Goal: Information Seeking & Learning: Check status

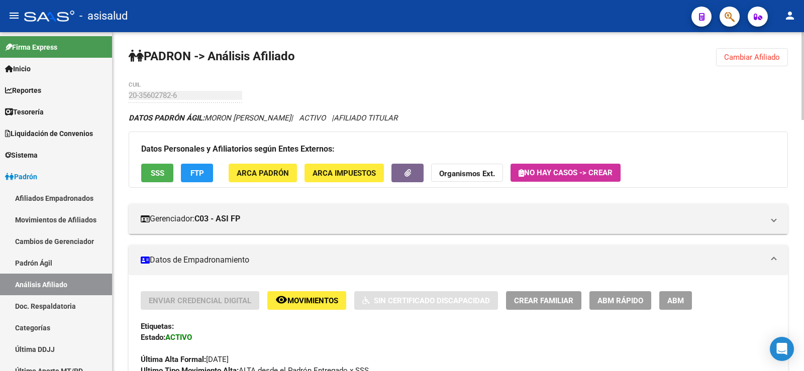
click at [749, 53] on span "Cambiar Afiliado" at bounding box center [752, 57] width 56 height 9
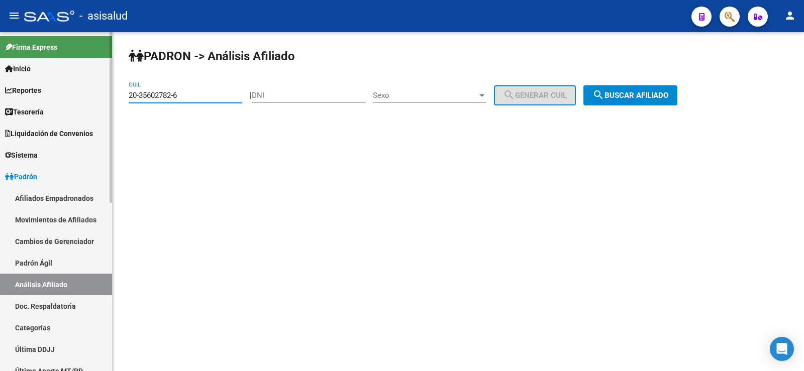
drag, startPoint x: 192, startPoint y: 96, endPoint x: 108, endPoint y: 97, distance: 83.9
click at [108, 97] on mat-sidenav-container "Firma Express Inicio Calendario SSS Instructivos Contacto OS Reportes Tablero d…" at bounding box center [402, 201] width 804 height 339
paste input "16612587-2"
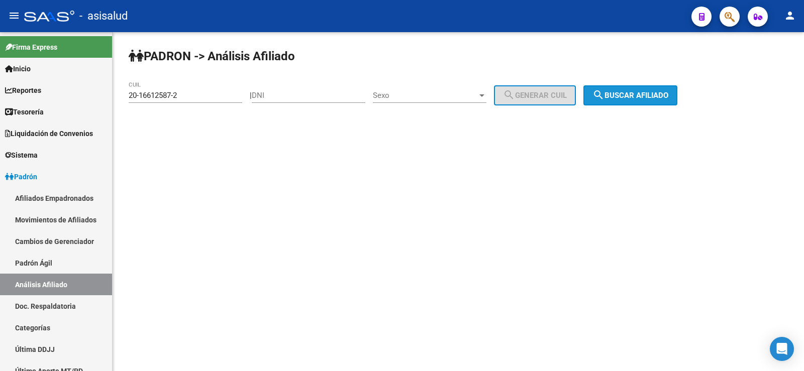
click at [643, 101] on button "search Buscar afiliado" at bounding box center [630, 95] width 94 height 20
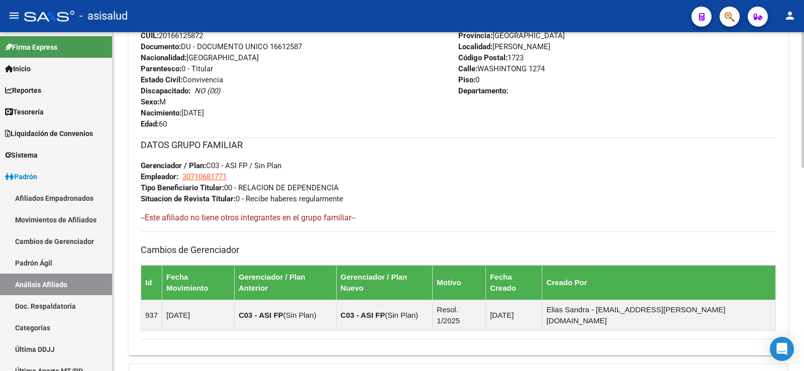
scroll to position [508, 0]
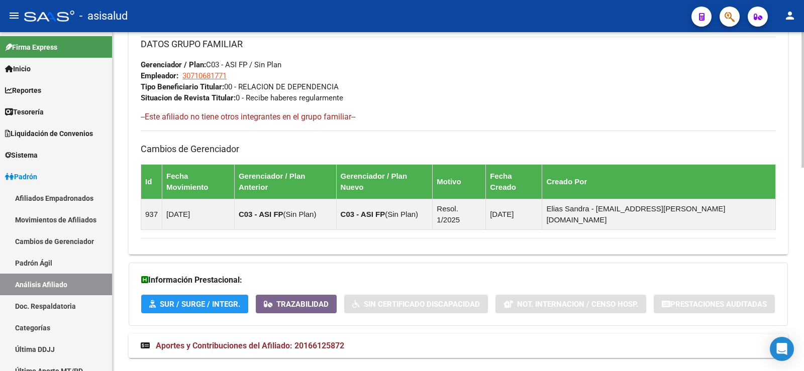
click at [344, 341] on span "Aportes y Contribuciones del Afiliado: 20166125872" at bounding box center [250, 346] width 188 height 10
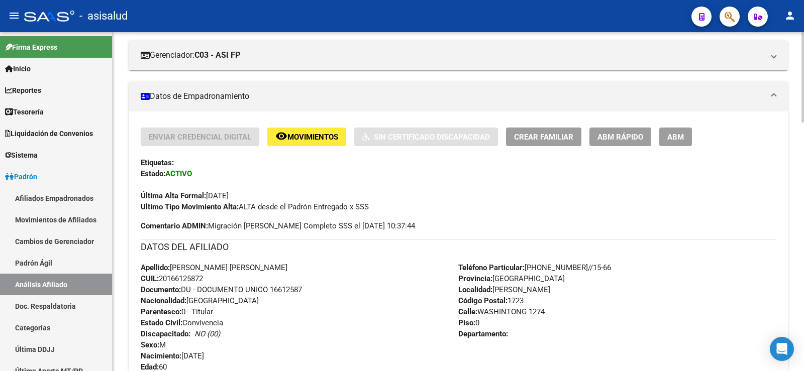
scroll to position [0, 0]
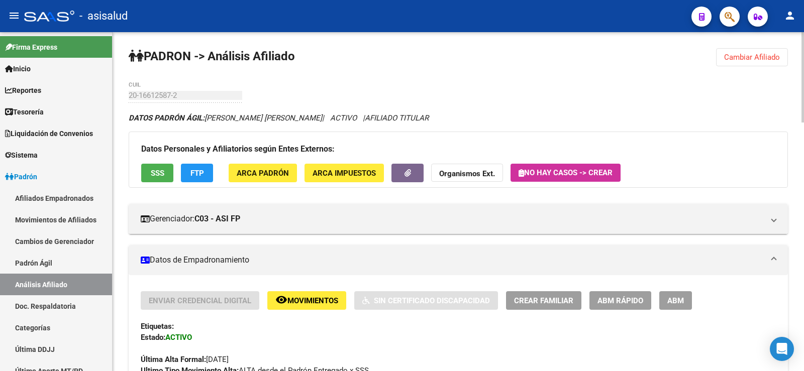
click at [765, 60] on span "Cambiar Afiliado" at bounding box center [752, 57] width 56 height 9
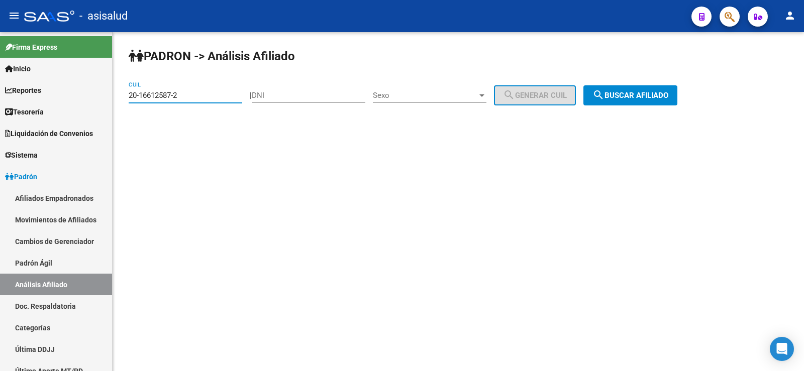
drag, startPoint x: 185, startPoint y: 99, endPoint x: 117, endPoint y: 99, distance: 67.8
click at [117, 99] on div "[PERSON_NAME] -> Análisis Afiliado 20-16612587-2 CUIL | DNI Sexo Sexo search Ge…" at bounding box center [458, 85] width 691 height 106
paste input "22442801-5"
click at [638, 96] on span "search Buscar afiliado" at bounding box center [630, 95] width 76 height 9
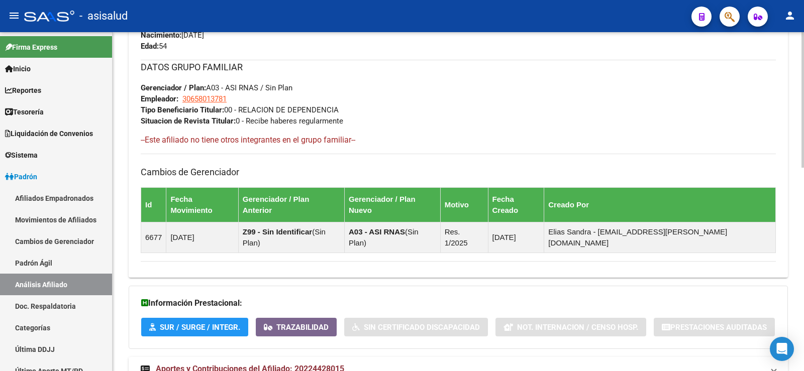
scroll to position [508, 0]
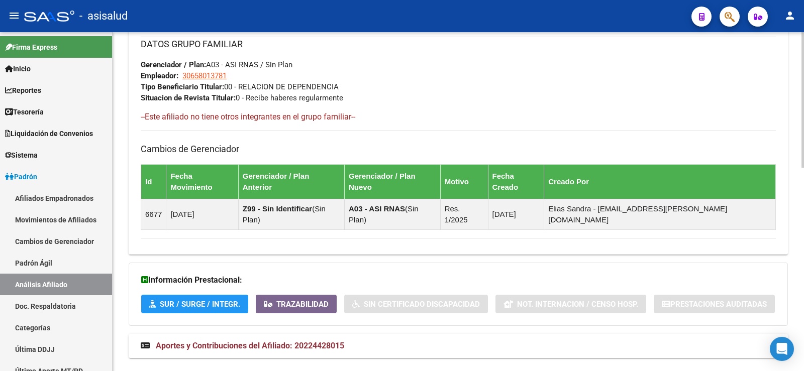
click at [321, 335] on mat-expansion-panel-header "Aportes y Contribuciones del Afiliado: 20224428015" at bounding box center [458, 346] width 659 height 24
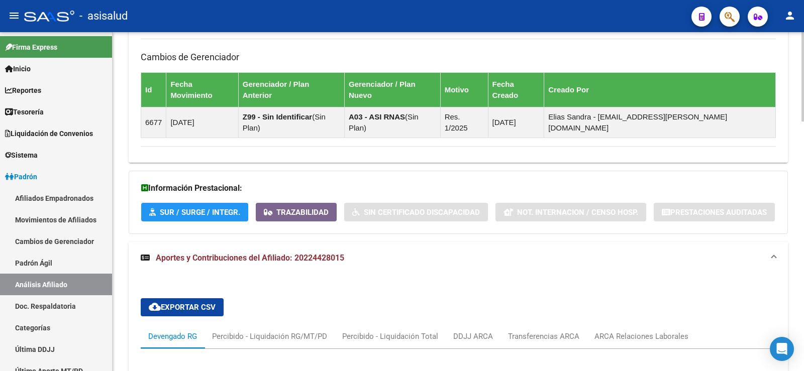
scroll to position [809, 0]
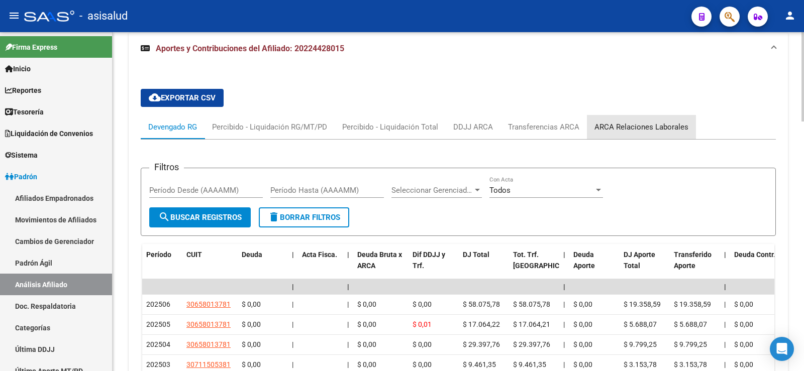
click at [650, 122] on div "ARCA Relaciones Laborales" at bounding box center [641, 127] width 94 height 11
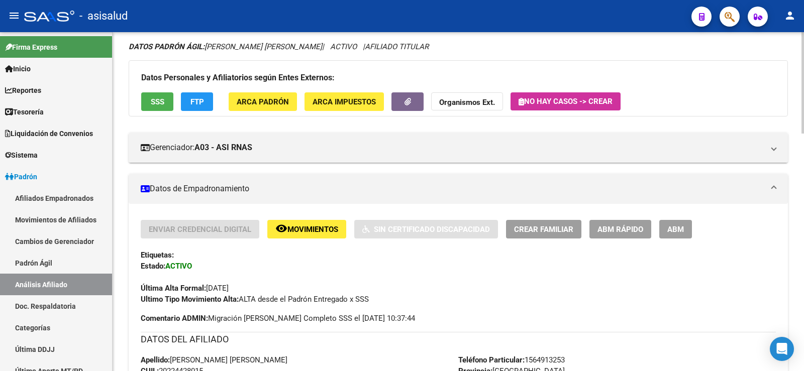
scroll to position [0, 0]
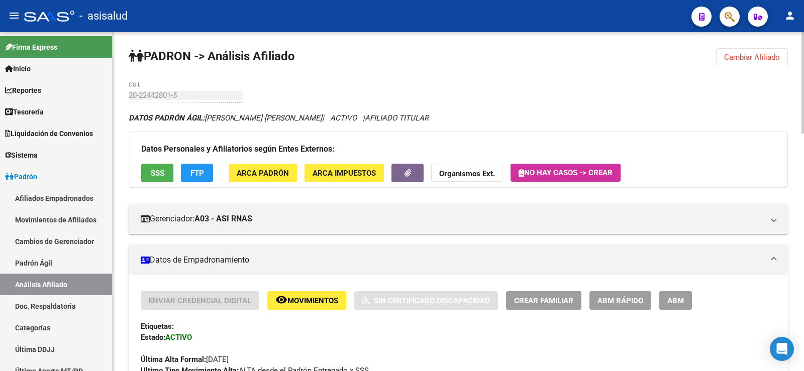
click at [769, 56] on span "Cambiar Afiliado" at bounding box center [752, 57] width 56 height 9
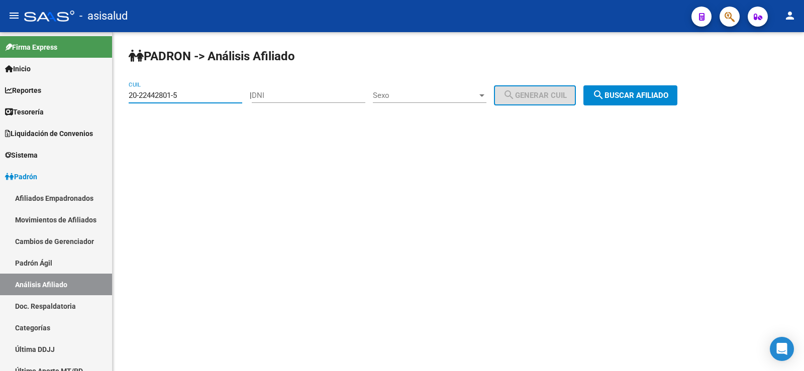
drag, startPoint x: 206, startPoint y: 91, endPoint x: 113, endPoint y: 92, distance: 93.5
click at [113, 92] on div "[PERSON_NAME] -> Análisis Afiliado 20-22442801-5 CUIL | DNI Sexo Sexo search Ge…" at bounding box center [458, 85] width 691 height 106
paste input "31729872-3"
click at [640, 101] on button "search Buscar afiliado" at bounding box center [630, 95] width 94 height 20
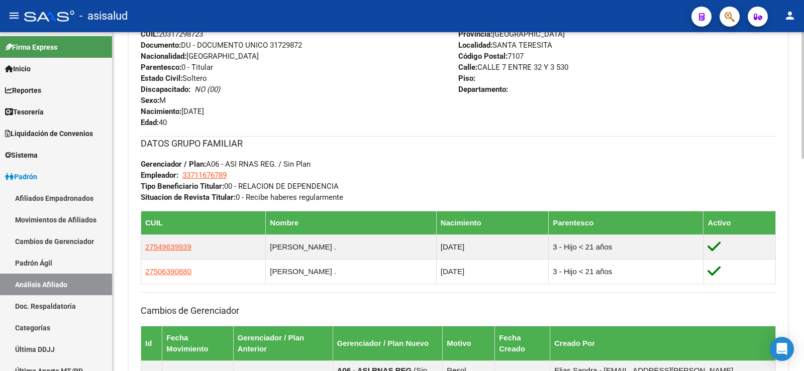
scroll to position [553, 0]
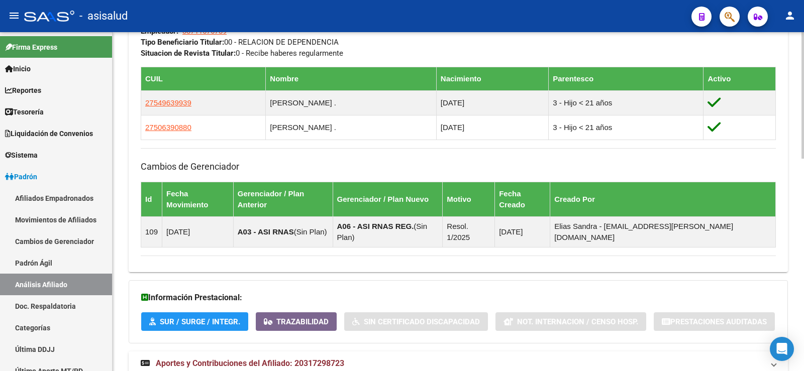
click at [292, 359] on span "Aportes y Contribuciones del Afiliado: 20317298723" at bounding box center [250, 364] width 188 height 10
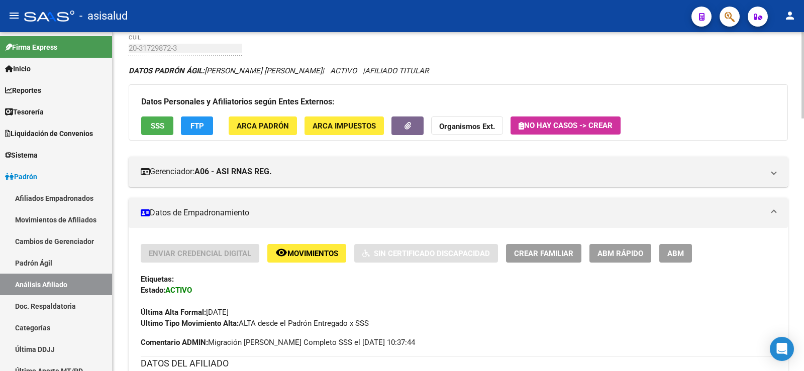
scroll to position [0, 0]
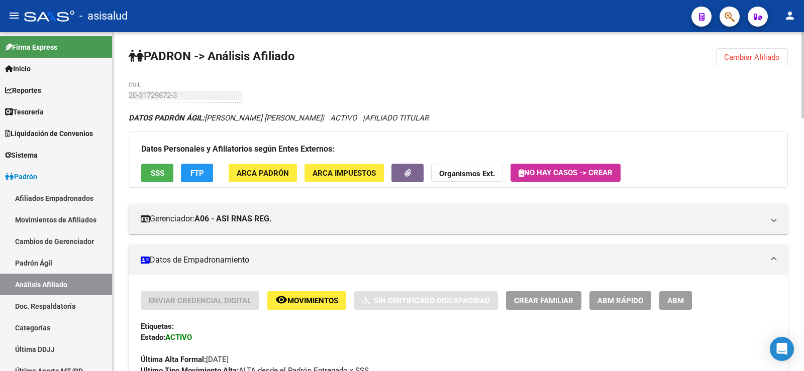
click at [755, 57] on span "Cambiar Afiliado" at bounding box center [752, 57] width 56 height 9
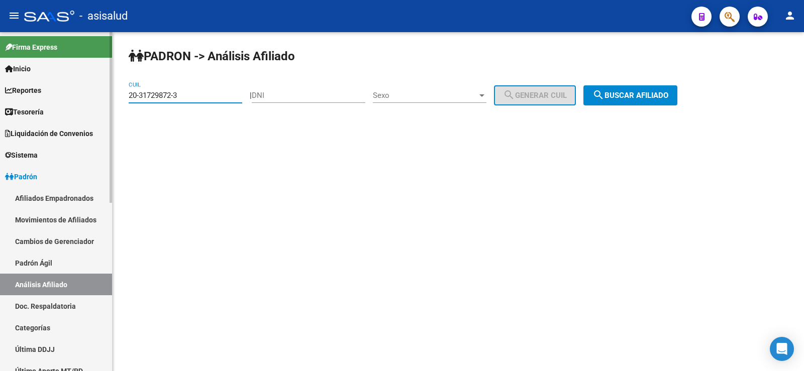
drag, startPoint x: 190, startPoint y: 97, endPoint x: 96, endPoint y: 97, distance: 94.0
click at [96, 97] on mat-sidenav-container "Firma Express Inicio Calendario SSS Instructivos Contacto OS Reportes Tablero d…" at bounding box center [402, 201] width 804 height 339
paste input "24734234-7"
click at [668, 94] on span "search Buscar afiliado" at bounding box center [630, 95] width 76 height 9
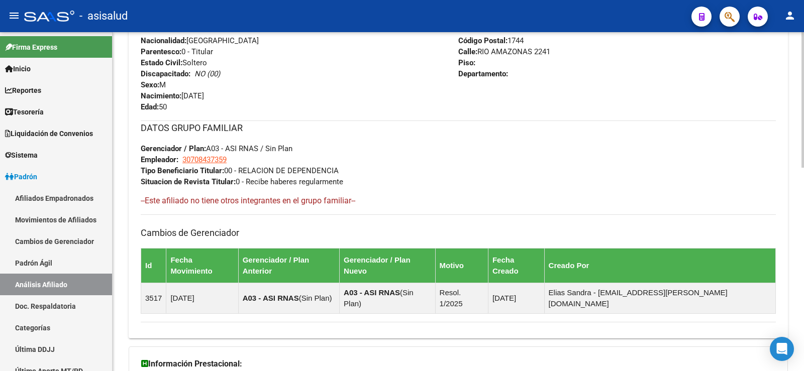
scroll to position [508, 0]
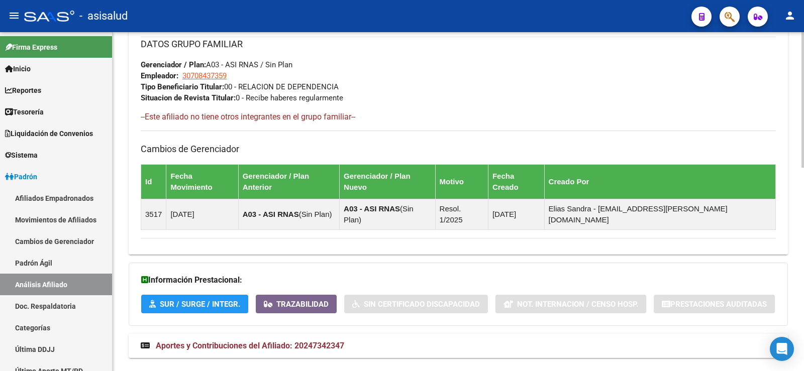
click at [333, 341] on span "Aportes y Contribuciones del Afiliado: 20247342347" at bounding box center [250, 346] width 188 height 10
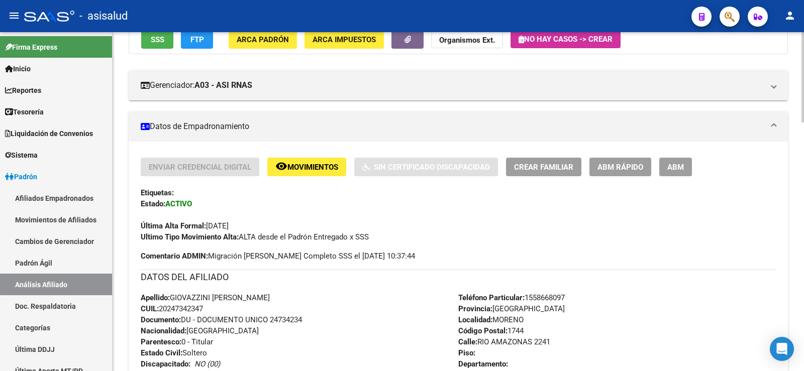
scroll to position [0, 0]
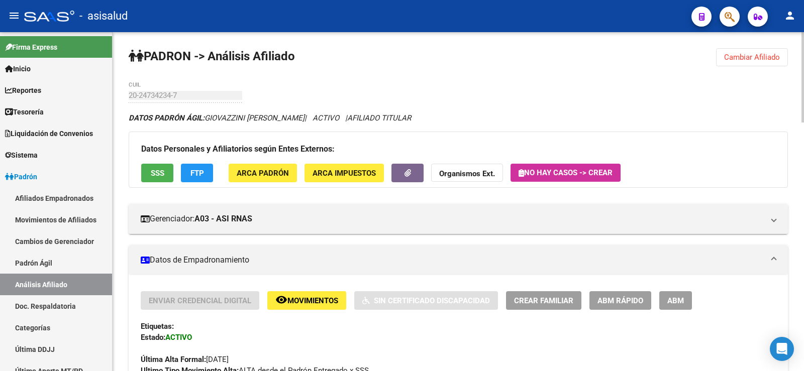
click at [752, 55] on span "Cambiar Afiliado" at bounding box center [752, 57] width 56 height 9
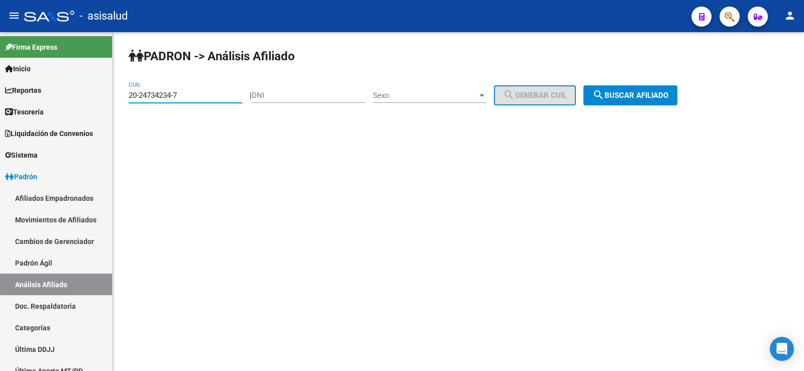
paste input "2721815-2"
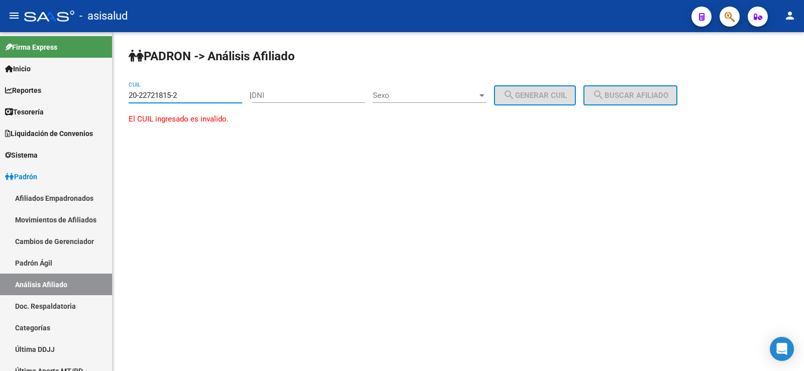
drag, startPoint x: 188, startPoint y: 93, endPoint x: 117, endPoint y: 96, distance: 70.9
click at [117, 95] on div "[PERSON_NAME] -> Análisis Afiliado 20-22721815-2 CUIL | DNI Sexo Sexo search Ge…" at bounding box center [458, 96] width 691 height 128
paste input "7-21815271-1"
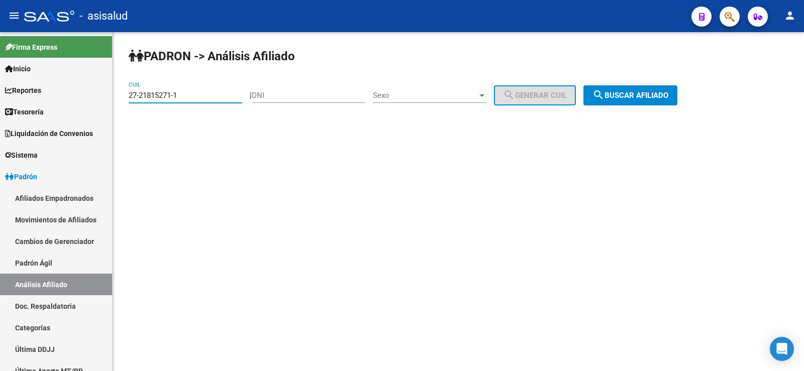
click at [646, 95] on span "search Buscar afiliado" at bounding box center [630, 95] width 76 height 9
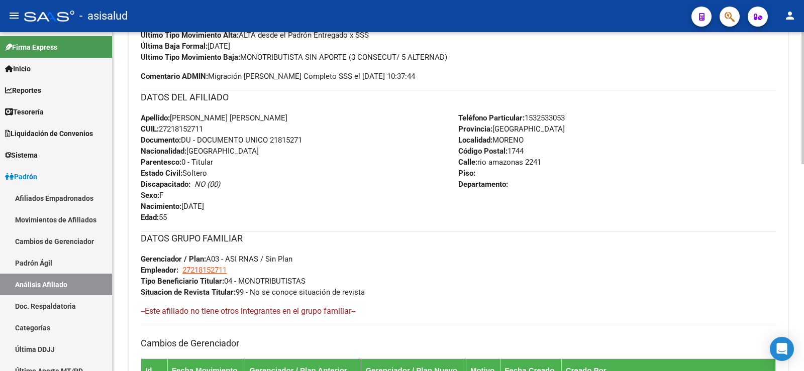
scroll to position [530, 0]
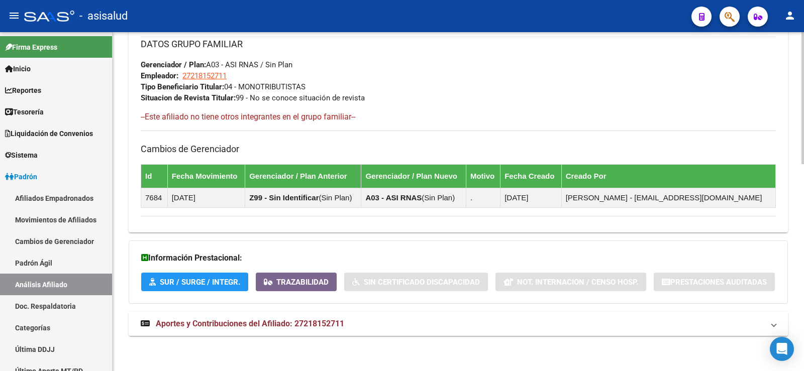
click at [292, 328] on span "Aportes y Contribuciones del Afiliado: 27218152711" at bounding box center [250, 324] width 188 height 10
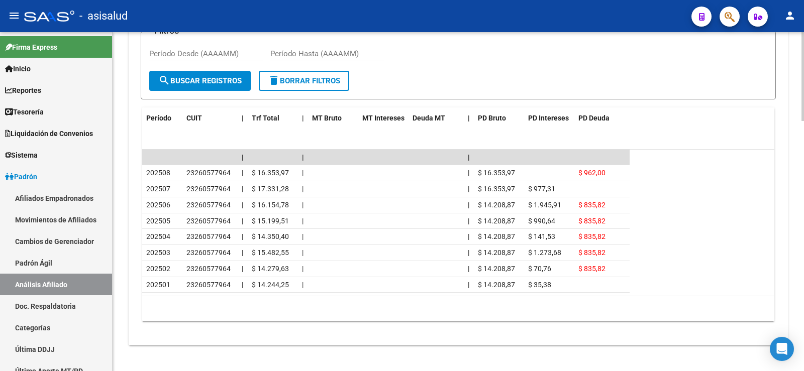
scroll to position [947, 0]
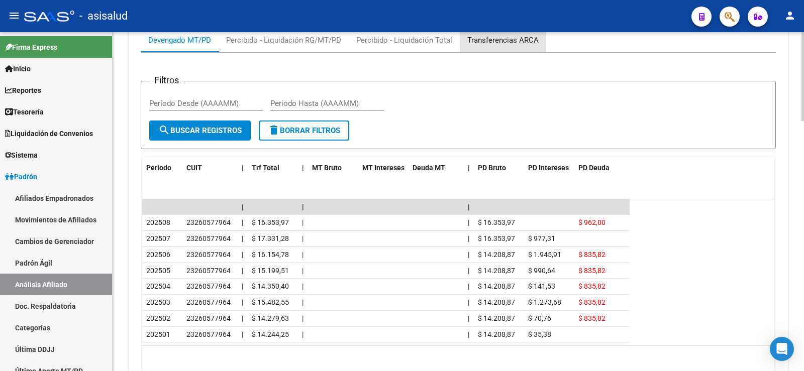
click at [501, 45] on div "Transferencias ARCA" at bounding box center [502, 40] width 71 height 11
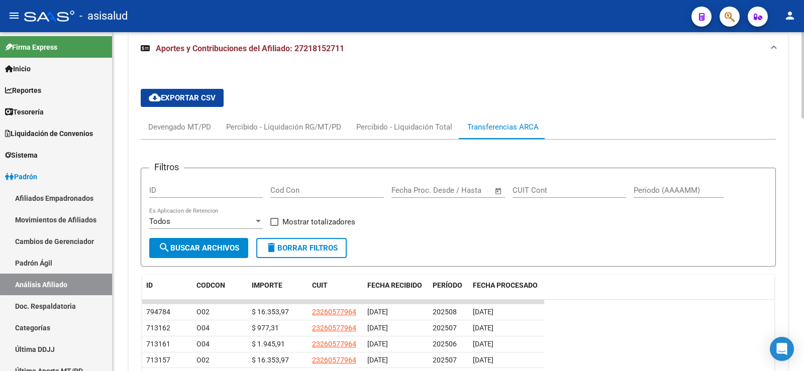
scroll to position [896, 0]
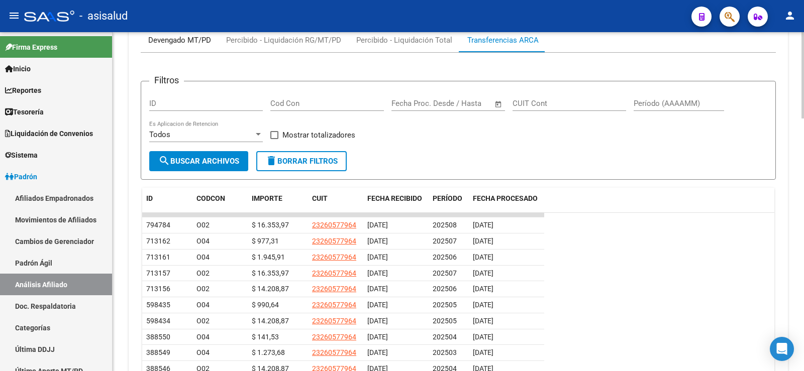
click at [171, 42] on div "Devengado MT/PD" at bounding box center [179, 40] width 63 height 11
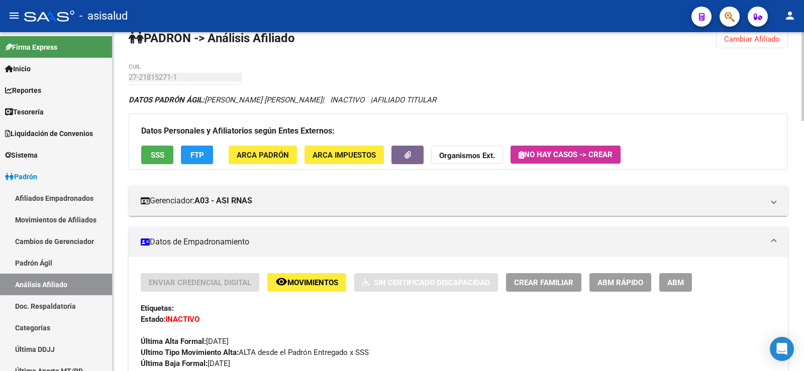
scroll to position [0, 0]
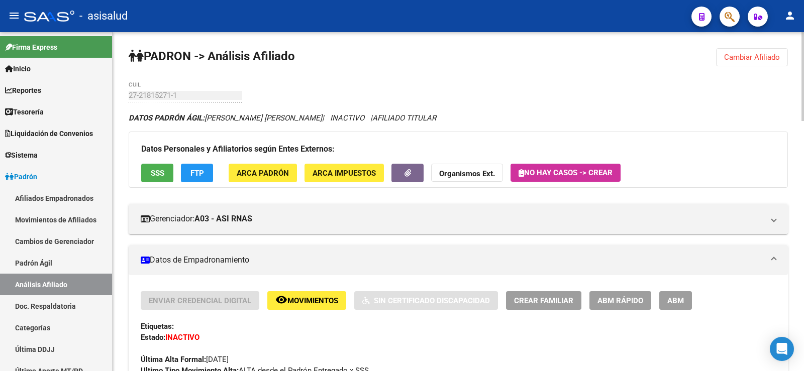
click at [739, 56] on span "Cambiar Afiliado" at bounding box center [752, 57] width 56 height 9
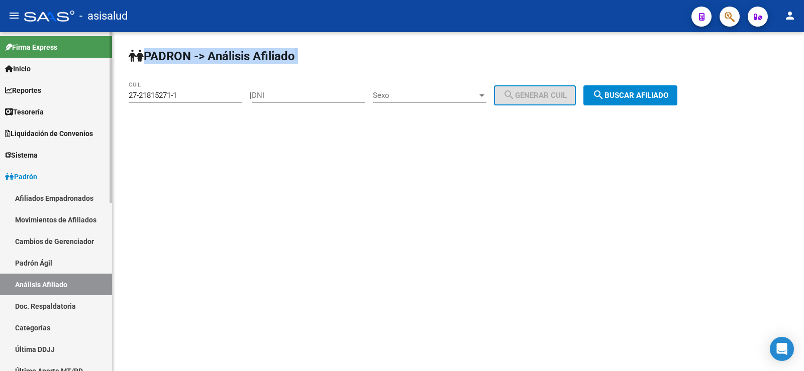
drag, startPoint x: 204, startPoint y: 100, endPoint x: 110, endPoint y: 99, distance: 94.0
click at [110, 99] on mat-sidenav-container "Firma Express Inicio Calendario SSS Instructivos Contacto OS Reportes Tablero d…" at bounding box center [402, 201] width 804 height 339
click at [190, 98] on input "27-21815271-1" at bounding box center [186, 95] width 114 height 9
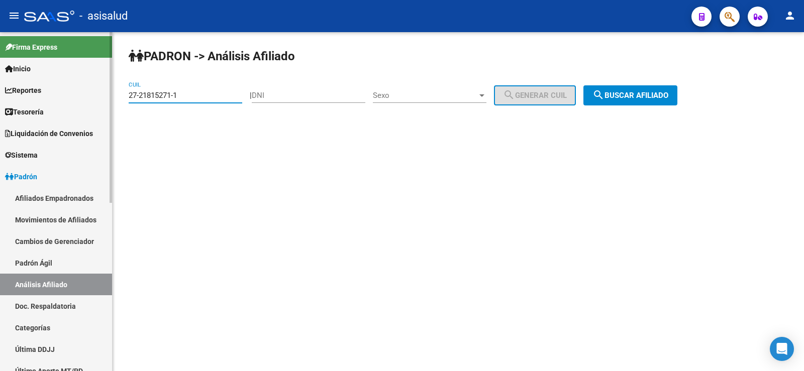
drag, startPoint x: 189, startPoint y: 98, endPoint x: 105, endPoint y: 97, distance: 84.9
click at [105, 97] on mat-sidenav-container "Firma Express Inicio Calendario SSS Instructivos Contacto OS Reportes Tablero d…" at bounding box center [402, 201] width 804 height 339
paste input "0-24734234-7"
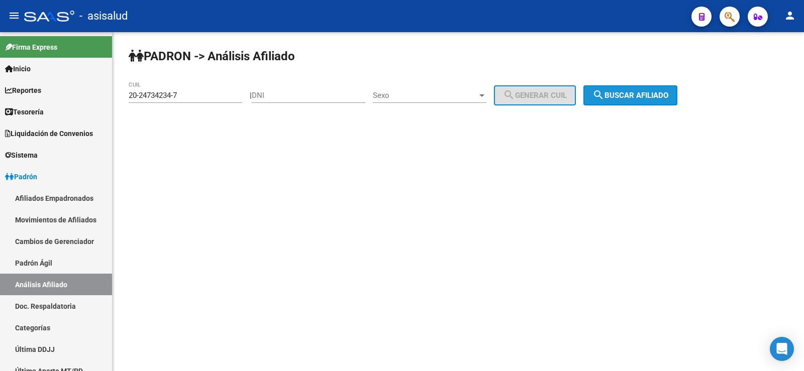
click at [647, 94] on span "search Buscar afiliado" at bounding box center [630, 95] width 76 height 9
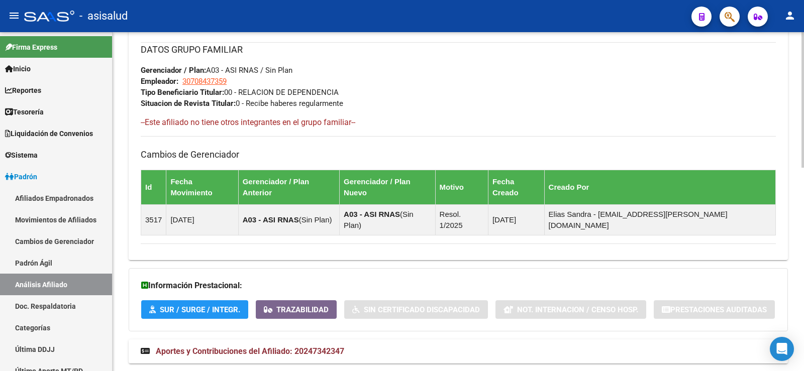
scroll to position [508, 0]
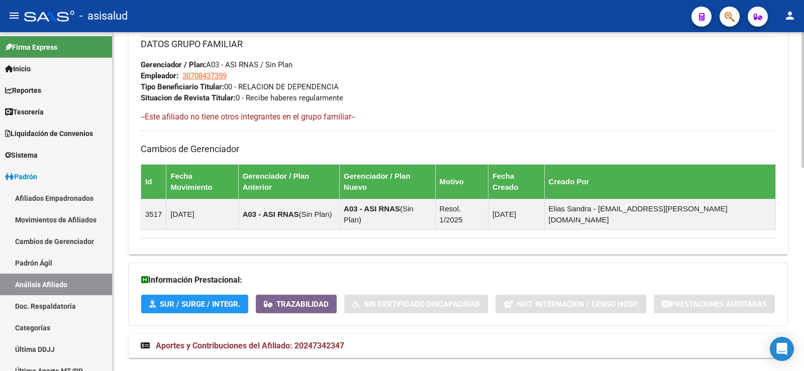
click at [367, 341] on mat-panel-title "Aportes y Contribuciones del Afiliado: 20247342347" at bounding box center [452, 346] width 623 height 11
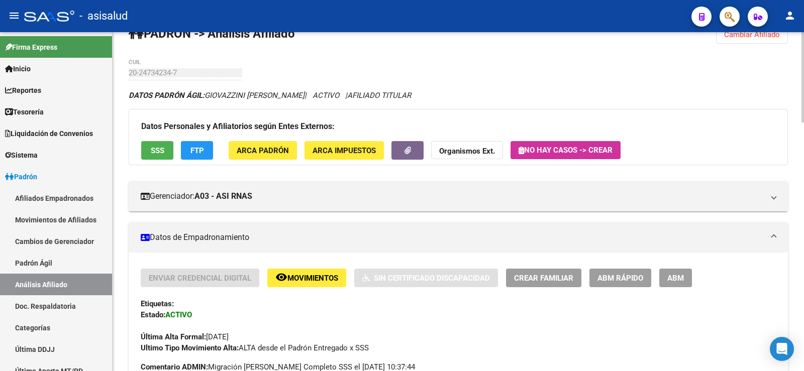
scroll to position [0, 0]
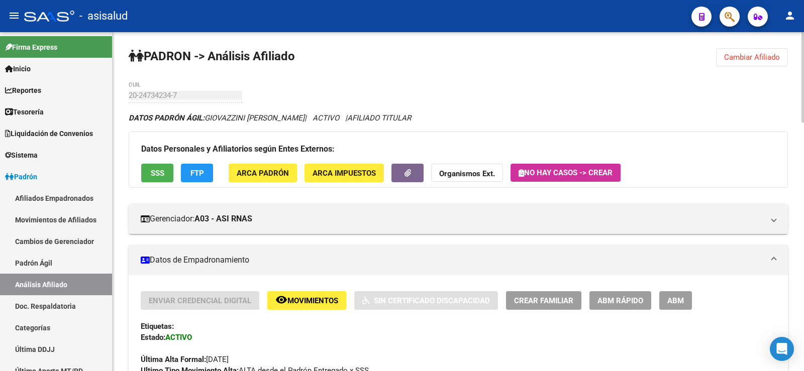
click at [747, 56] on span "Cambiar Afiliado" at bounding box center [752, 57] width 56 height 9
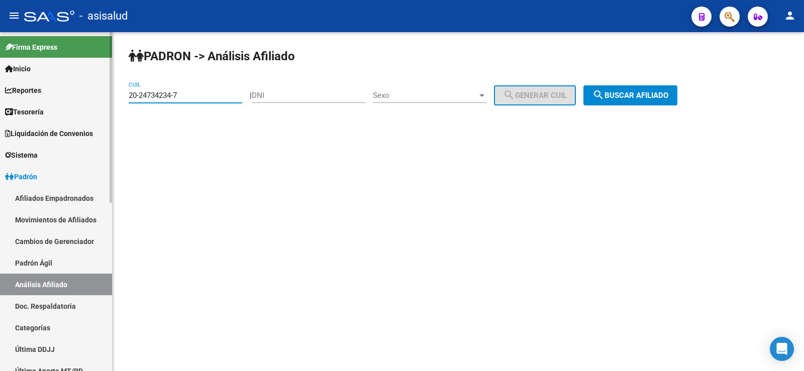
drag, startPoint x: 188, startPoint y: 97, endPoint x: 107, endPoint y: 97, distance: 80.9
click at [107, 97] on mat-sidenav-container "Firma Express Inicio Calendario SSS Instructivos Contacto OS Reportes Tablero d…" at bounding box center [402, 201] width 804 height 339
paste input "7-21815271-1"
type input "27-21815271-1"
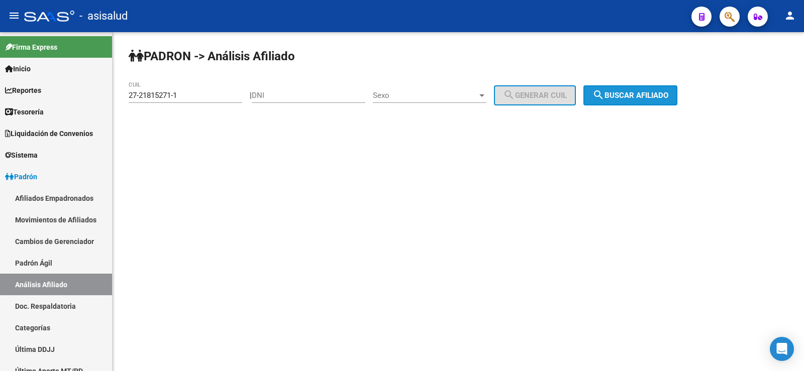
click at [677, 86] on button "search Buscar afiliado" at bounding box center [630, 95] width 94 height 20
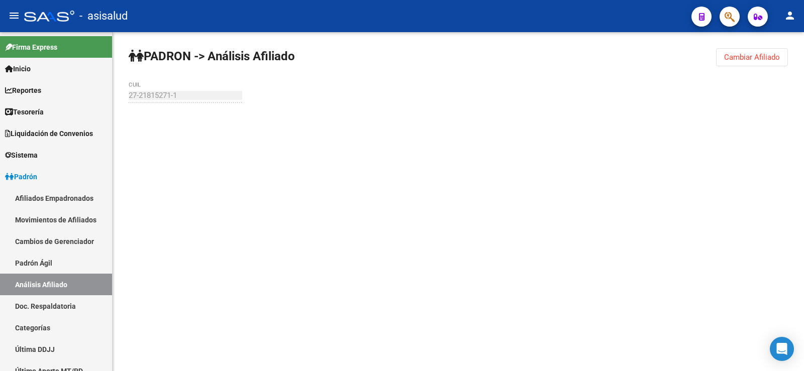
click at [661, 95] on div "[PERSON_NAME] -> Análisis Afiliado Cambiar Afiliado 27-21815271-1 CUIL" at bounding box center [458, 95] width 691 height 127
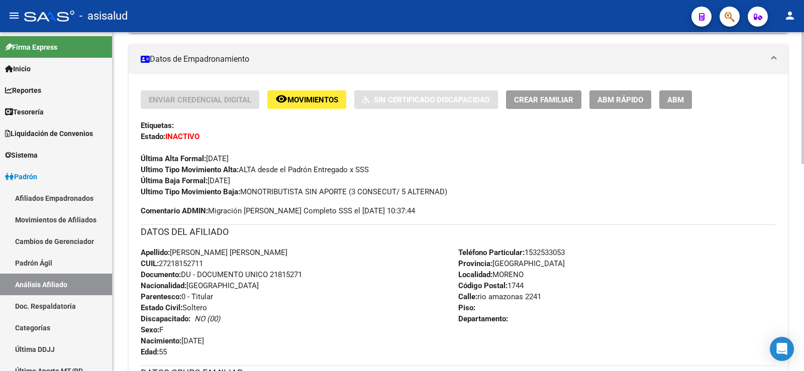
scroll to position [530, 0]
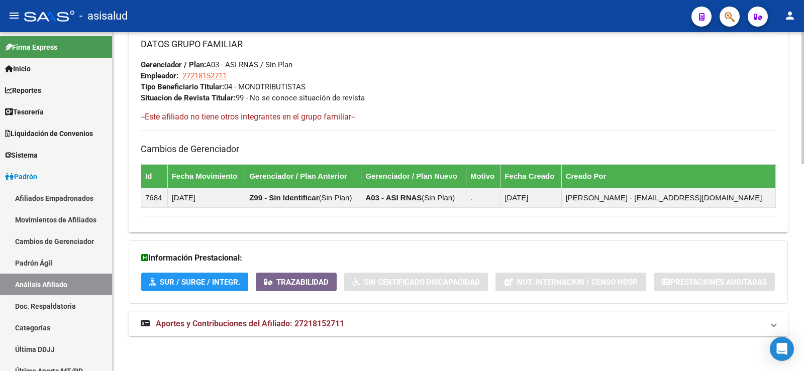
drag, startPoint x: 306, startPoint y: 334, endPoint x: 306, endPoint y: 328, distance: 6.0
click at [306, 334] on mat-expansion-panel-header "Aportes y Contribuciones del Afiliado: 27218152711" at bounding box center [458, 324] width 659 height 24
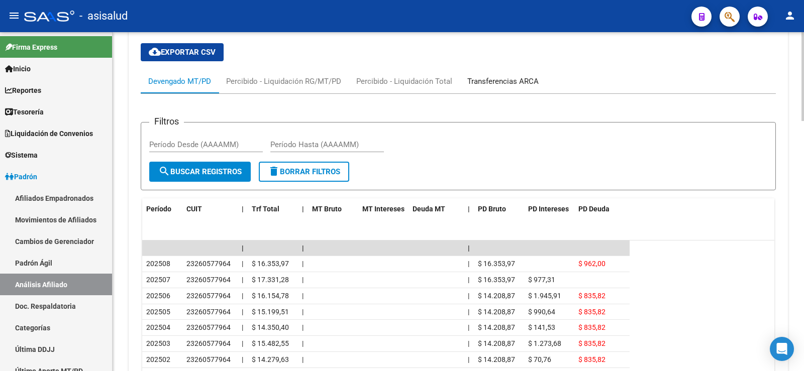
click at [484, 87] on div "Transferencias ARCA" at bounding box center [503, 81] width 86 height 24
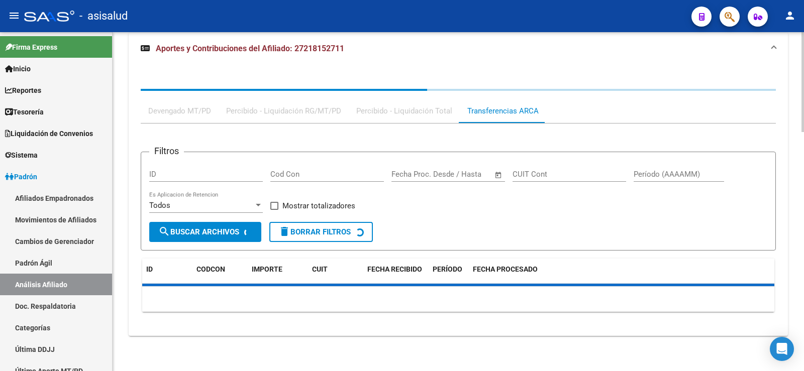
scroll to position [855, 0]
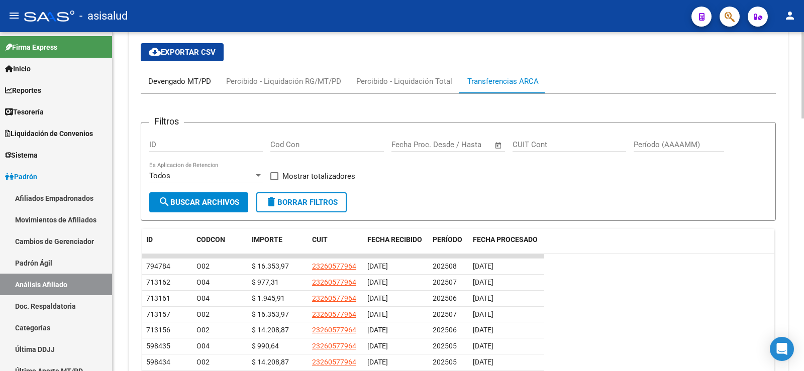
click at [190, 87] on div "Devengado MT/PD" at bounding box center [180, 81] width 78 height 24
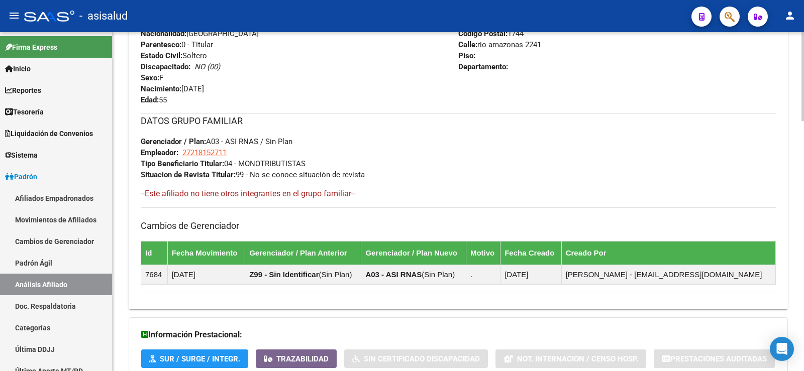
scroll to position [101, 0]
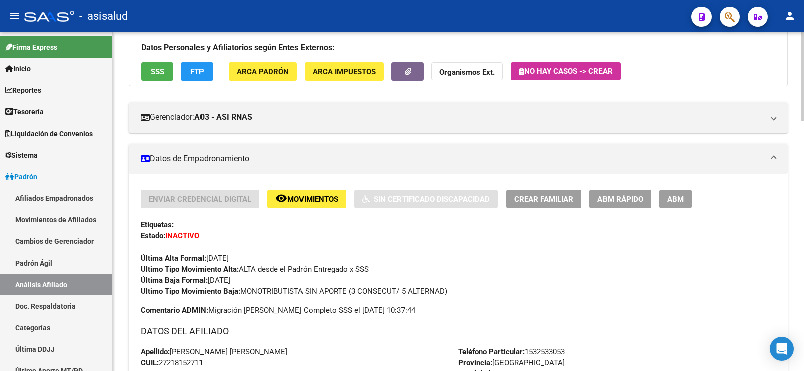
click at [639, 198] on span "ABM Rápido" at bounding box center [620, 199] width 46 height 9
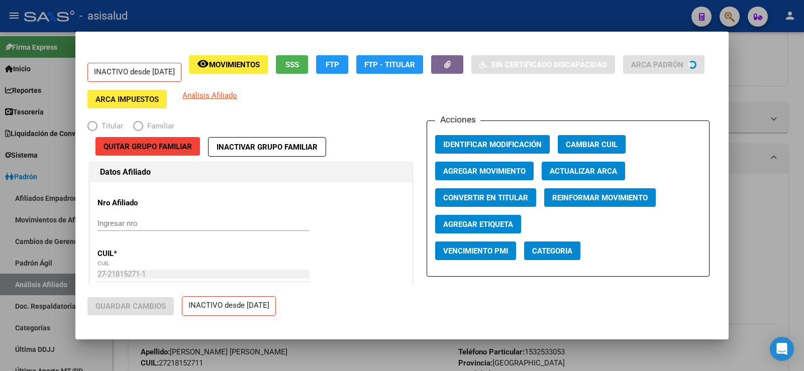
radio input "true"
type input "27-21815271-1"
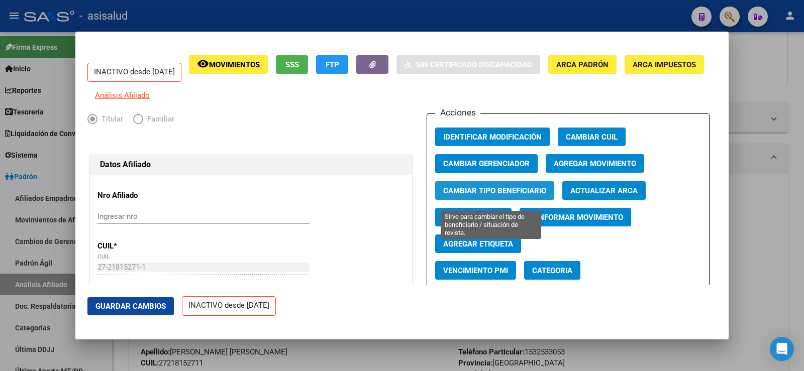
click at [492, 195] on span "Cambiar Tipo Beneficiario" at bounding box center [494, 190] width 103 height 9
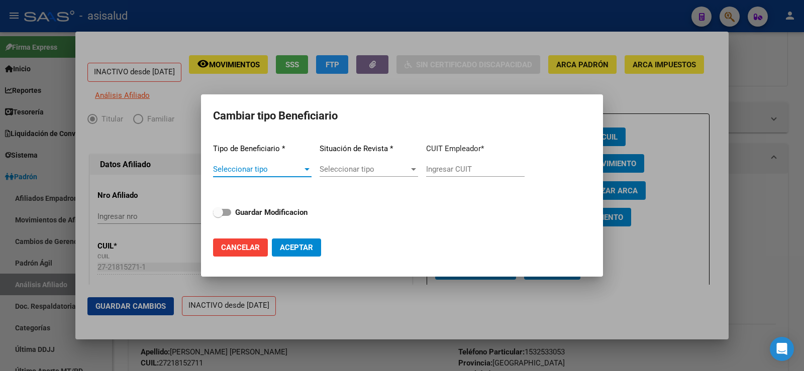
click at [297, 167] on span "Seleccionar tipo" at bounding box center [257, 169] width 89 height 9
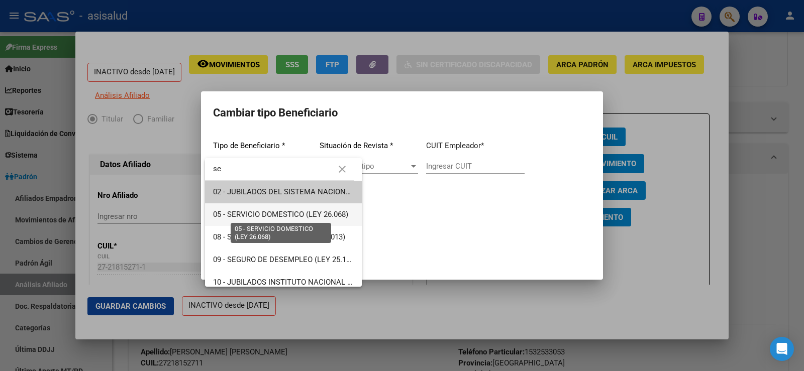
type input "se"
click at [296, 215] on span "05 - SERVICIO DOMESTICO (LEY 26.068)" at bounding box center [280, 214] width 135 height 9
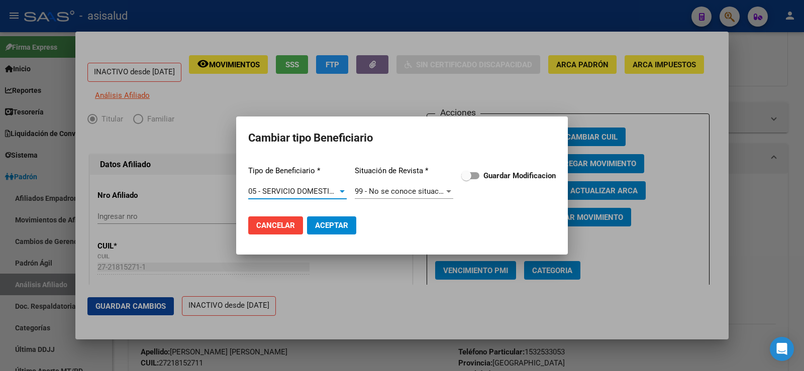
click at [462, 176] on span at bounding box center [466, 176] width 10 height 10
click at [466, 179] on input "Guardar Modificacion" at bounding box center [466, 179] width 1 height 1
click at [332, 224] on span "Aceptar" at bounding box center [331, 225] width 33 height 9
checkbox input "false"
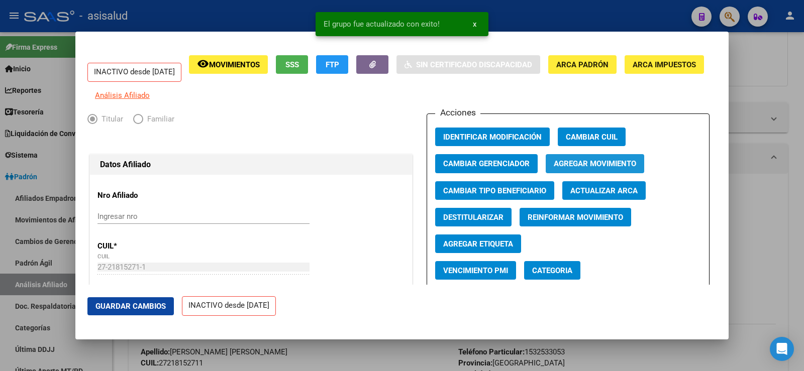
click at [582, 168] on span "Agregar Movimiento" at bounding box center [595, 164] width 82 height 9
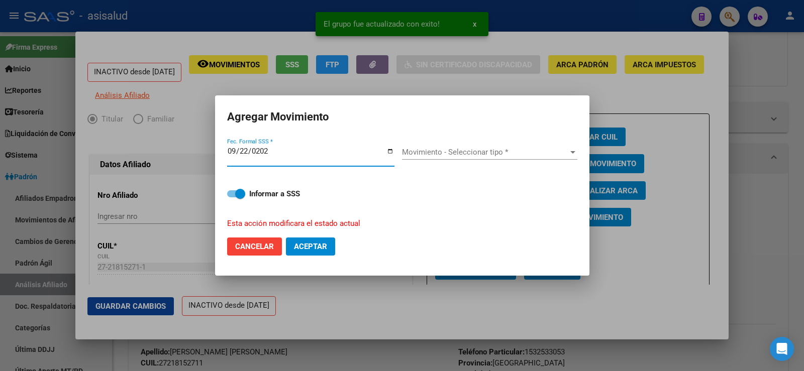
type input "[DATE]"
click at [489, 153] on span "Movimiento - Seleccionar tipo *" at bounding box center [485, 152] width 166 height 9
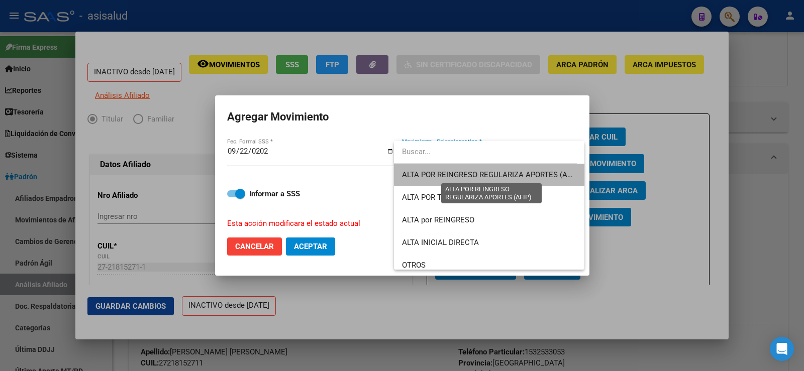
click at [503, 174] on span "ALTA POR REINGRESO REGULARIZA APORTES (AFIP)" at bounding box center [491, 174] width 178 height 9
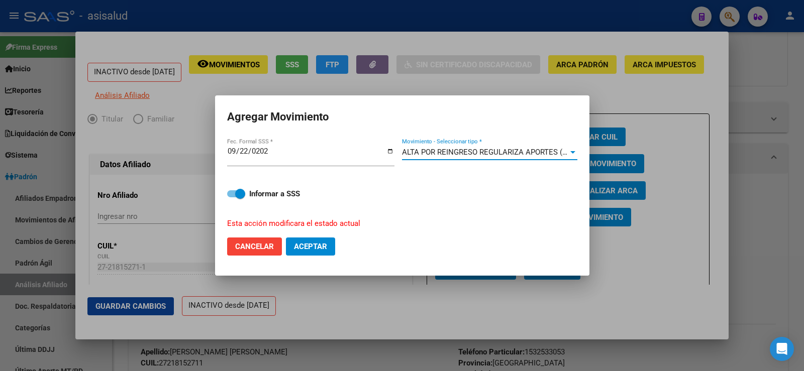
click at [323, 246] on span "Aceptar" at bounding box center [310, 246] width 33 height 9
checkbox input "false"
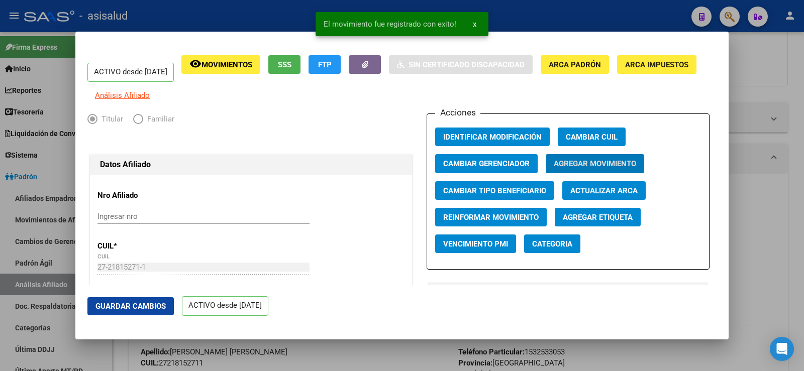
click at [163, 306] on span "Guardar Cambios" at bounding box center [130, 306] width 70 height 9
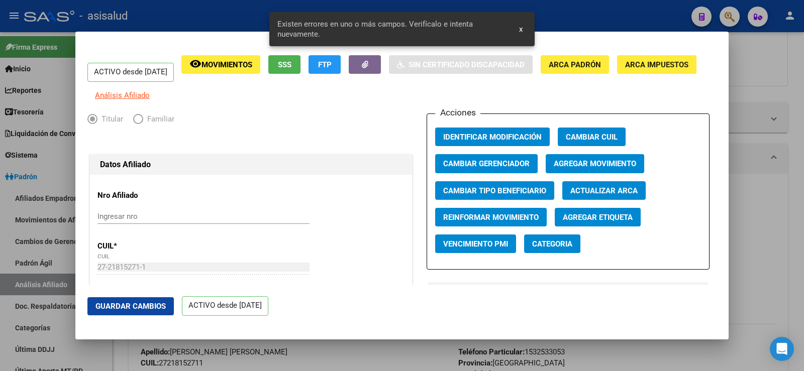
click at [616, 195] on span "Actualizar ARCA" at bounding box center [603, 190] width 67 height 9
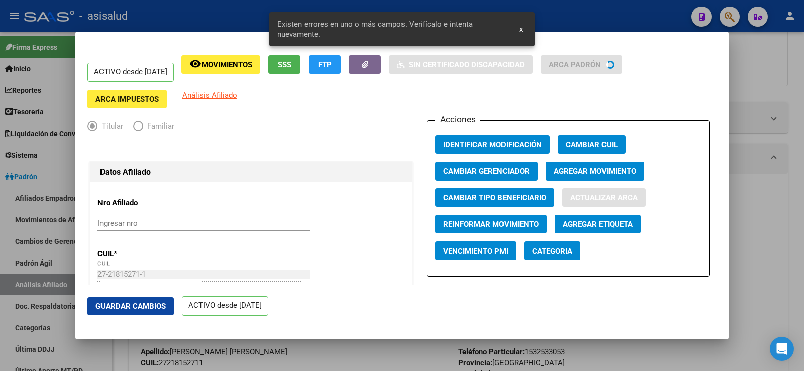
type input "[PERSON_NAME] [PERSON_NAME]"
type input "MORENO"
type input "0000"
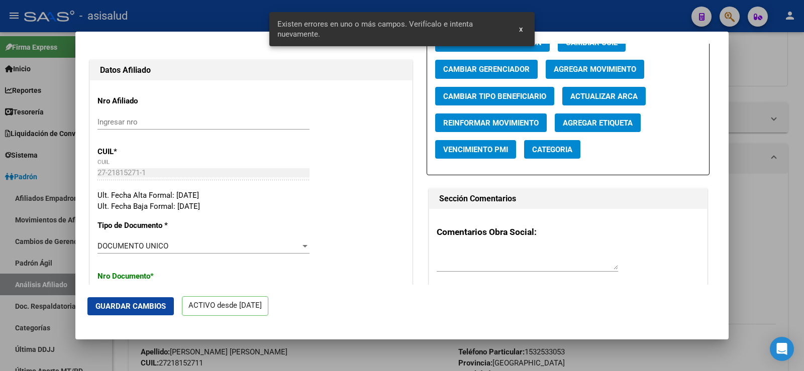
scroll to position [251, 0]
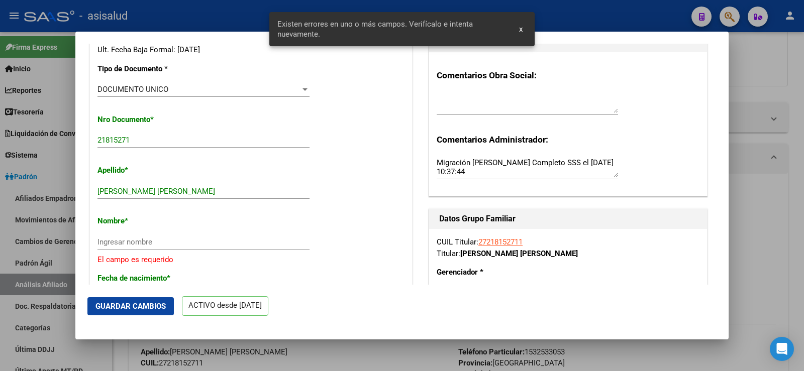
click at [159, 195] on input "[PERSON_NAME] [PERSON_NAME]" at bounding box center [203, 191] width 212 height 9
type input "[PERSON_NAME]"
click at [138, 244] on div "Ingresar nombre" at bounding box center [203, 242] width 212 height 15
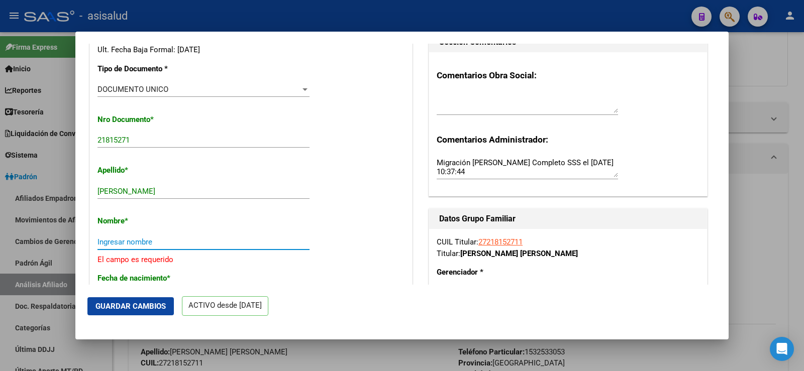
paste input "[PERSON_NAME]"
type input "[PERSON_NAME]"
click at [148, 304] on span "Guardar Cambios" at bounding box center [130, 306] width 70 height 9
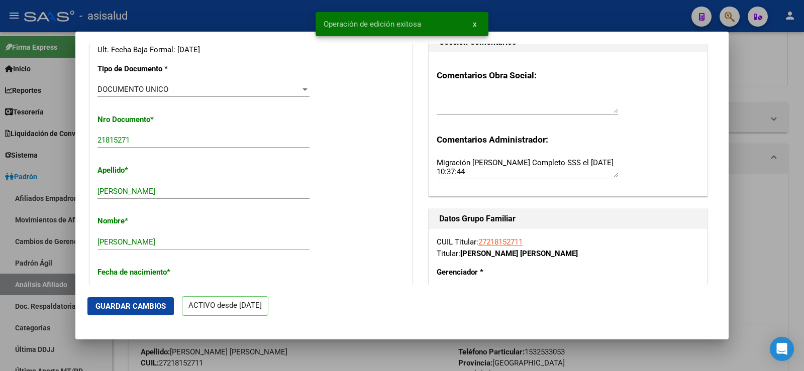
click at [797, 120] on div at bounding box center [402, 185] width 804 height 371
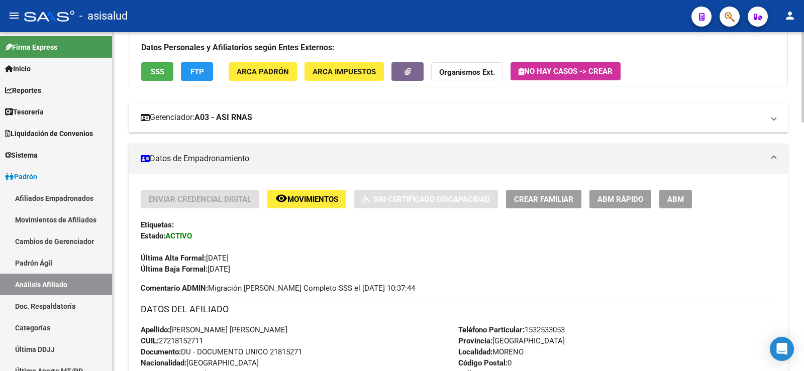
scroll to position [0, 0]
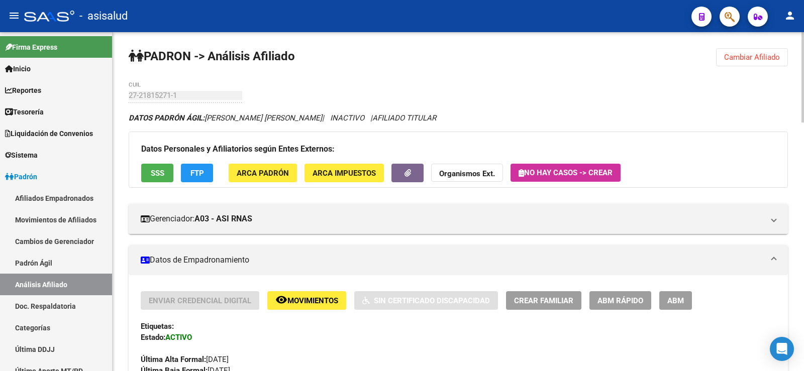
click at [763, 54] on span "Cambiar Afiliado" at bounding box center [752, 57] width 56 height 9
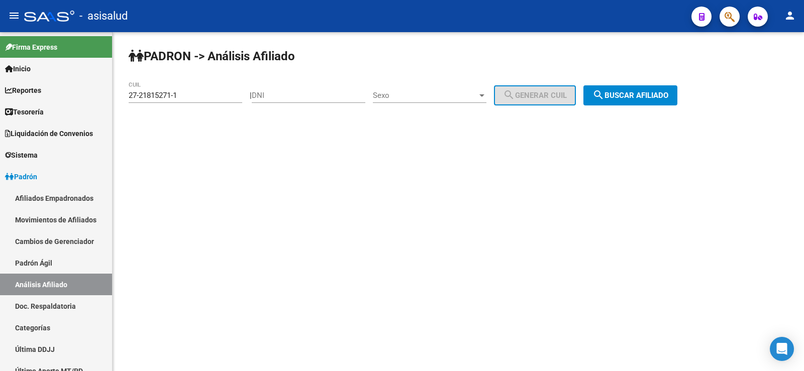
drag, startPoint x: 184, startPoint y: 90, endPoint x: 131, endPoint y: 91, distance: 53.3
click at [131, 91] on div "27-21815271-1 CUIL" at bounding box center [186, 92] width 114 height 22
drag, startPoint x: 131, startPoint y: 94, endPoint x: 263, endPoint y: 95, distance: 132.6
click at [263, 95] on app-analisis-afiliado "[PERSON_NAME] -> Análisis Afiliado 27-21815271-1 CUIL | DNI Sexo Sexo search Ge…" at bounding box center [407, 95] width 556 height 9
paste input "7600761-6"
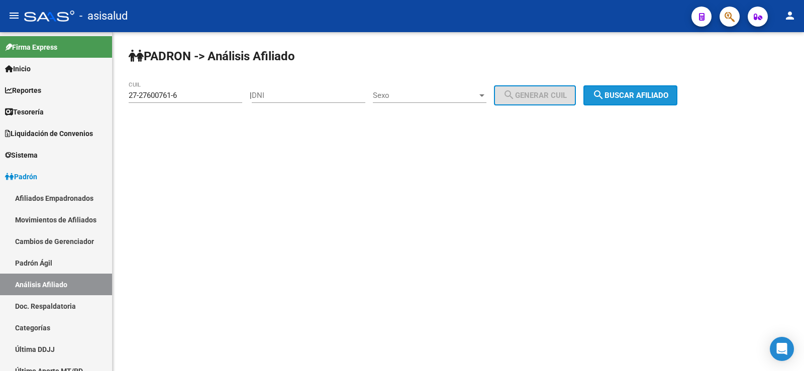
click at [619, 99] on span "search Buscar afiliado" at bounding box center [630, 95] width 76 height 9
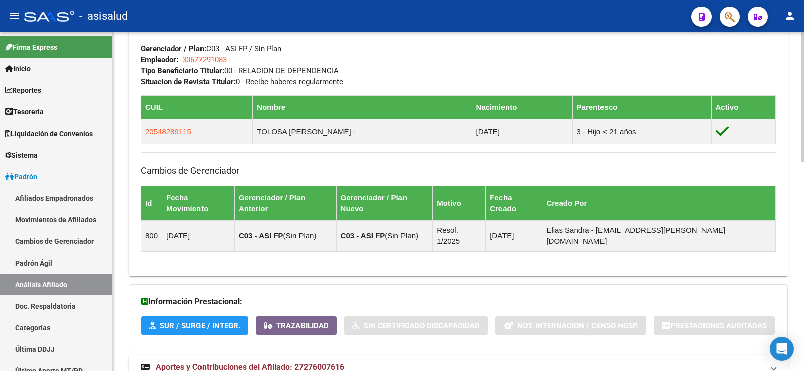
scroll to position [546, 0]
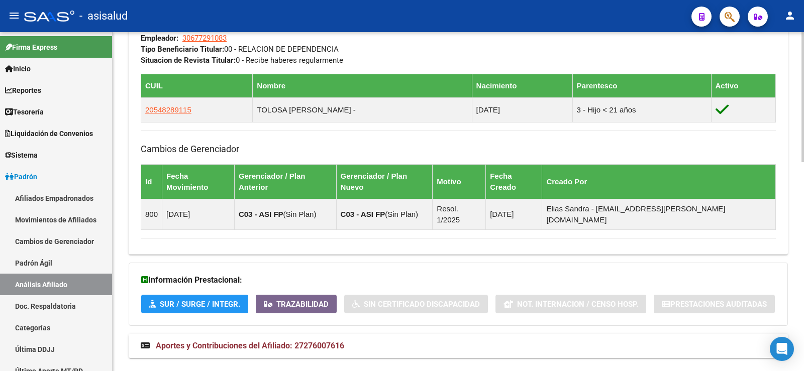
click at [341, 341] on span "Aportes y Contribuciones del Afiliado: 27276007616" at bounding box center [250, 346] width 188 height 10
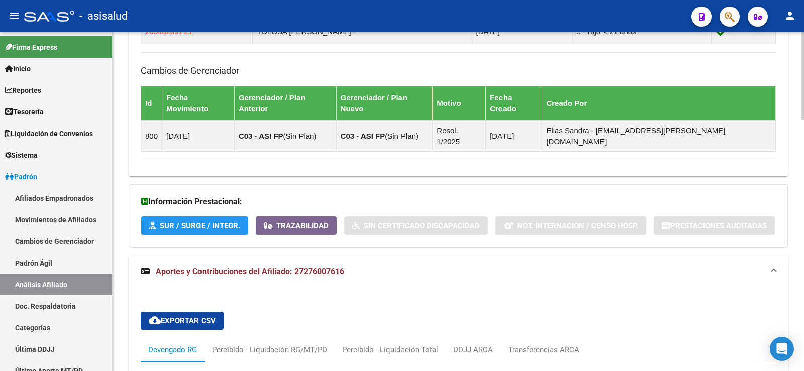
scroll to position [847, 0]
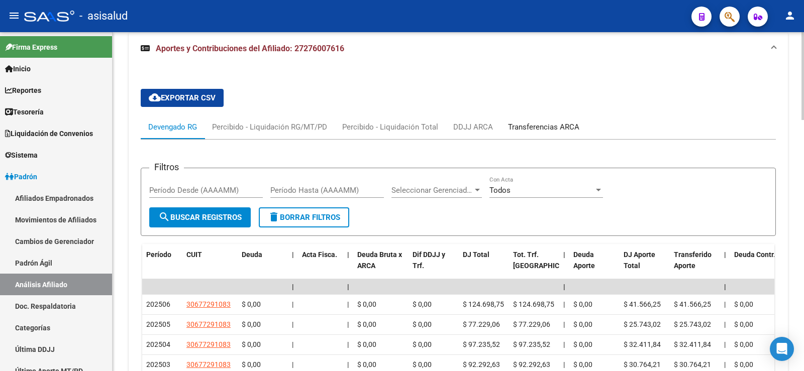
click at [573, 122] on div "Transferencias ARCA" at bounding box center [543, 127] width 71 height 11
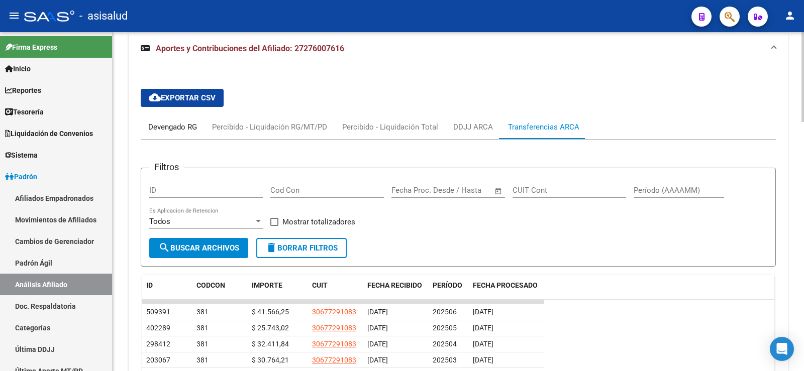
click at [183, 115] on div "Devengado RG" at bounding box center [173, 127] width 64 height 24
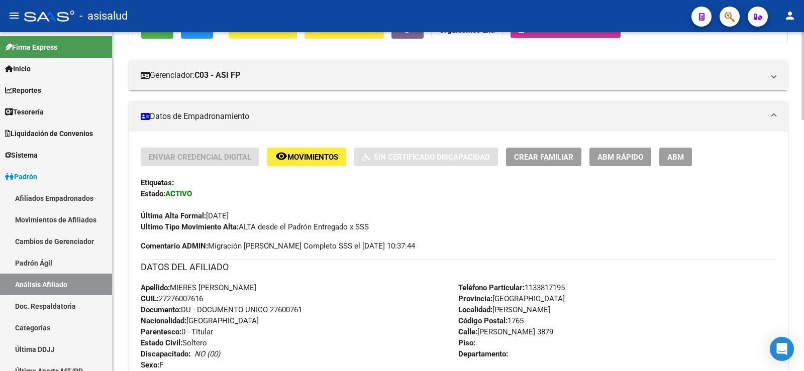
scroll to position [0, 0]
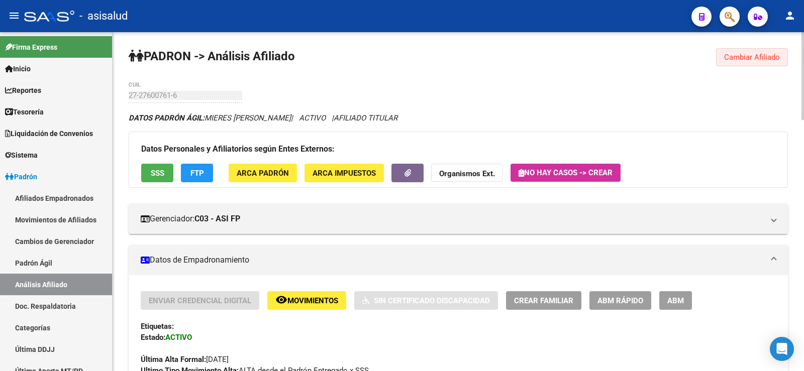
click at [733, 61] on span "Cambiar Afiliado" at bounding box center [752, 57] width 56 height 9
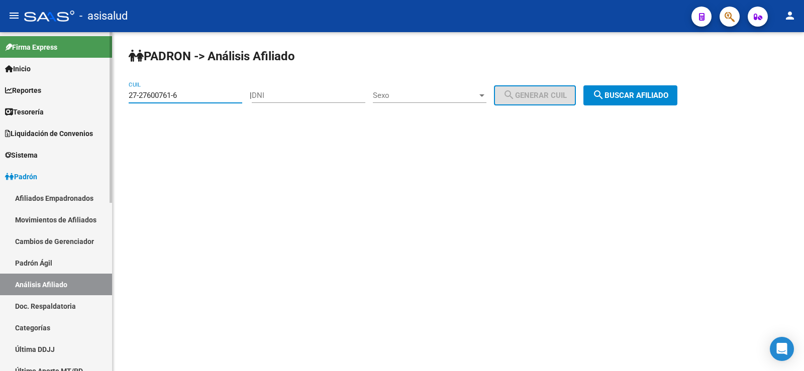
drag, startPoint x: 183, startPoint y: 93, endPoint x: 100, endPoint y: 93, distance: 82.9
click at [100, 93] on mat-sidenav-container "Firma Express Inicio Calendario SSS Instructivos Contacto OS Reportes Tablero d…" at bounding box center [402, 201] width 804 height 339
paste input "0-28112526"
click at [639, 91] on span "search Buscar afiliado" at bounding box center [630, 95] width 76 height 9
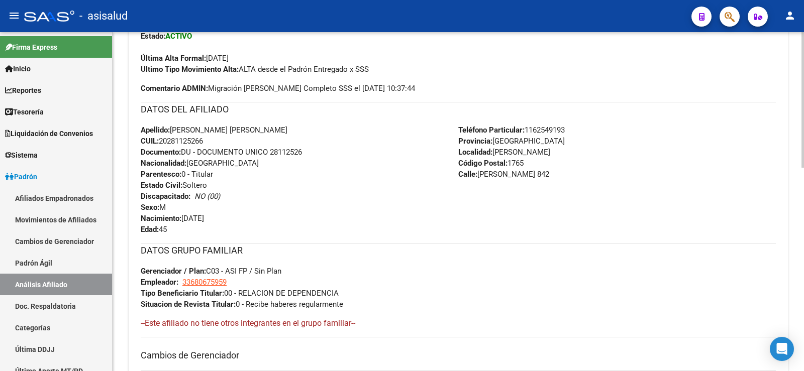
scroll to position [508, 0]
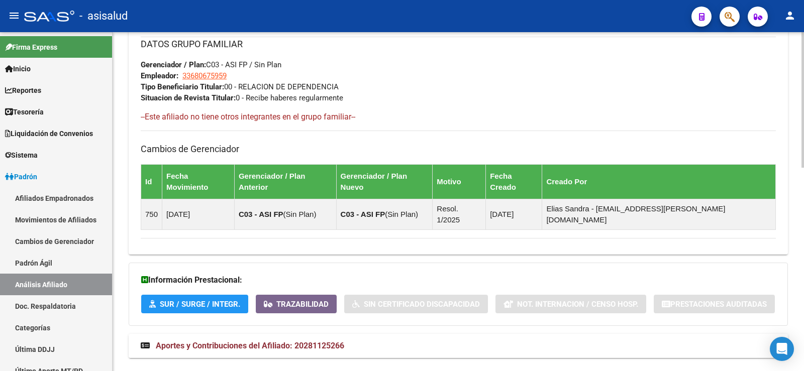
click at [351, 334] on mat-expansion-panel-header "Aportes y Contribuciones del Afiliado: 20281125266" at bounding box center [458, 346] width 659 height 24
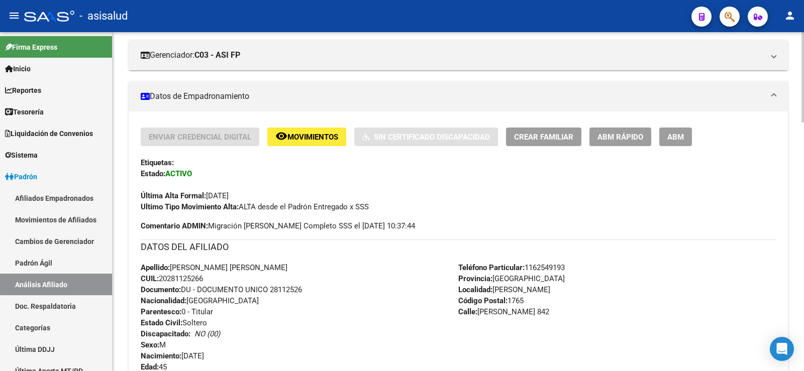
scroll to position [0, 0]
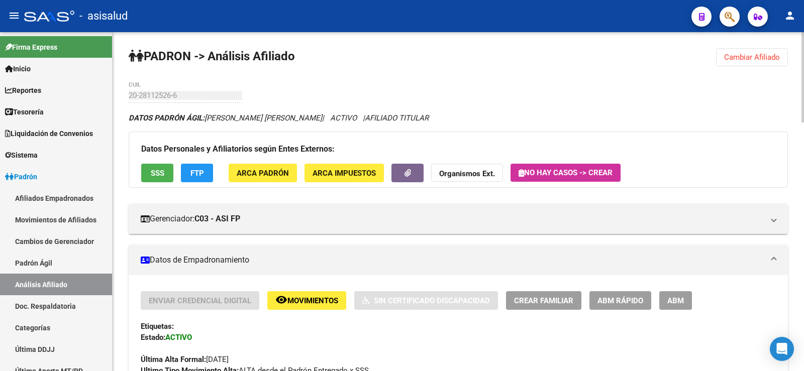
click at [740, 58] on span "Cambiar Afiliado" at bounding box center [752, 57] width 56 height 9
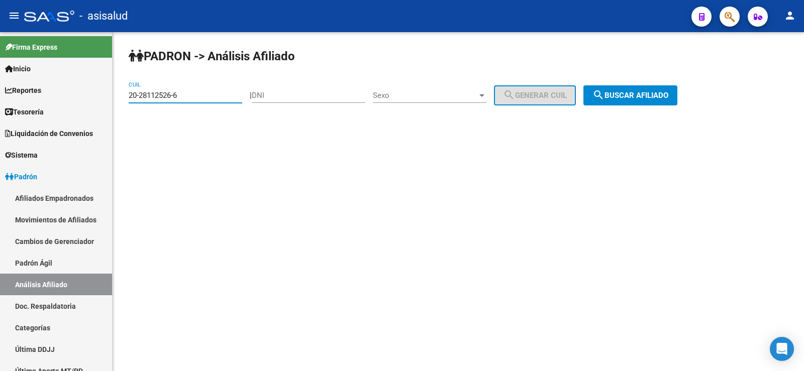
drag, startPoint x: 196, startPoint y: 97, endPoint x: 128, endPoint y: 97, distance: 67.8
click at [128, 97] on div "[PERSON_NAME] -> Análisis Afiliado 20-28112526-6 CUIL | DNI Sexo Sexo search Ge…" at bounding box center [458, 85] width 691 height 106
paste input "33955456-1"
click at [636, 90] on button "search Buscar afiliado" at bounding box center [630, 95] width 94 height 20
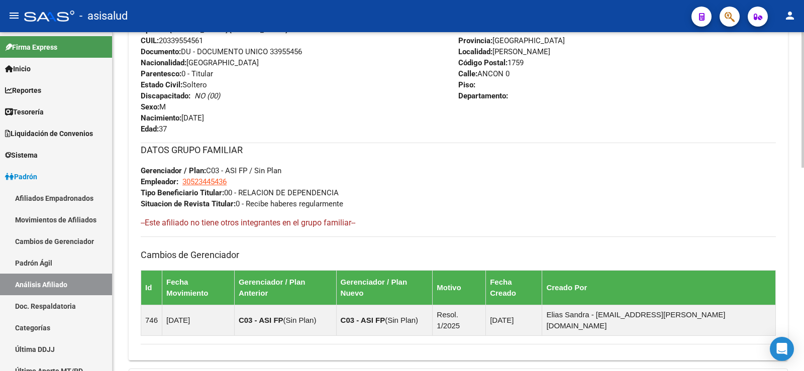
scroll to position [508, 0]
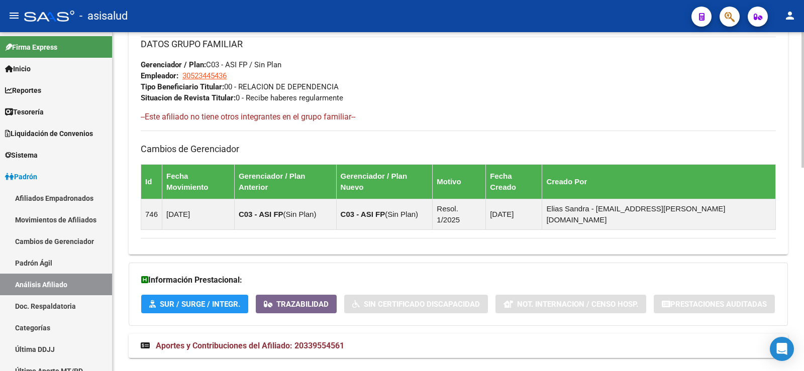
click at [326, 334] on mat-expansion-panel-header "Aportes y Contribuciones del Afiliado: 20339554561" at bounding box center [458, 346] width 659 height 24
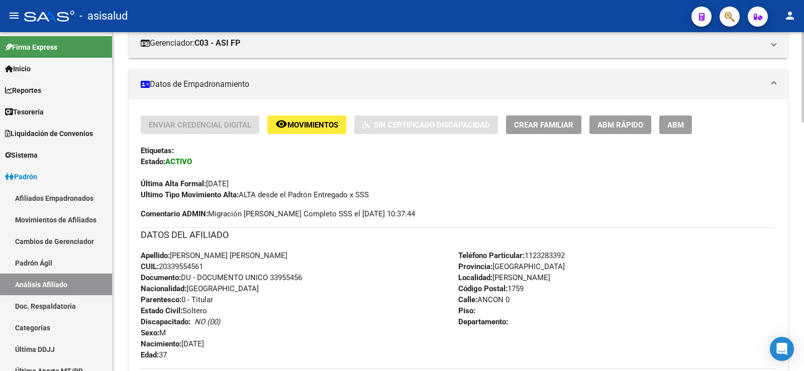
scroll to position [0, 0]
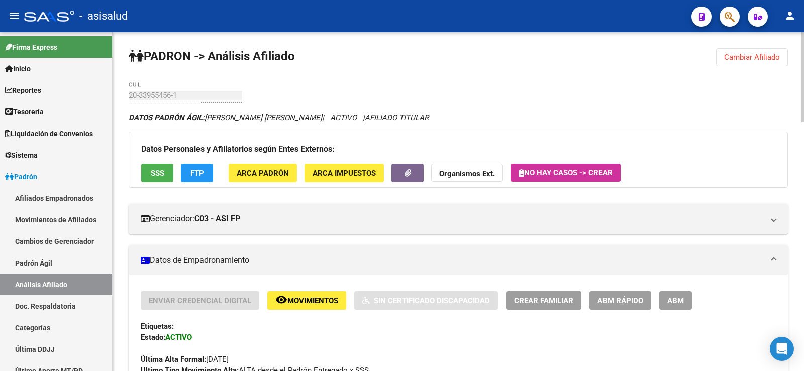
click at [755, 57] on span "Cambiar Afiliado" at bounding box center [752, 57] width 56 height 9
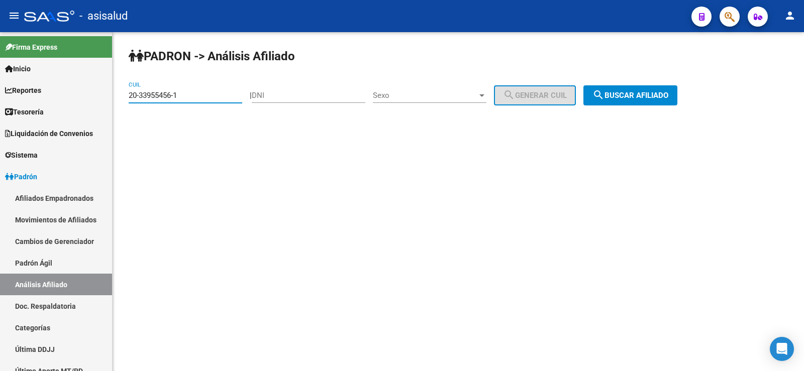
drag, startPoint x: 185, startPoint y: 97, endPoint x: 114, endPoint y: 102, distance: 71.5
click at [101, 102] on mat-sidenav-container "Firma Express Inicio Calendario SSS Instructivos Contacto OS Reportes Tablero d…" at bounding box center [402, 201] width 804 height 339
paste input "7-40632499-6"
click at [668, 96] on span "search Buscar afiliado" at bounding box center [630, 95] width 76 height 9
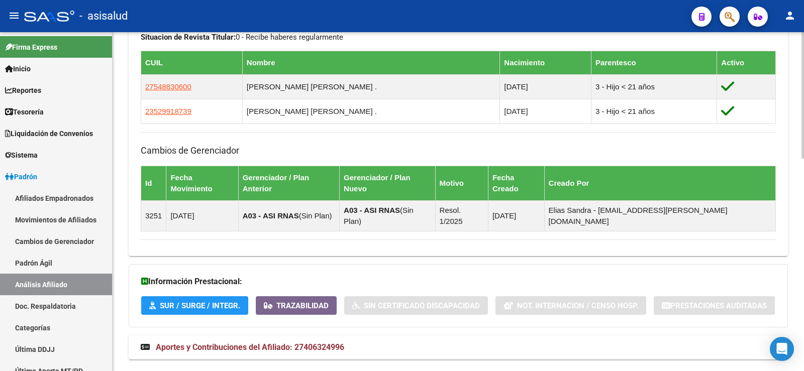
scroll to position [570, 0]
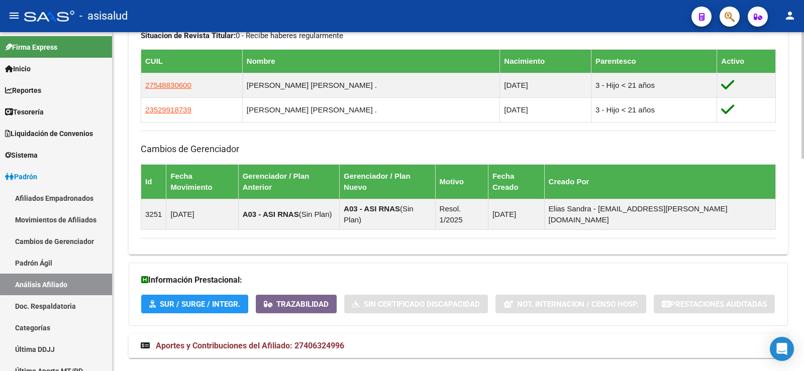
click at [283, 341] on span "Aportes y Contribuciones del Afiliado: 27406324996" at bounding box center [250, 346] width 188 height 10
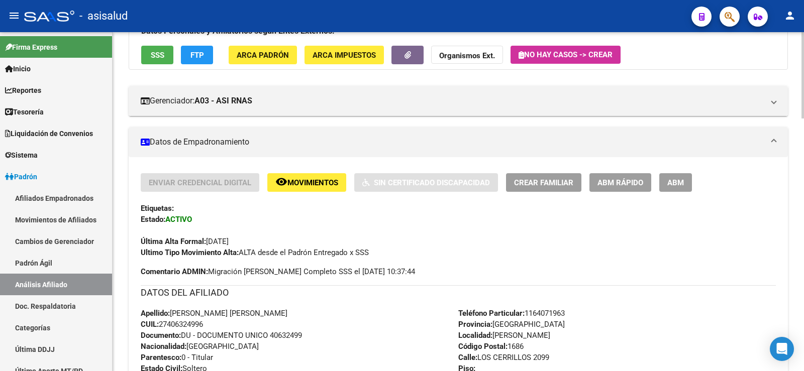
scroll to position [0, 0]
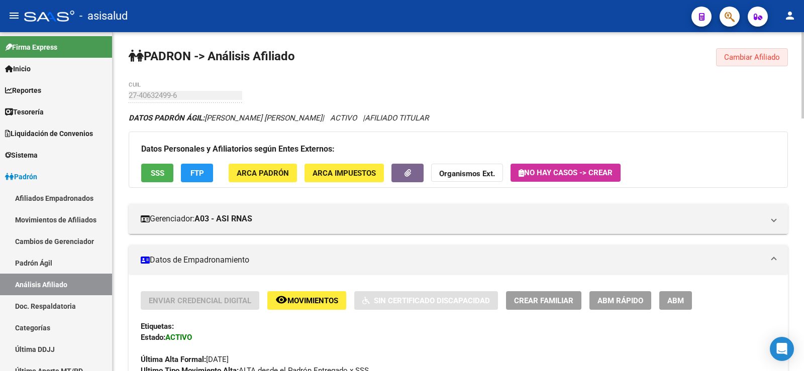
click at [770, 59] on span "Cambiar Afiliado" at bounding box center [752, 57] width 56 height 9
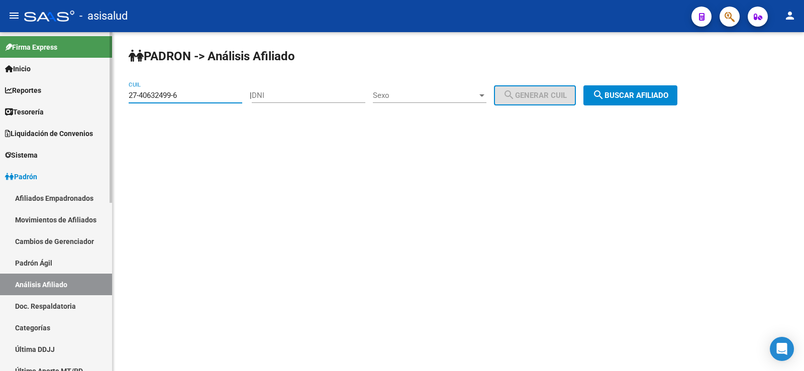
drag, startPoint x: 201, startPoint y: 97, endPoint x: 99, endPoint y: 96, distance: 102.0
click at [99, 96] on mat-sidenav-container "Firma Express Inicio Calendario SSS Instructivos Contacto OS Reportes Tablero d…" at bounding box center [402, 201] width 804 height 339
click at [668, 98] on span "search Buscar afiliado" at bounding box center [630, 95] width 76 height 9
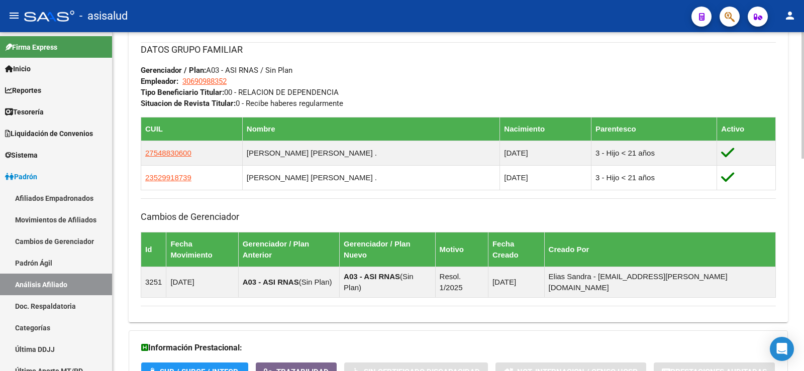
scroll to position [570, 0]
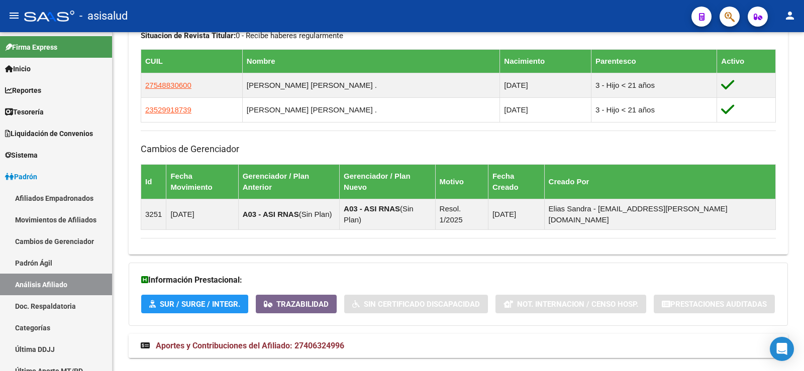
click at [333, 341] on strong "Aportes y Contribuciones del Afiliado: 27406324996" at bounding box center [242, 346] width 203 height 11
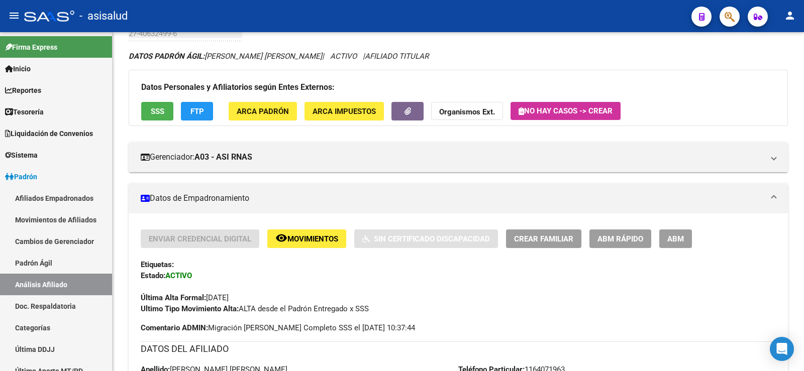
scroll to position [0, 0]
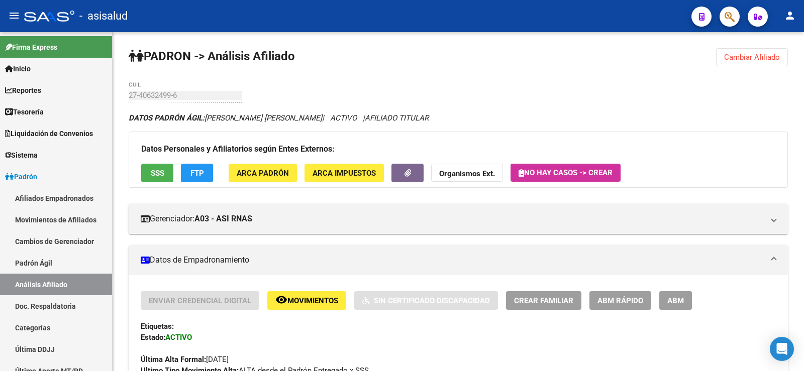
click at [742, 58] on span "Cambiar Afiliado" at bounding box center [752, 57] width 56 height 9
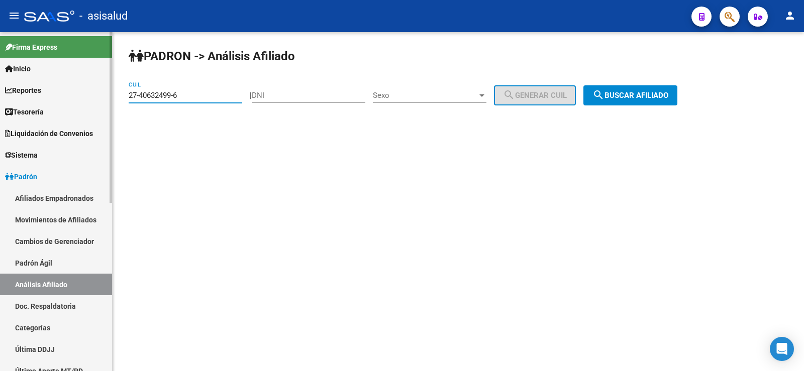
drag, startPoint x: 197, startPoint y: 94, endPoint x: 93, endPoint y: 97, distance: 104.0
click at [93, 97] on mat-sidenav-container "Firma Express Inicio Calendario SSS Instructivos Contacto OS Reportes Tablero d…" at bounding box center [402, 201] width 804 height 339
paste input "0-32053351-2"
click at [677, 90] on button "search Buscar afiliado" at bounding box center [630, 95] width 94 height 20
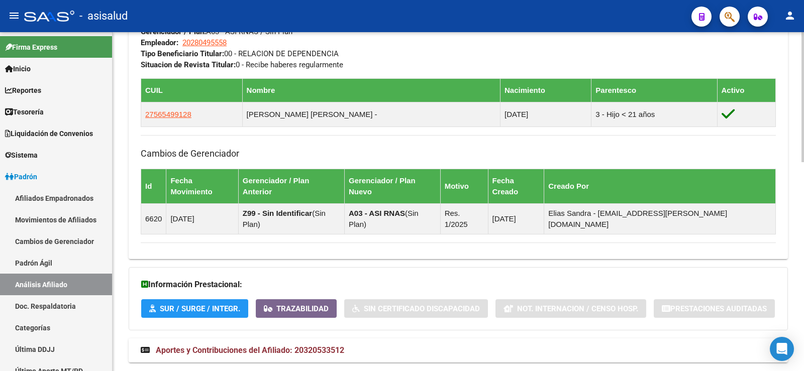
scroll to position [546, 0]
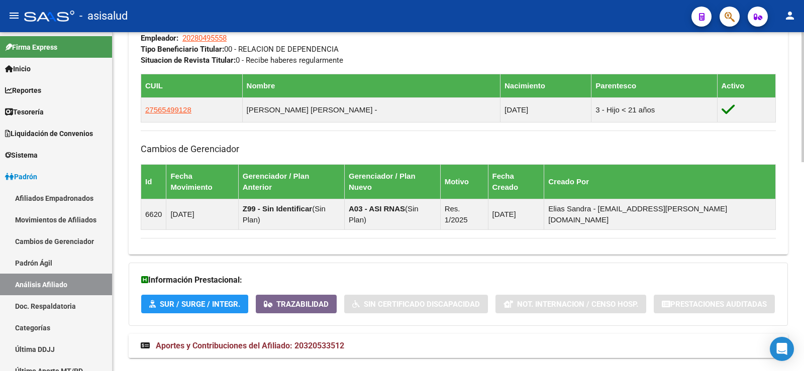
click at [327, 341] on span "Aportes y Contribuciones del Afiliado: 20320533512" at bounding box center [250, 346] width 188 height 10
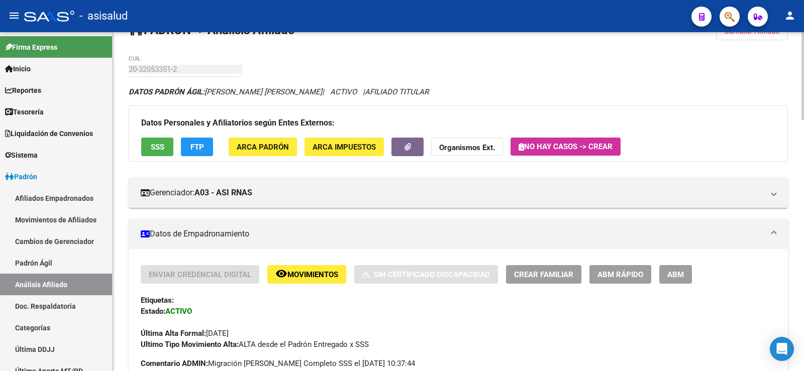
scroll to position [0, 0]
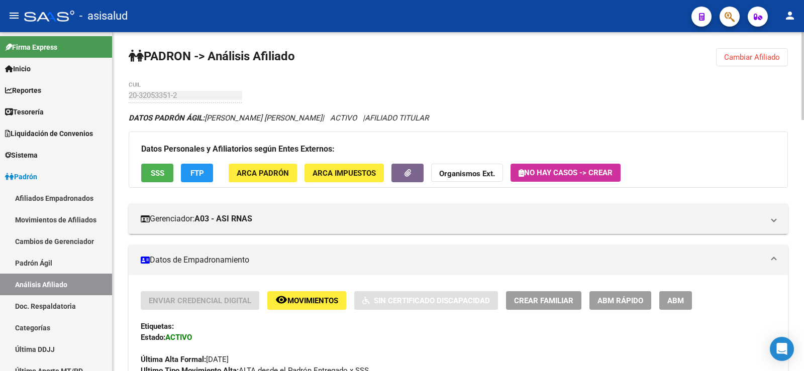
click at [239, 88] on div "20-32053351-2 CUIL" at bounding box center [186, 92] width 114 height 22
click at [730, 51] on button "Cambiar Afiliado" at bounding box center [752, 57] width 72 height 18
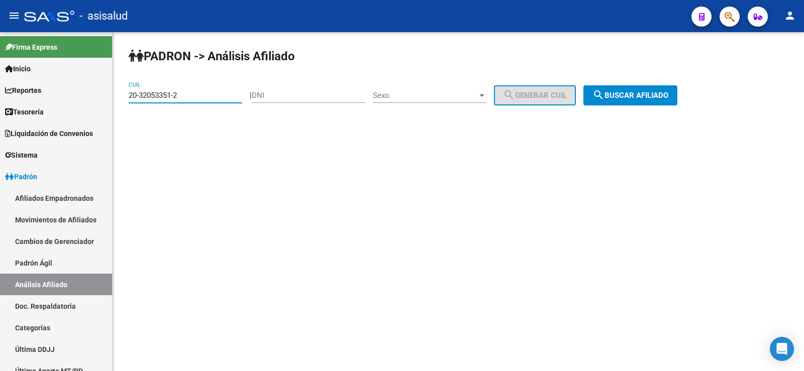
paste input "17920872-6"
drag, startPoint x: 189, startPoint y: 97, endPoint x: 118, endPoint y: 97, distance: 70.8
click at [118, 97] on div "[PERSON_NAME] -> Análisis Afiliado 20-32053351-2 CUIL | DNI Sexo Sexo search Ge…" at bounding box center [458, 85] width 691 height 106
click at [626, 98] on span "search Buscar afiliado" at bounding box center [630, 95] width 76 height 9
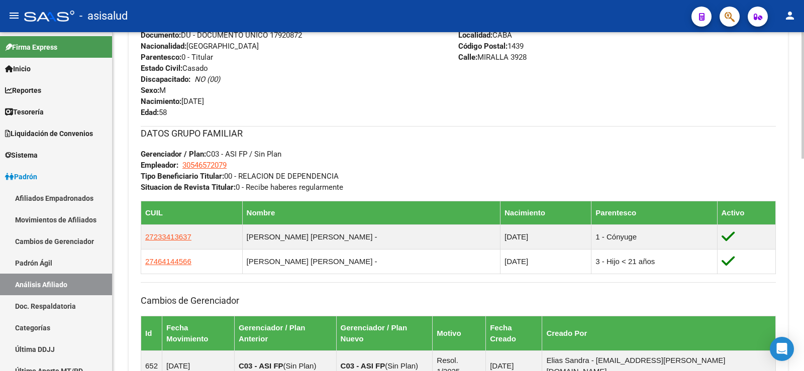
scroll to position [570, 0]
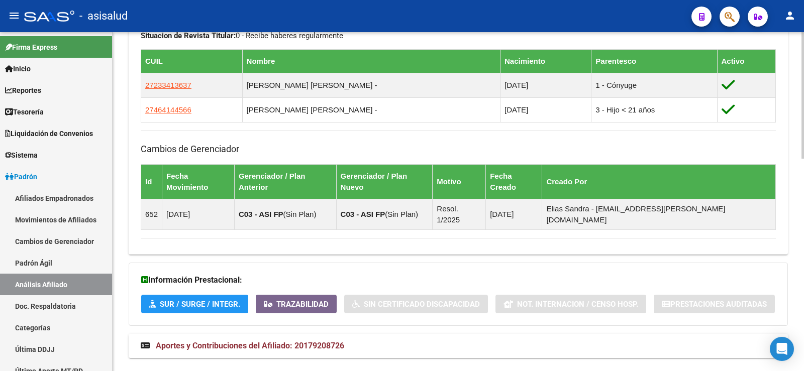
click at [313, 341] on span "Aportes y Contribuciones del Afiliado: 20179208726" at bounding box center [250, 346] width 188 height 10
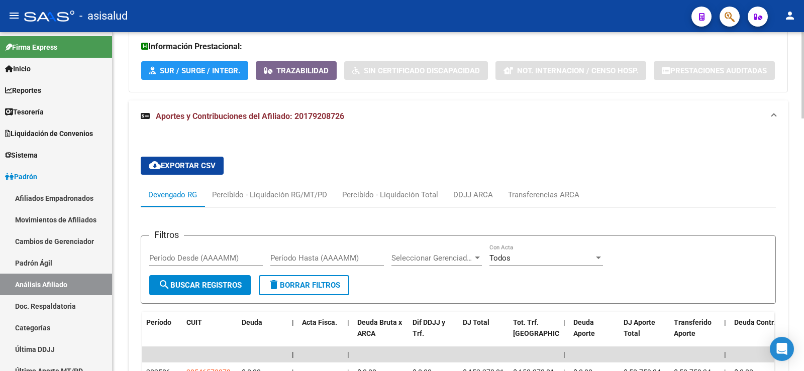
scroll to position [992, 0]
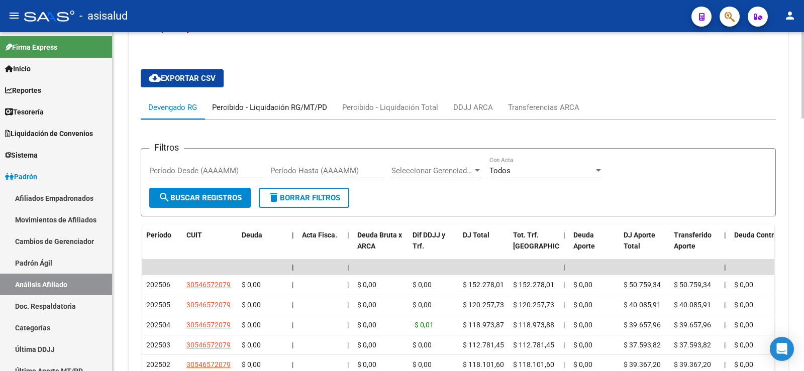
click at [292, 102] on div "Percibido - Liquidación RG/MT/PD" at bounding box center [269, 107] width 115 height 11
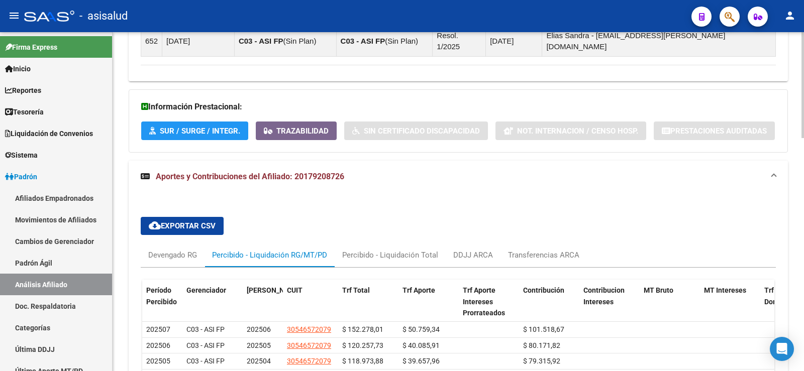
scroll to position [790, 0]
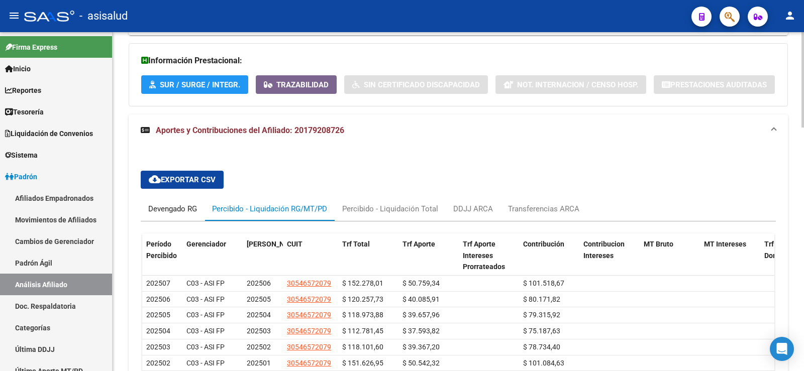
click at [194, 203] on div "Devengado RG" at bounding box center [172, 208] width 49 height 11
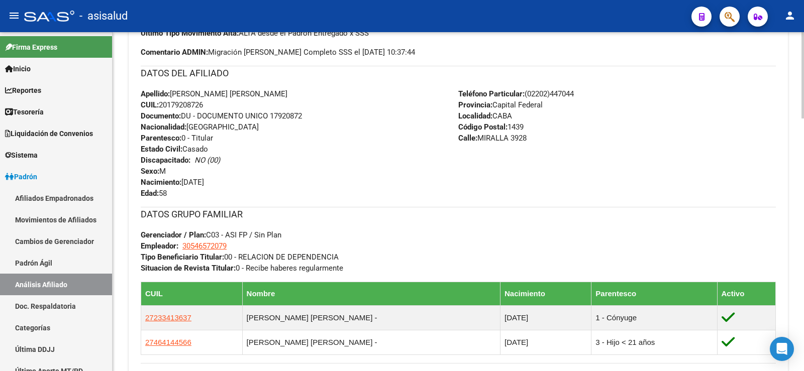
scroll to position [0, 0]
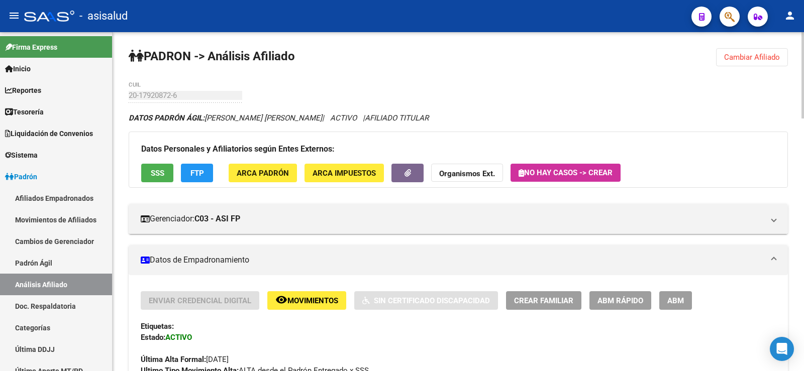
click at [747, 58] on span "Cambiar Afiliado" at bounding box center [752, 57] width 56 height 9
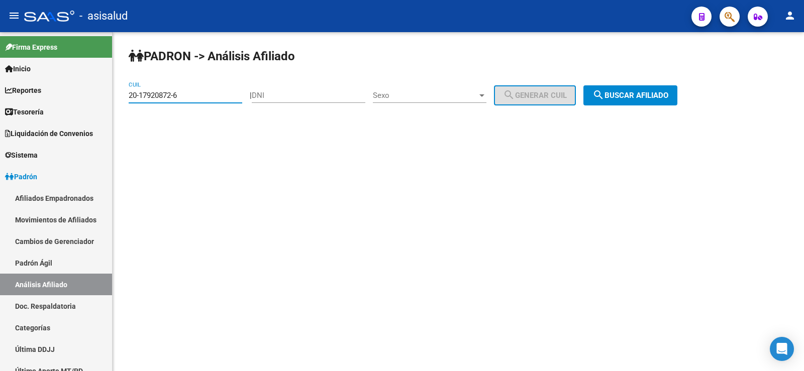
drag, startPoint x: 191, startPoint y: 98, endPoint x: 129, endPoint y: 112, distance: 63.7
click at [129, 112] on div "20-17920872-6 CUIL" at bounding box center [186, 96] width 114 height 31
paste input "7-44147327-9"
click at [656, 91] on span "search Buscar afiliado" at bounding box center [630, 95] width 76 height 9
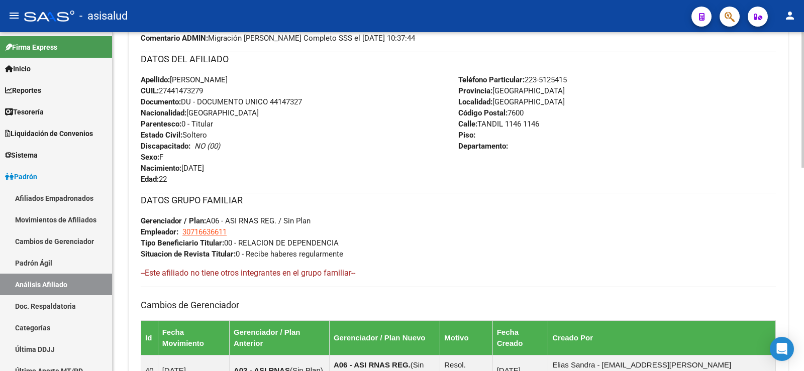
scroll to position [508, 0]
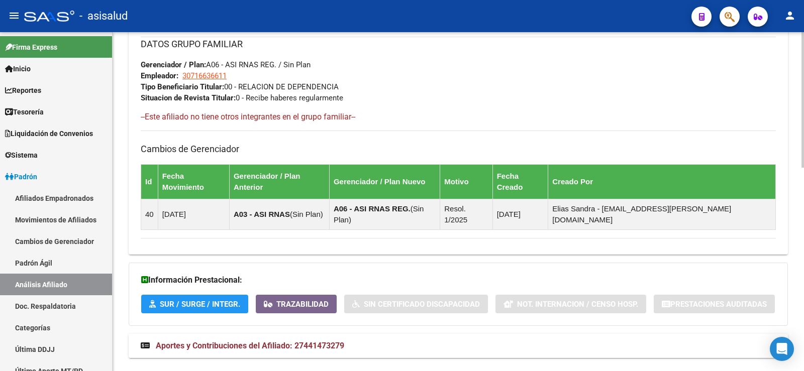
click at [302, 334] on mat-expansion-panel-header "Aportes y Contribuciones del Afiliado: 27441473279" at bounding box center [458, 346] width 659 height 24
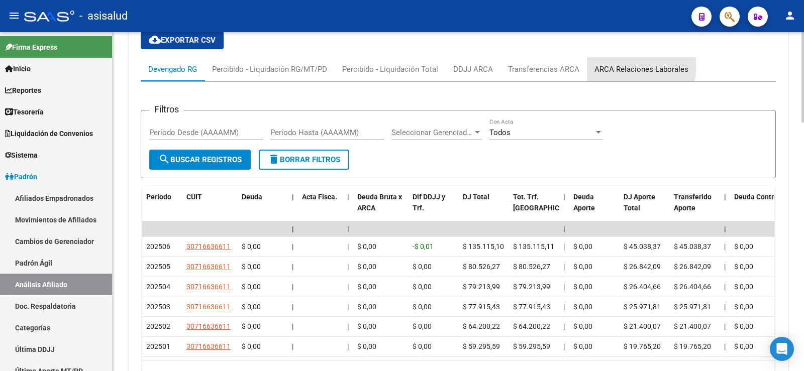
click at [628, 64] on div "ARCA Relaciones Laborales" at bounding box center [641, 69] width 94 height 11
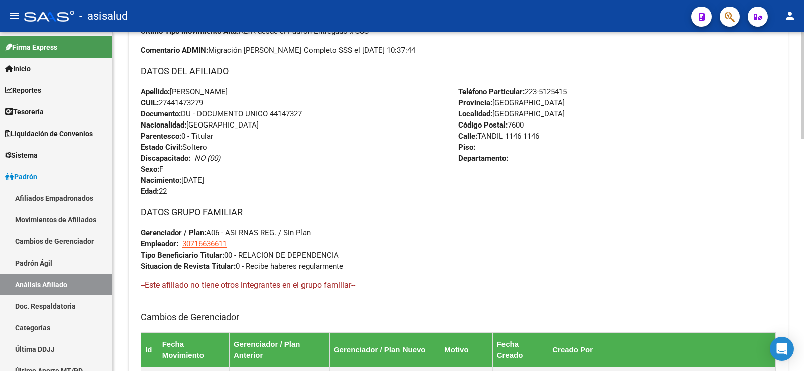
scroll to position [0, 0]
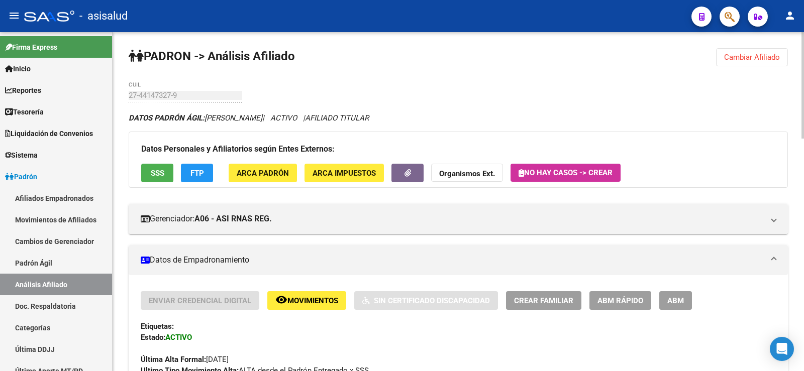
click at [732, 57] on span "Cambiar Afiliado" at bounding box center [752, 57] width 56 height 9
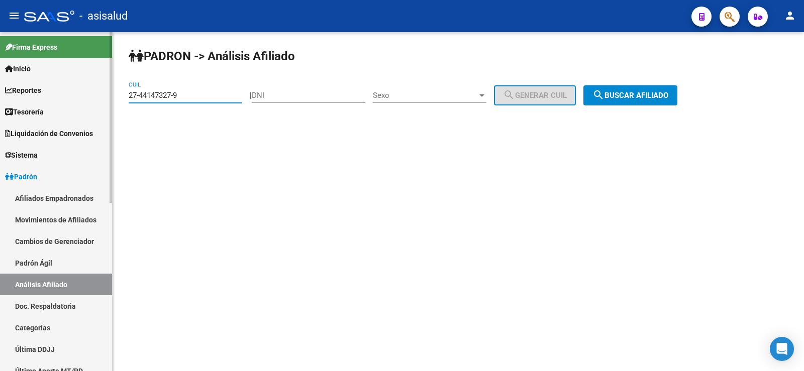
drag, startPoint x: 197, startPoint y: 95, endPoint x: 106, endPoint y: 96, distance: 92.0
click at [106, 96] on mat-sidenav-container "Firma Express Inicio Calendario SSS Instructivos Contacto OS Reportes Tablero d…" at bounding box center [402, 201] width 804 height 339
paste input "0305421-1"
click at [675, 100] on button "search Buscar afiliado" at bounding box center [630, 95] width 94 height 20
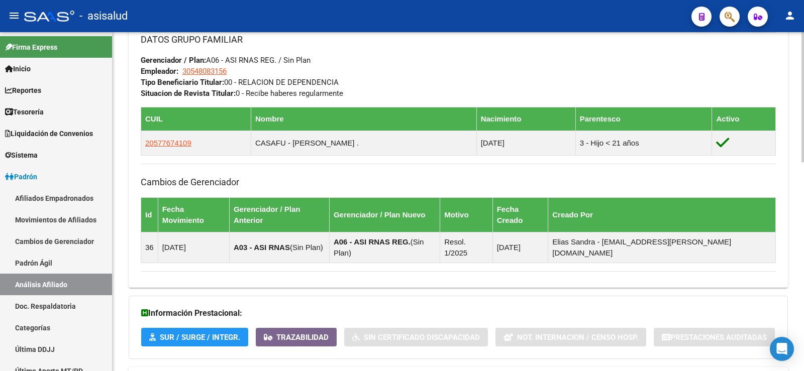
scroll to position [546, 0]
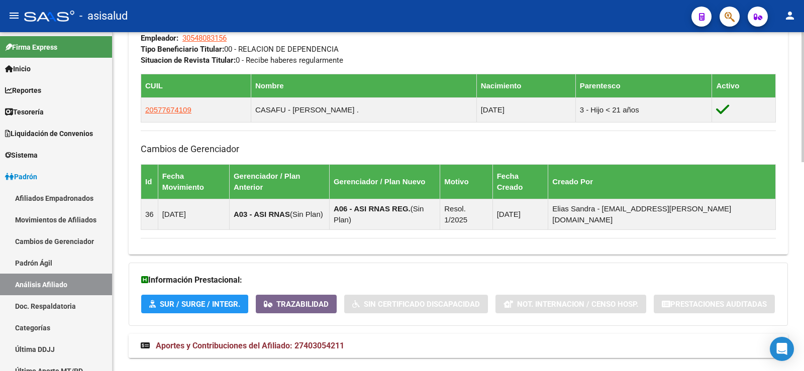
click at [339, 341] on span "Aportes y Contribuciones del Afiliado: 27403054211" at bounding box center [250, 346] width 188 height 10
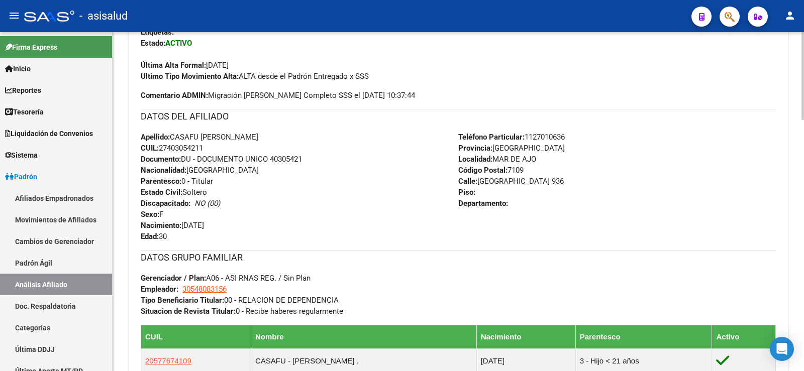
scroll to position [0, 0]
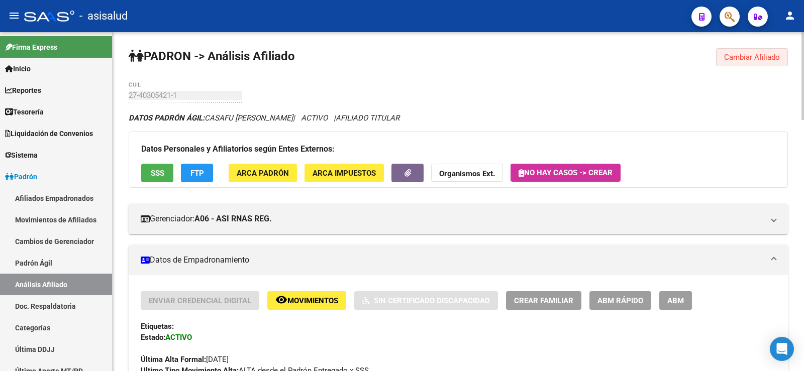
click at [729, 61] on span "Cambiar Afiliado" at bounding box center [752, 57] width 56 height 9
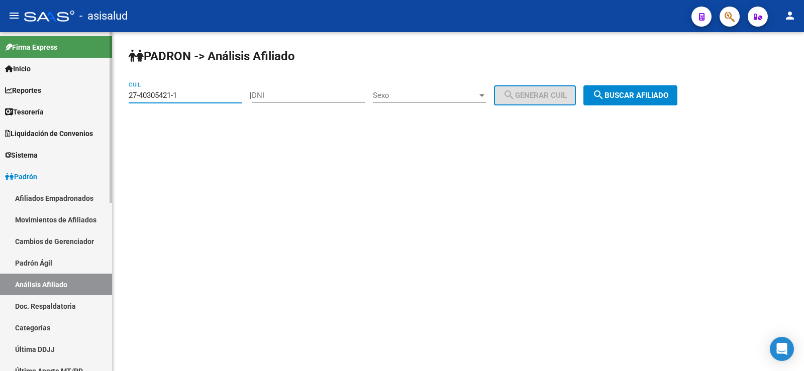
drag, startPoint x: 187, startPoint y: 91, endPoint x: 104, endPoint y: 93, distance: 83.9
click at [104, 93] on mat-sidenav-container "Firma Express Inicio Calendario SSS Instructivos Contacto OS Reportes Tablero d…" at bounding box center [402, 201] width 804 height 339
paste input "31635797-6"
click at [647, 97] on span "search Buscar afiliado" at bounding box center [630, 95] width 76 height 9
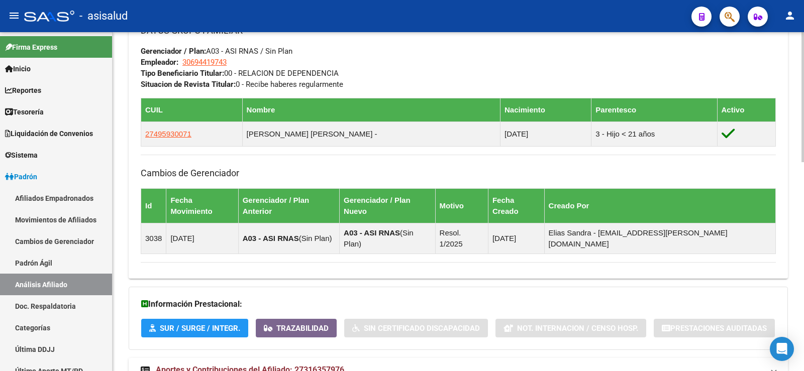
scroll to position [546, 0]
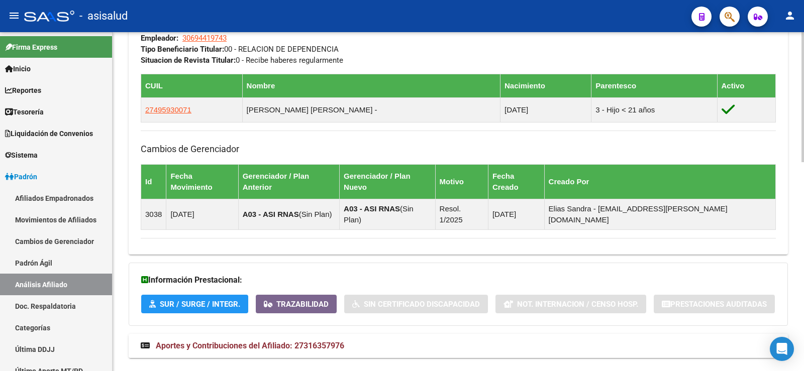
click at [322, 341] on span "Aportes y Contribuciones del Afiliado: 27316357976" at bounding box center [250, 346] width 188 height 10
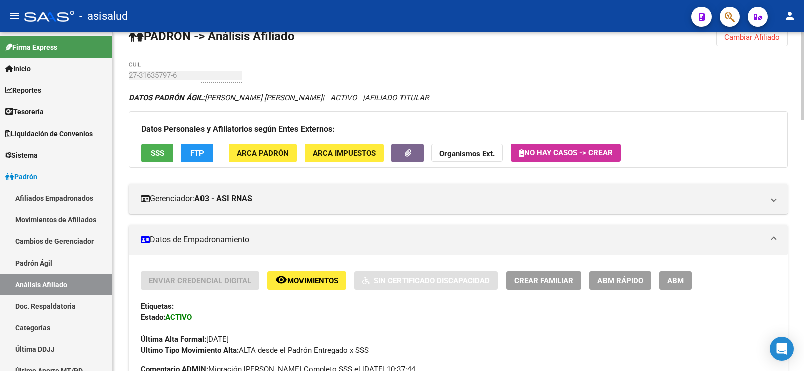
scroll to position [13, 0]
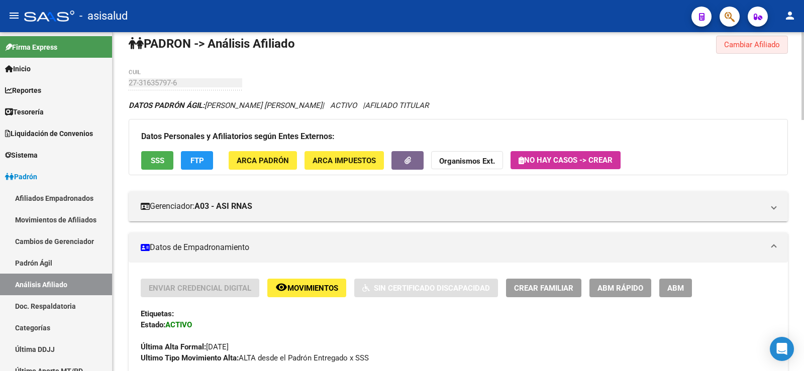
click at [758, 39] on button "Cambiar Afiliado" at bounding box center [752, 45] width 72 height 18
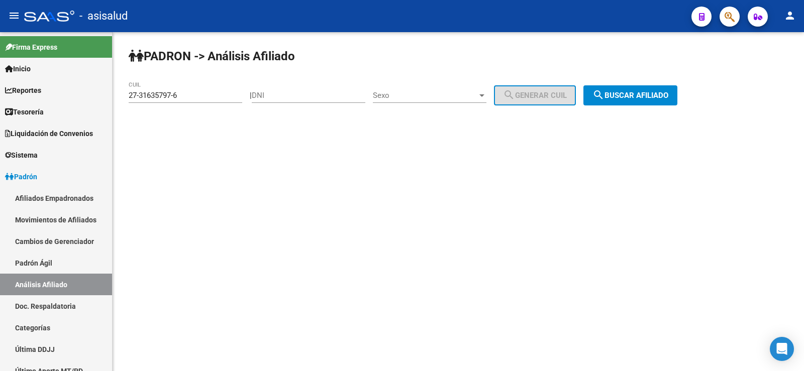
drag, startPoint x: 191, startPoint y: 90, endPoint x: 117, endPoint y: 90, distance: 74.4
click at [118, 90] on div "[PERSON_NAME] -> Análisis Afiliado 27-31635797-6 CUIL | DNI Sexo Sexo search Ge…" at bounding box center [458, 85] width 691 height 106
drag, startPoint x: 129, startPoint y: 95, endPoint x: 224, endPoint y: 98, distance: 95.0
click at [224, 98] on input "27-31635797-6" at bounding box center [186, 95] width 114 height 9
paste input "0-35118479"
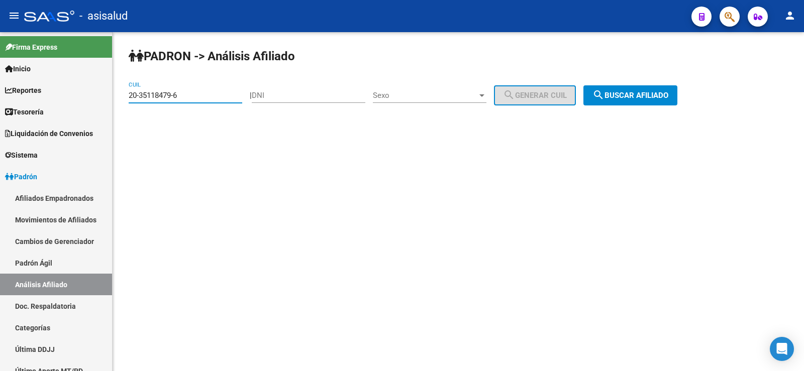
click at [668, 96] on span "search Buscar afiliado" at bounding box center [630, 95] width 76 height 9
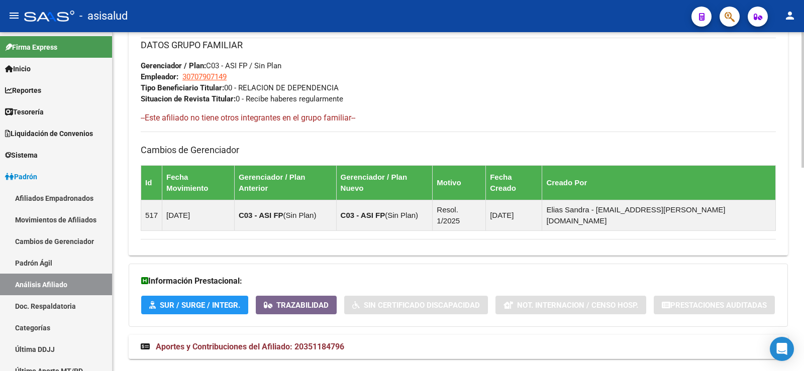
scroll to position [508, 0]
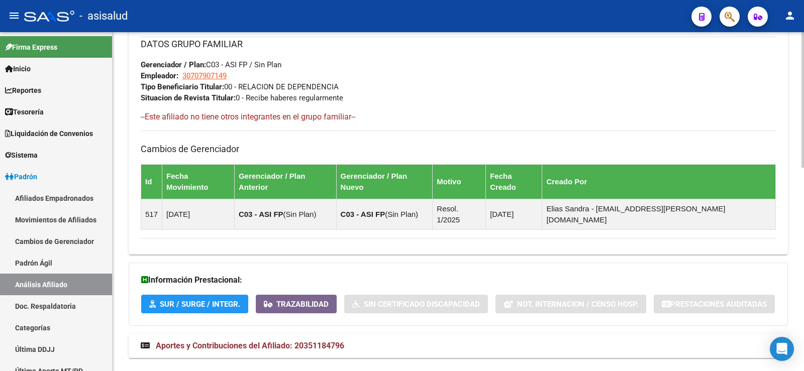
click at [314, 341] on span "Aportes y Contribuciones del Afiliado: 20351184796" at bounding box center [250, 346] width 188 height 10
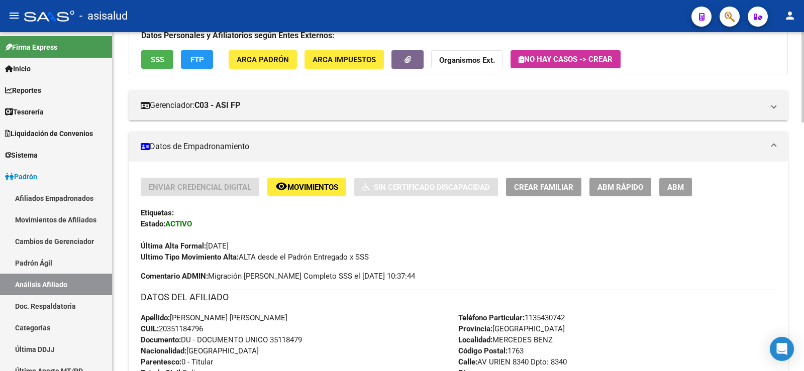
scroll to position [0, 0]
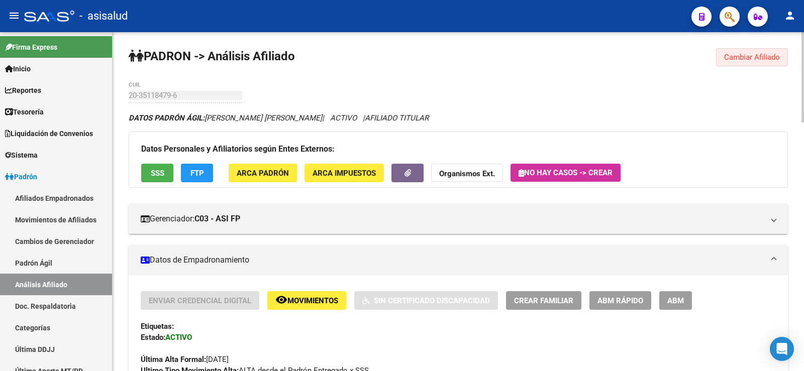
click at [742, 54] on span "Cambiar Afiliado" at bounding box center [752, 57] width 56 height 9
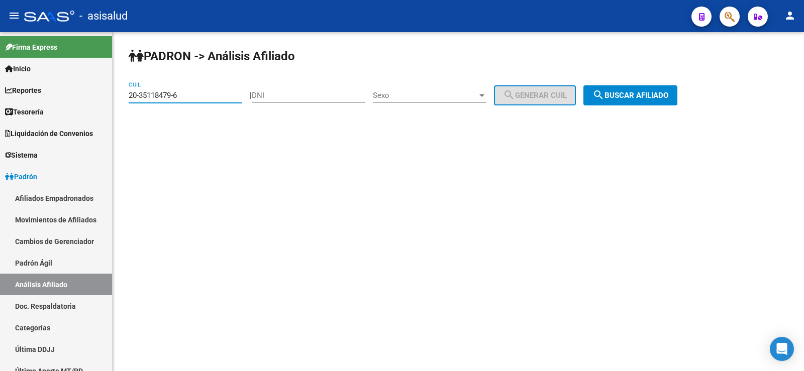
drag, startPoint x: 184, startPoint y: 97, endPoint x: 126, endPoint y: 99, distance: 58.8
click at [126, 99] on div "[PERSON_NAME] -> Análisis Afiliado 20-35118479-6 CUIL | DNI Sexo Sexo search Ge…" at bounding box center [458, 85] width 691 height 106
paste input "7-43182752-8"
click at [651, 97] on span "search Buscar afiliado" at bounding box center [630, 95] width 76 height 9
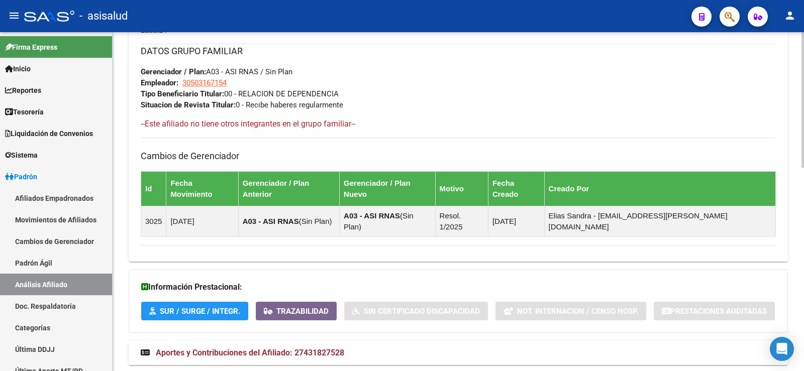
scroll to position [502, 0]
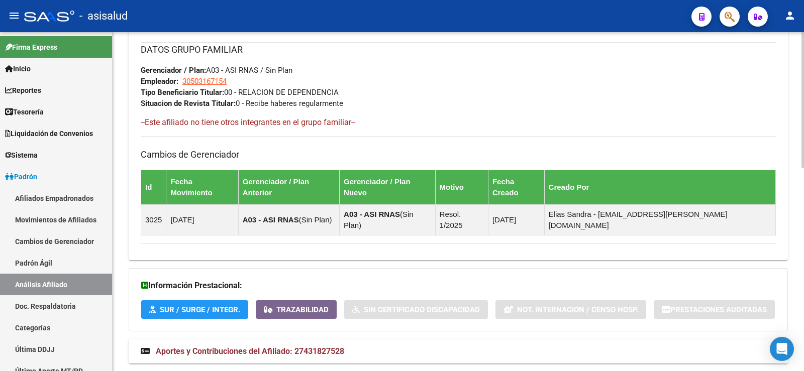
click at [295, 340] on mat-expansion-panel-header "Aportes y Contribuciones del Afiliado: 27431827528" at bounding box center [458, 352] width 659 height 24
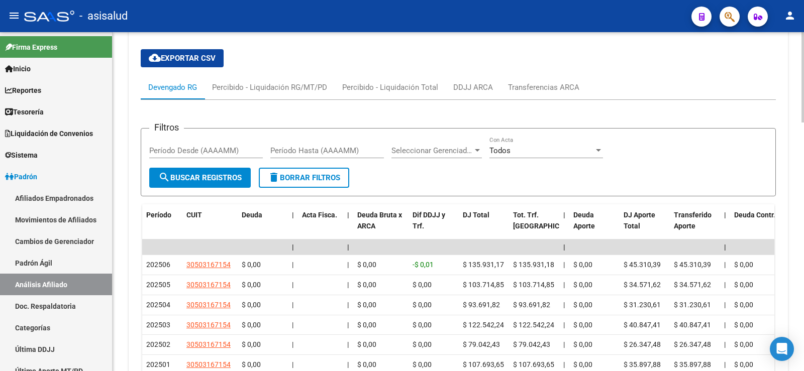
scroll to position [867, 0]
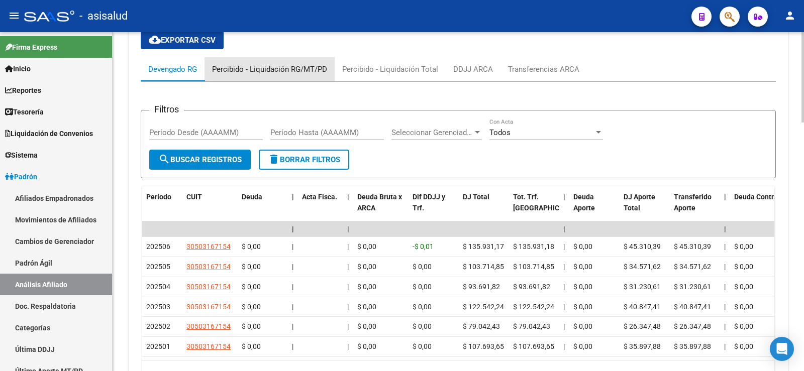
click at [272, 64] on div "Percibido - Liquidación RG/MT/PD" at bounding box center [269, 69] width 115 height 11
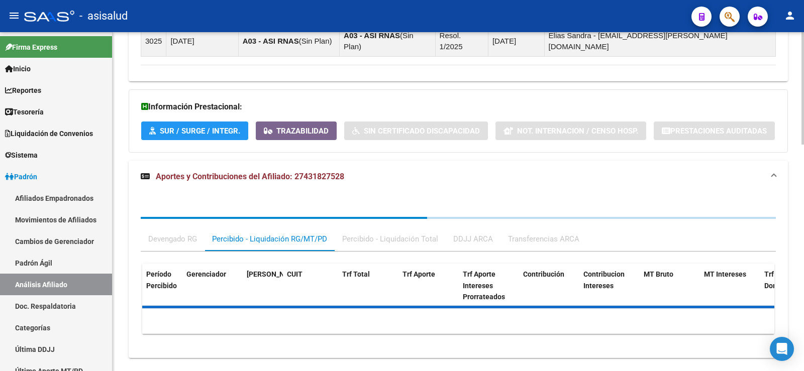
scroll to position [849, 0]
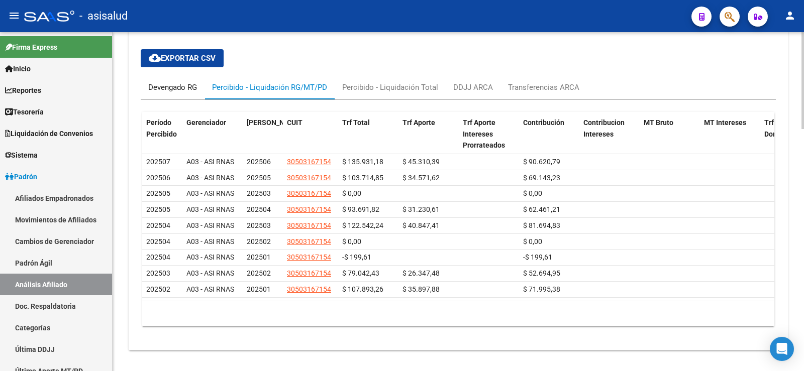
click at [172, 82] on div "Devengado RG" at bounding box center [172, 87] width 49 height 11
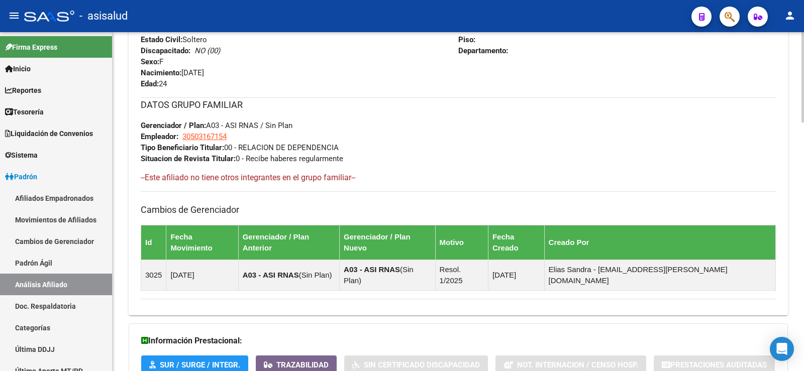
scroll to position [598, 0]
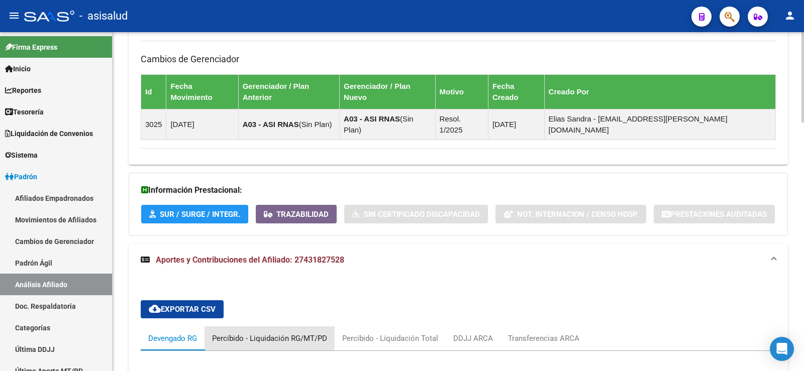
click at [269, 333] on div "Percibido - Liquidación RG/MT/PD" at bounding box center [269, 338] width 115 height 11
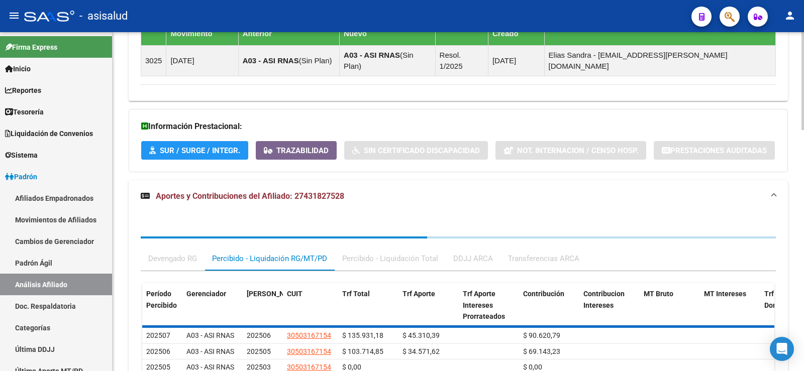
scroll to position [836, 0]
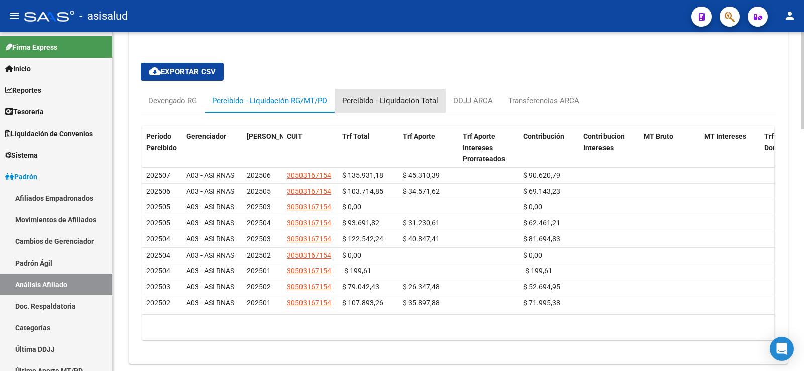
click at [428, 95] on div "Percibido - Liquidación Total" at bounding box center [390, 100] width 96 height 11
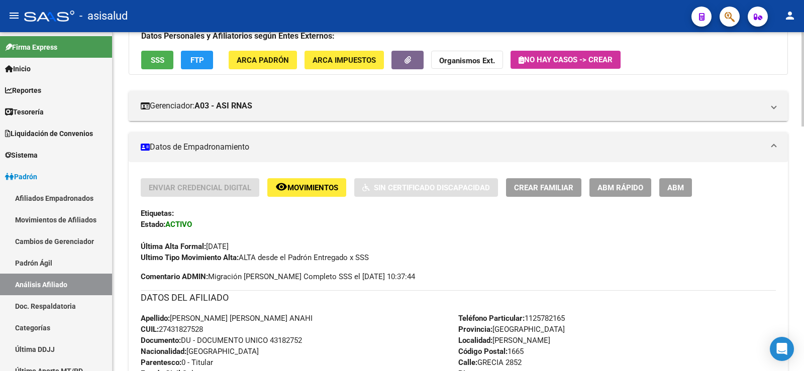
scroll to position [0, 0]
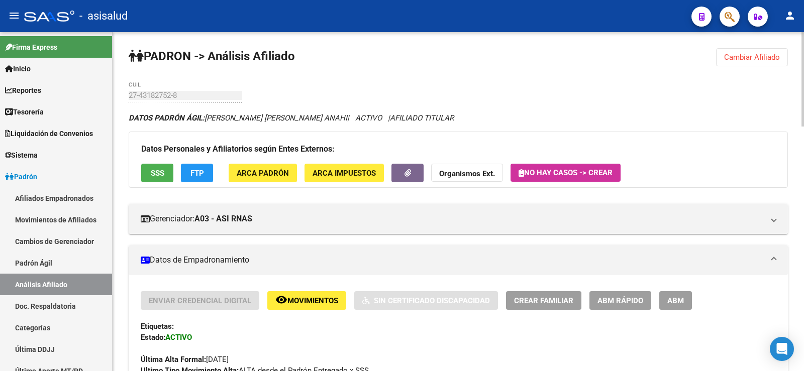
click at [775, 58] on span "Cambiar Afiliado" at bounding box center [752, 57] width 56 height 9
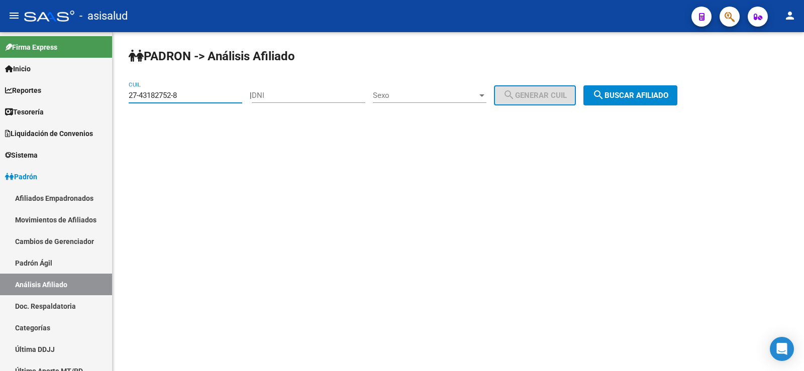
drag, startPoint x: 194, startPoint y: 94, endPoint x: 130, endPoint y: 102, distance: 65.3
click at [130, 102] on div "27-43182752-8 CUIL" at bounding box center [186, 92] width 114 height 22
paste input "0-3627481"
click at [601, 97] on button "search Buscar afiliado" at bounding box center [630, 95] width 94 height 20
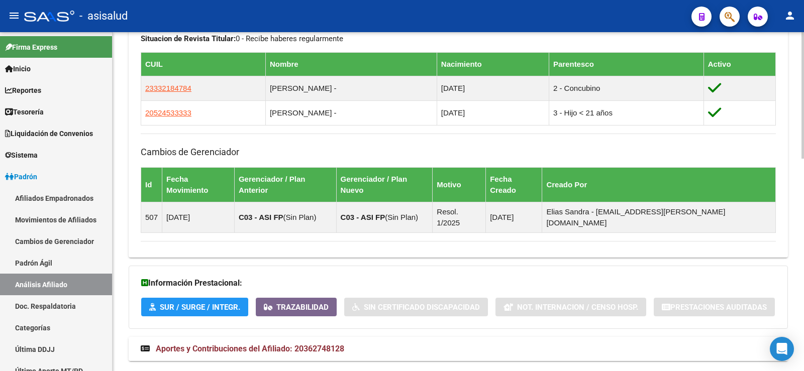
scroll to position [570, 0]
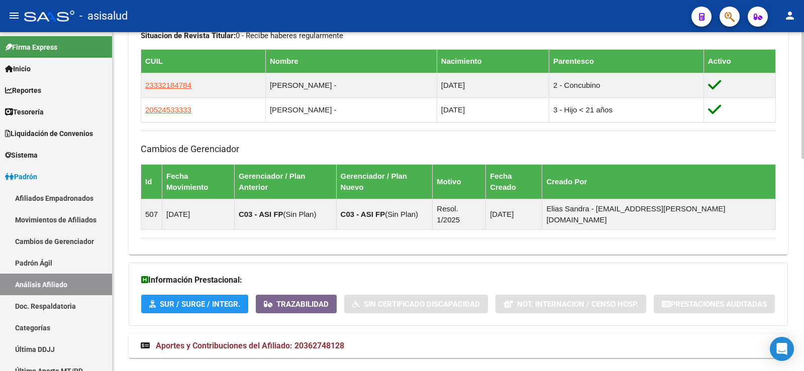
click at [347, 334] on mat-expansion-panel-header "Aportes y Contribuciones del Afiliado: 20362748128" at bounding box center [458, 346] width 659 height 24
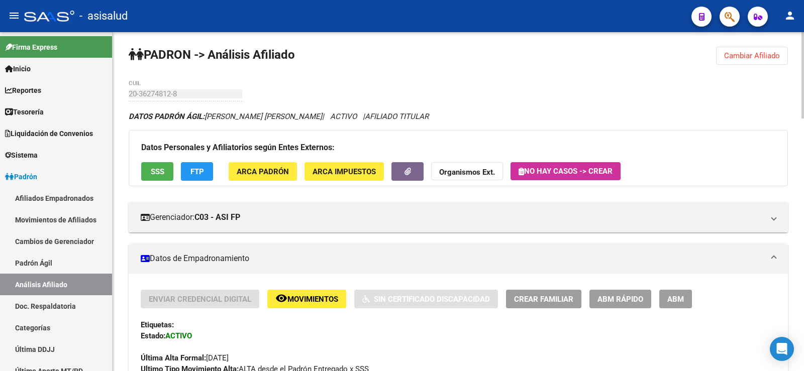
scroll to position [0, 0]
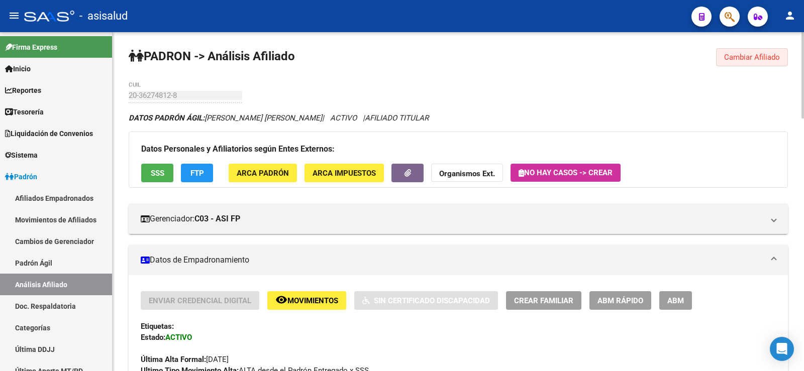
click at [751, 64] on button "Cambiar Afiliado" at bounding box center [752, 57] width 72 height 18
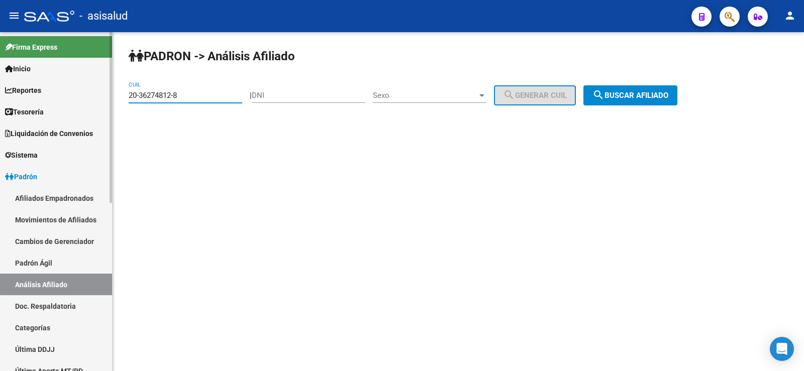
drag, startPoint x: 187, startPoint y: 98, endPoint x: 112, endPoint y: 96, distance: 75.9
click at [112, 96] on mat-sidenav-container "Firma Express Inicio Calendario SSS Instructivos Contacto OS Reportes Tablero d…" at bounding box center [402, 201] width 804 height 339
paste input "3-40081427-9"
click at [659, 99] on span "search Buscar afiliado" at bounding box center [630, 95] width 76 height 9
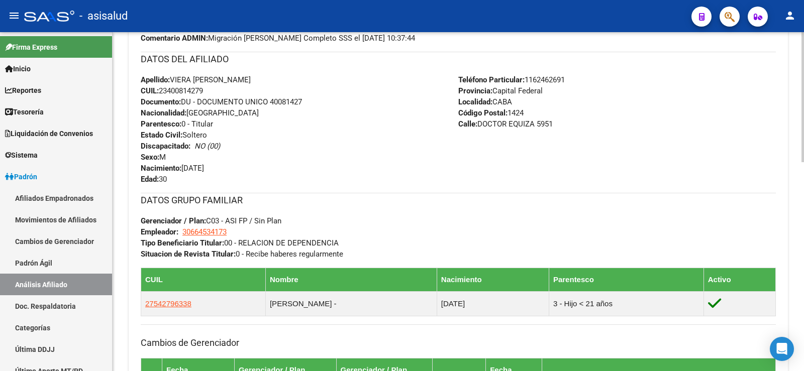
scroll to position [546, 0]
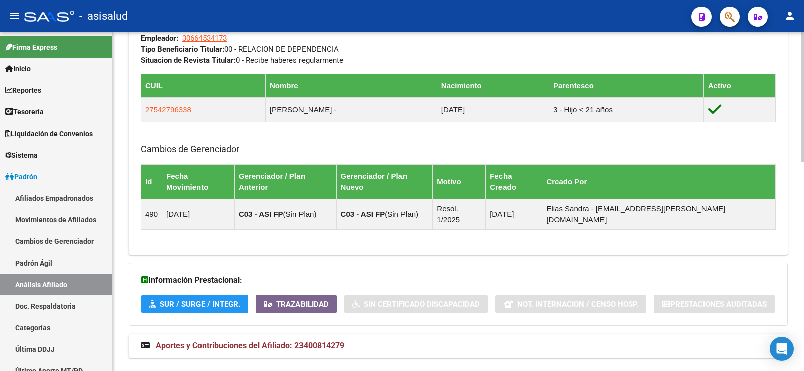
click at [318, 341] on span "Aportes y Contribuciones del Afiliado: 23400814279" at bounding box center [250, 346] width 188 height 10
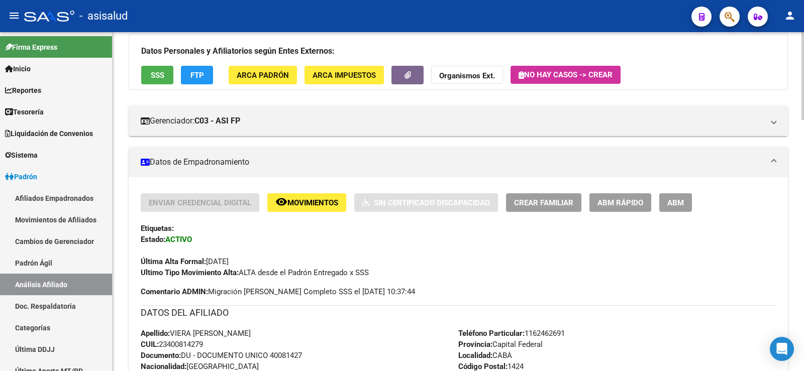
scroll to position [0, 0]
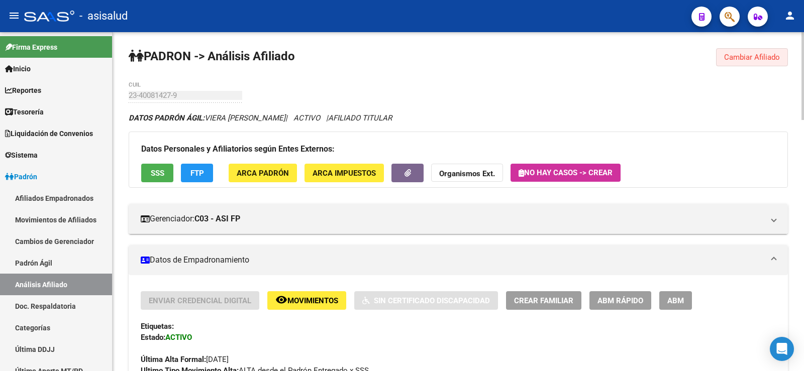
click at [778, 53] on span "Cambiar Afiliado" at bounding box center [752, 57] width 56 height 9
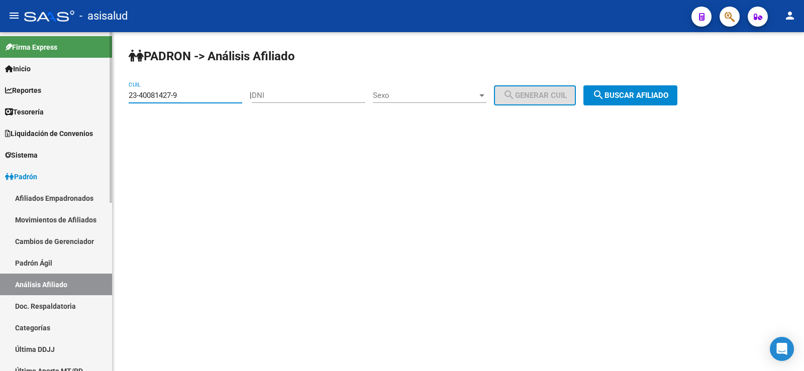
drag, startPoint x: 194, startPoint y: 96, endPoint x: 93, endPoint y: 95, distance: 100.5
click at [93, 95] on mat-sidenav-container "Firma Express Inicio Calendario SSS Instructivos Contacto OS Reportes Tablero d…" at bounding box center [402, 201] width 804 height 339
paste input "0-40863802-0"
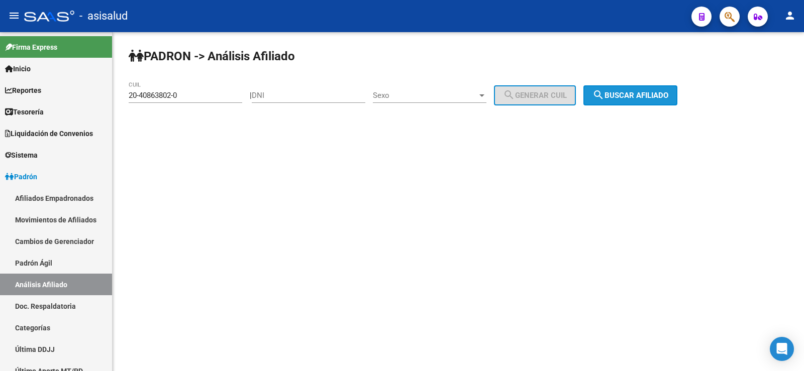
click at [649, 95] on span "search Buscar afiliado" at bounding box center [630, 95] width 76 height 9
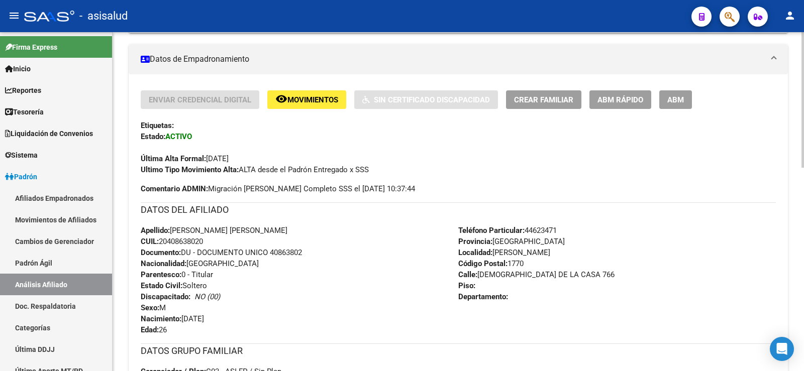
scroll to position [508, 0]
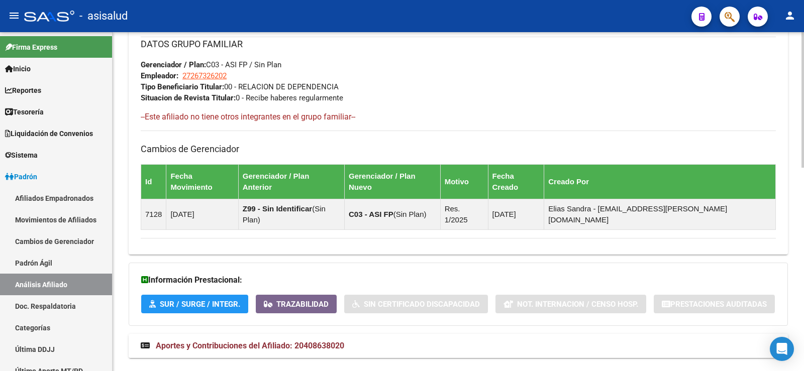
click at [322, 341] on span "Aportes y Contribuciones del Afiliado: 20408638020" at bounding box center [250, 346] width 188 height 10
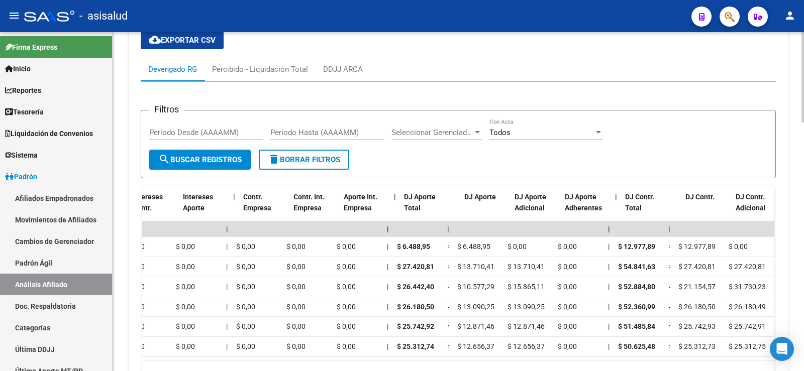
scroll to position [0, 0]
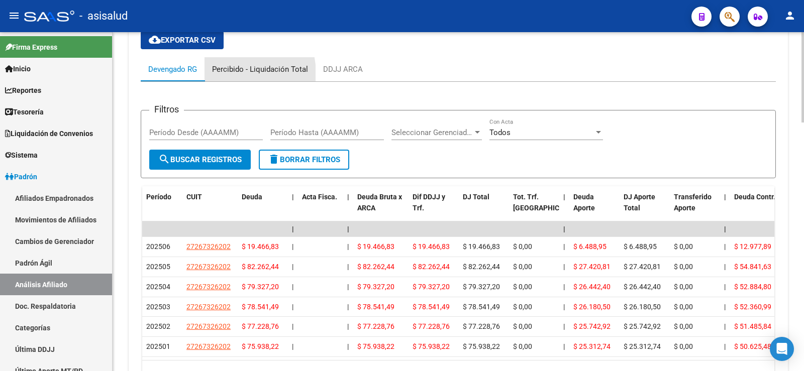
click at [226, 64] on div "Percibido - Liquidación Total" at bounding box center [260, 69] width 96 height 11
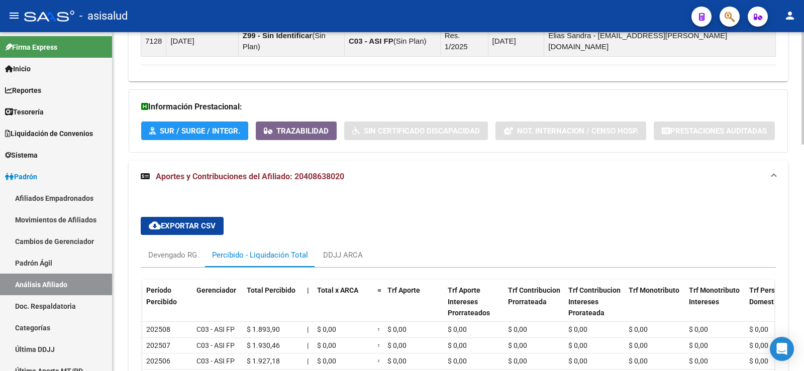
scroll to position [801, 0]
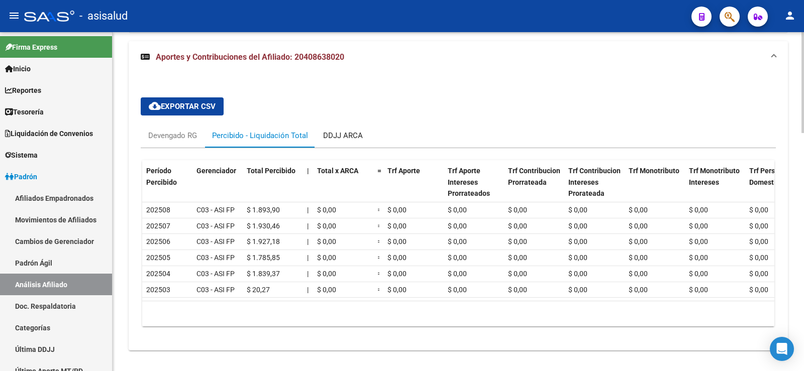
click at [340, 124] on div "DDJJ ARCA" at bounding box center [343, 136] width 55 height 24
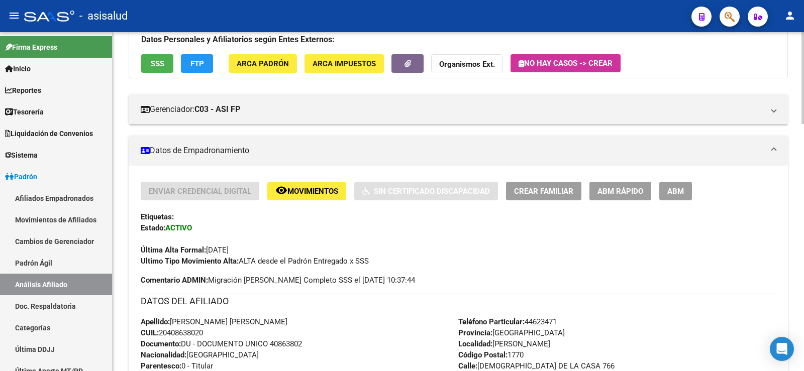
scroll to position [0, 0]
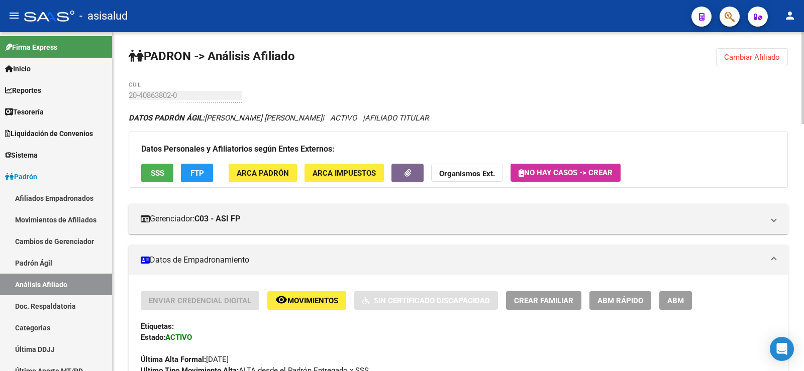
click at [742, 56] on span "Cambiar Afiliado" at bounding box center [752, 57] width 56 height 9
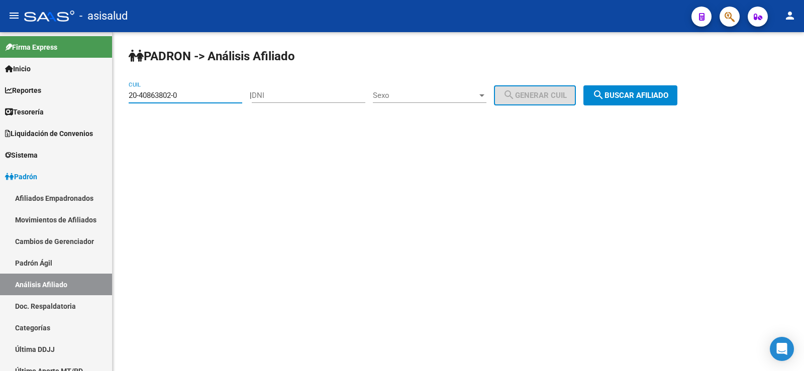
drag, startPoint x: 186, startPoint y: 94, endPoint x: 120, endPoint y: 97, distance: 66.4
click at [120, 97] on div "[PERSON_NAME] -> Análisis Afiliado 20-40863802-0 CUIL | DNI Sexo Sexo search Ge…" at bounding box center [458, 85] width 691 height 106
paste input "7-33419365-4"
click at [648, 92] on span "search Buscar afiliado" at bounding box center [630, 95] width 76 height 9
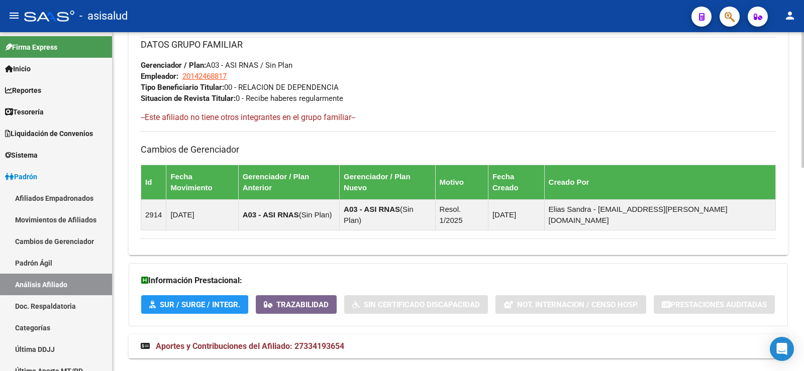
scroll to position [508, 0]
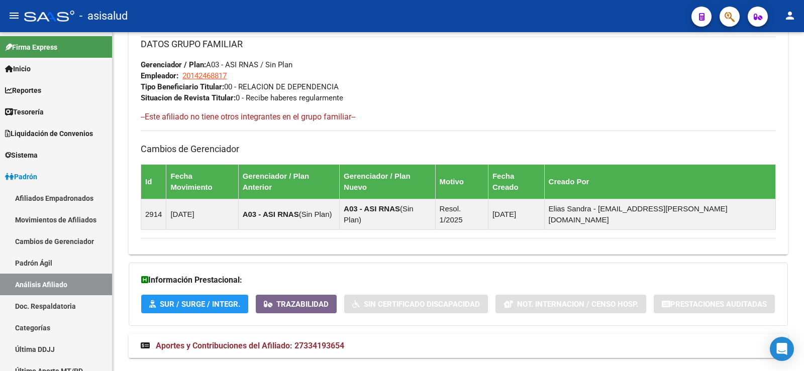
click at [316, 334] on mat-expansion-panel-header "Aportes y Contribuciones del Afiliado: 27334193654" at bounding box center [458, 346] width 659 height 24
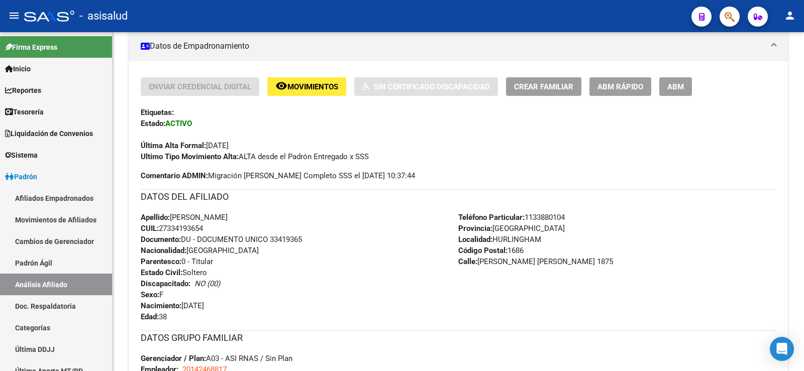
scroll to position [0, 0]
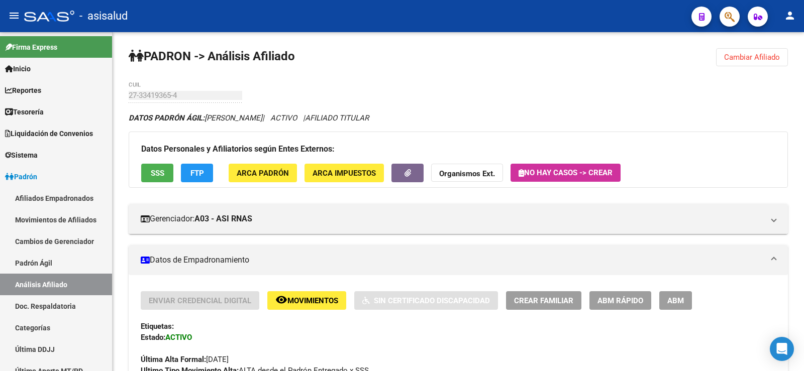
click at [734, 56] on span "Cambiar Afiliado" at bounding box center [752, 57] width 56 height 9
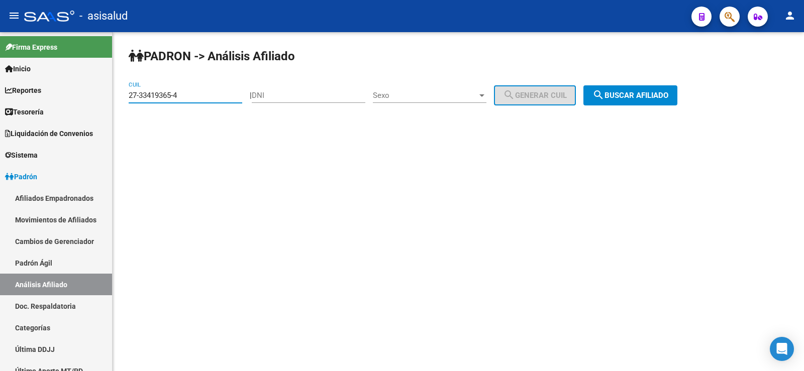
drag, startPoint x: 191, startPoint y: 97, endPoint x: 112, endPoint y: 99, distance: 79.4
click at [112, 99] on mat-sidenav-container "Firma Express Inicio Calendario SSS Instructivos Contacto OS Reportes Tablero d…" at bounding box center [402, 201] width 804 height 339
paste input "47553905-8"
click at [668, 92] on span "search Buscar afiliado" at bounding box center [630, 95] width 76 height 9
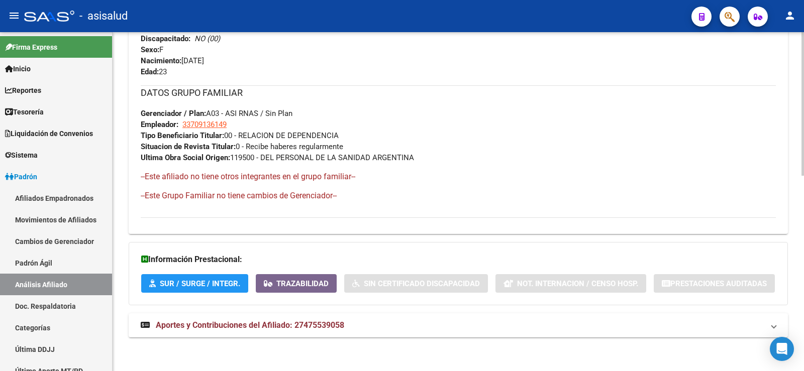
scroll to position [461, 0]
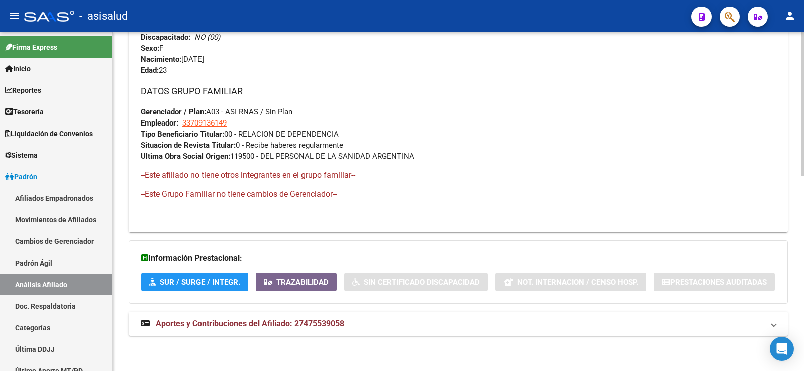
click at [333, 321] on span "Aportes y Contribuciones del Afiliado: 27475539058" at bounding box center [250, 324] width 188 height 10
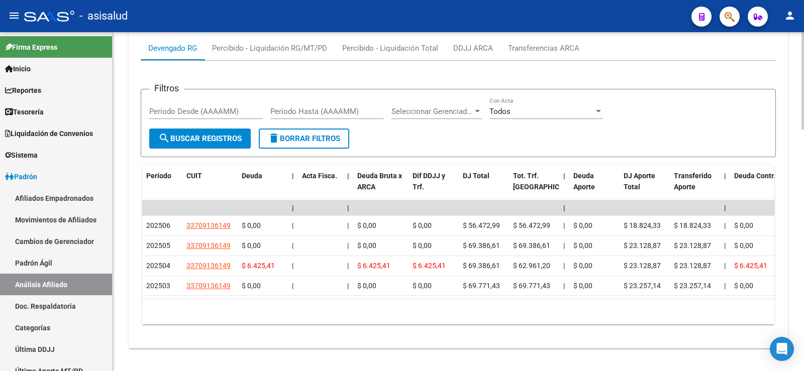
scroll to position [820, 0]
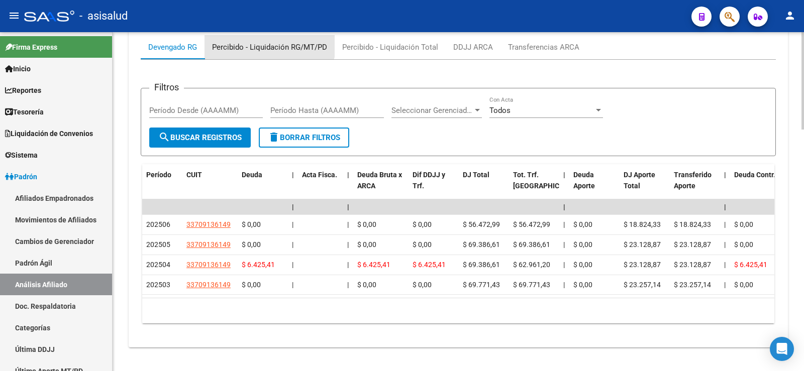
click at [264, 42] on div "Percibido - Liquidación RG/MT/PD" at bounding box center [269, 47] width 115 height 11
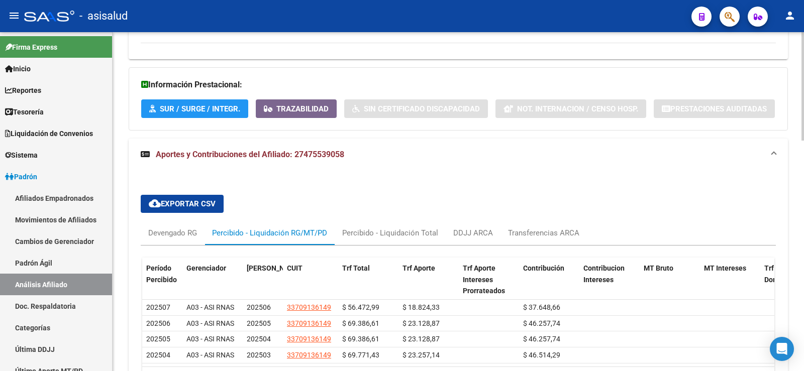
scroll to position [722, 0]
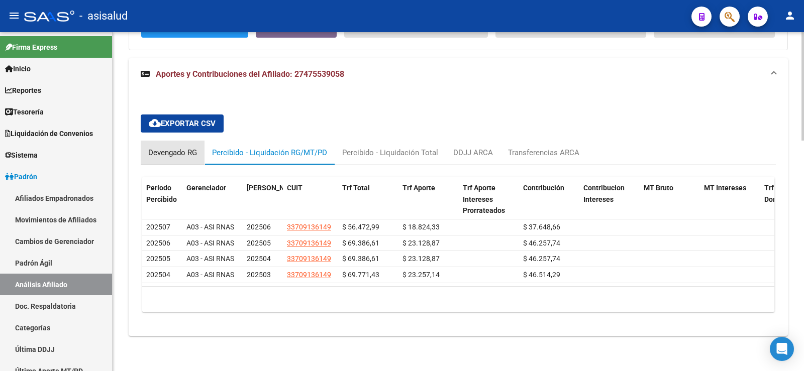
click at [177, 151] on div "Devengado RG" at bounding box center [173, 153] width 64 height 24
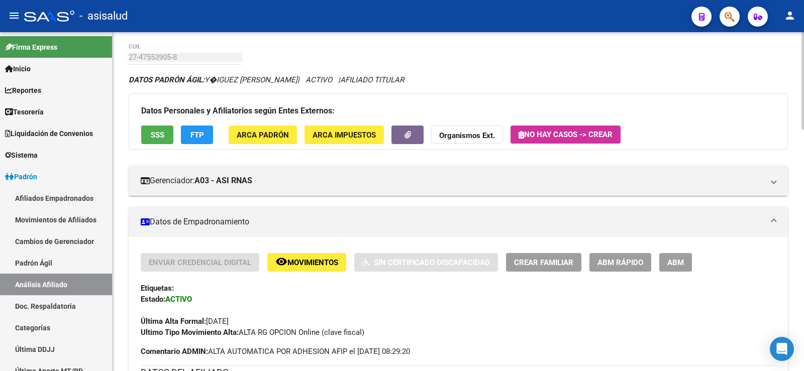
scroll to position [0, 0]
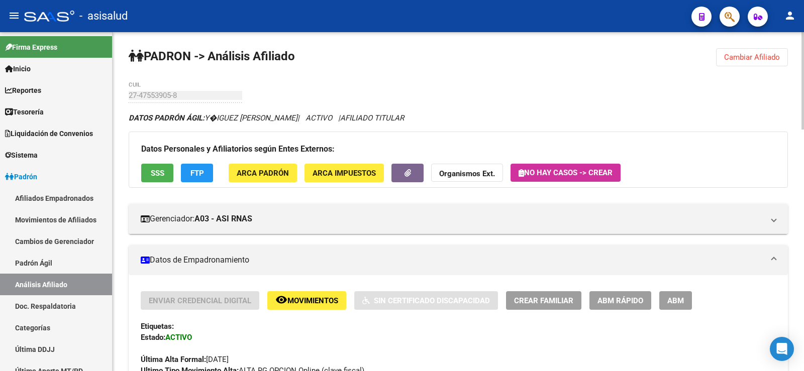
click at [742, 51] on button "Cambiar Afiliado" at bounding box center [752, 57] width 72 height 18
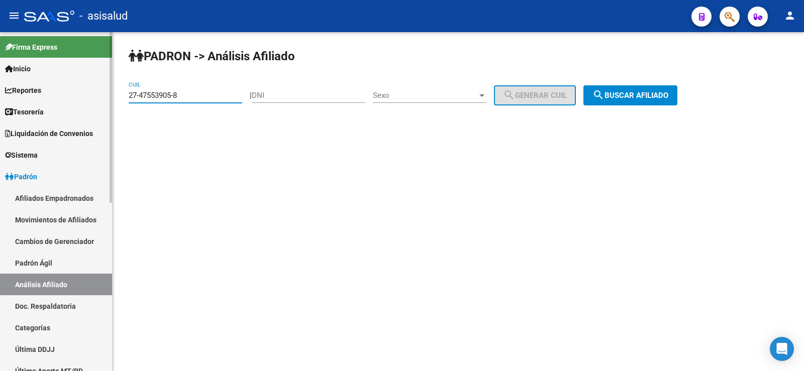
drag, startPoint x: 206, startPoint y: 96, endPoint x: 105, endPoint y: 95, distance: 101.5
click at [105, 95] on mat-sidenav-container "Firma Express Inicio Calendario SSS Instructivos Contacto OS Reportes Tablero d…" at bounding box center [402, 201] width 804 height 339
paste input "3855857-3"
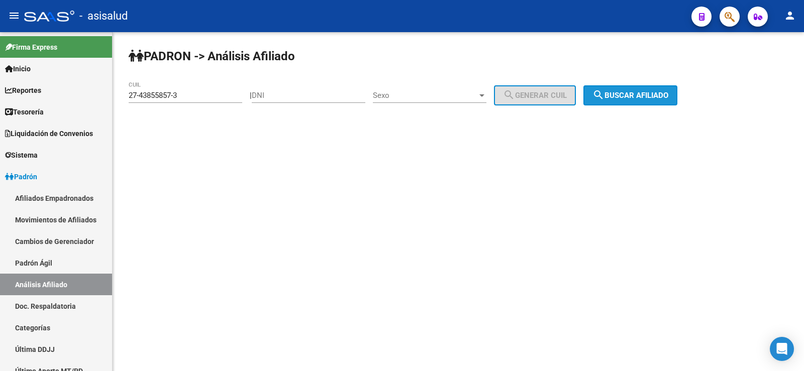
click at [665, 89] on button "search Buscar afiliado" at bounding box center [630, 95] width 94 height 20
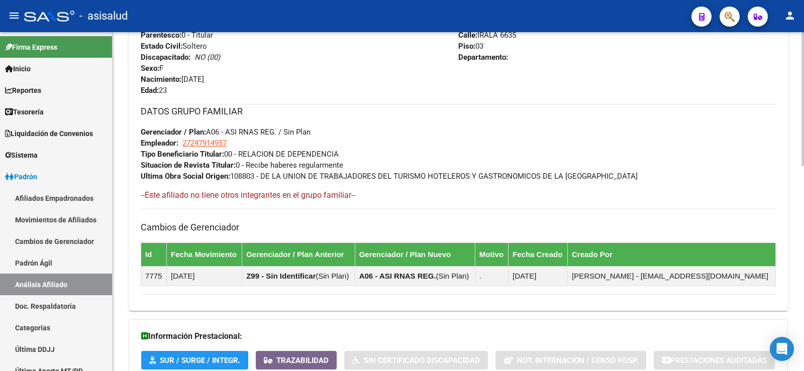
scroll to position [519, 0]
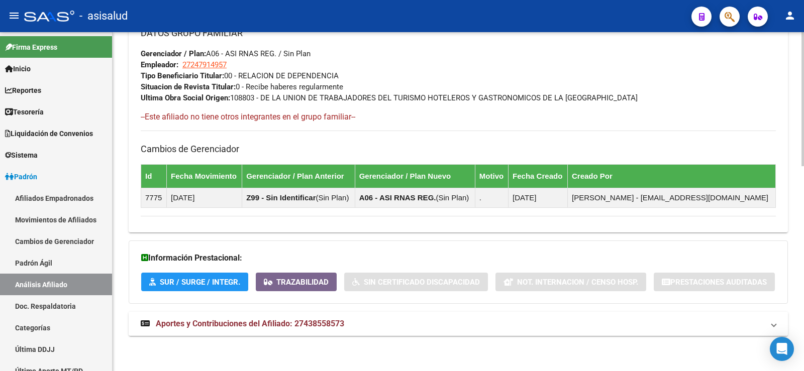
click at [318, 319] on strong "Aportes y Contribuciones del Afiliado: 27438558573" at bounding box center [242, 324] width 203 height 11
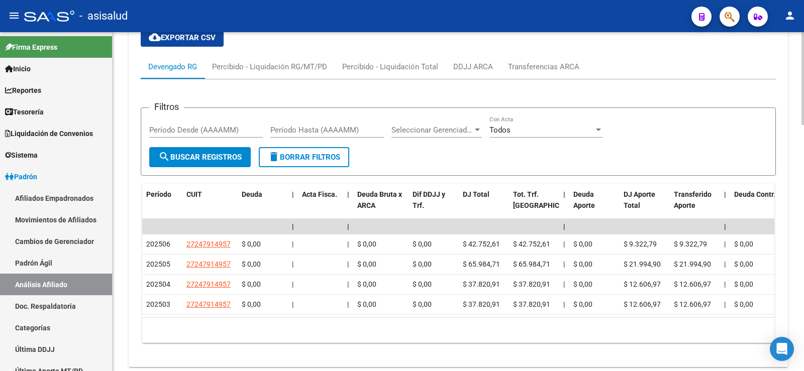
scroll to position [878, 0]
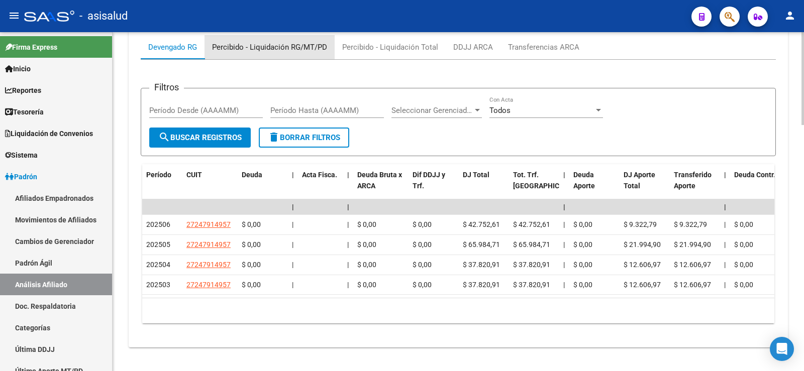
click at [308, 46] on div "Percibido - Liquidación RG/MT/PD" at bounding box center [269, 47] width 115 height 11
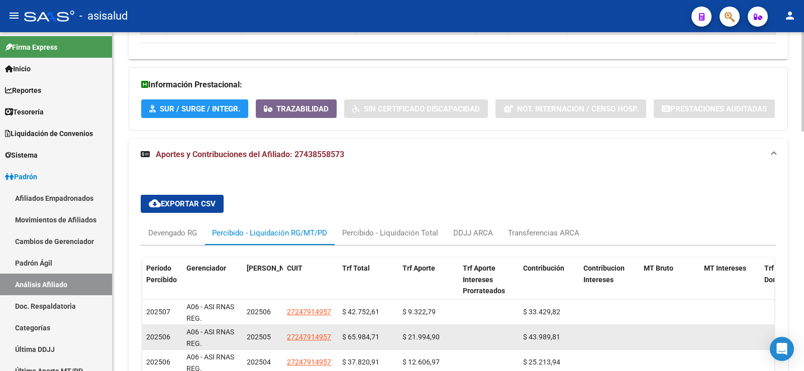
scroll to position [817, 0]
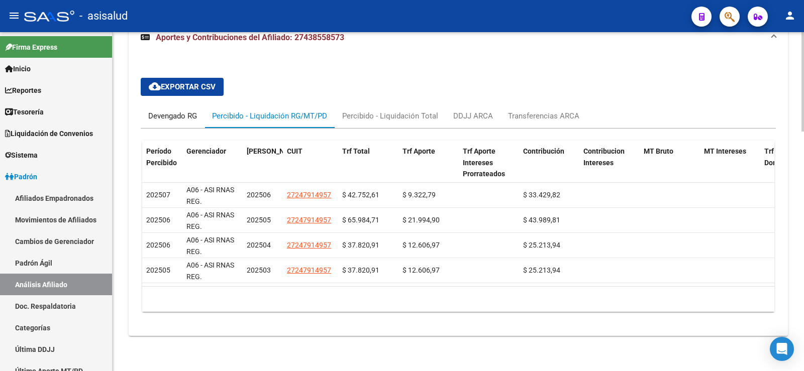
click at [168, 114] on div "Devengado RG" at bounding box center [173, 116] width 64 height 24
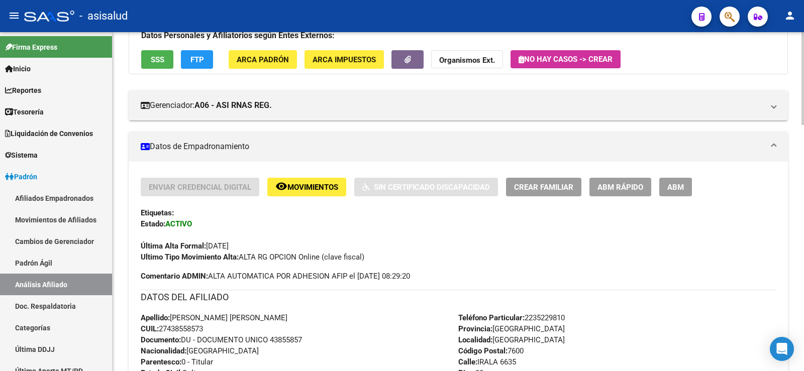
scroll to position [0, 0]
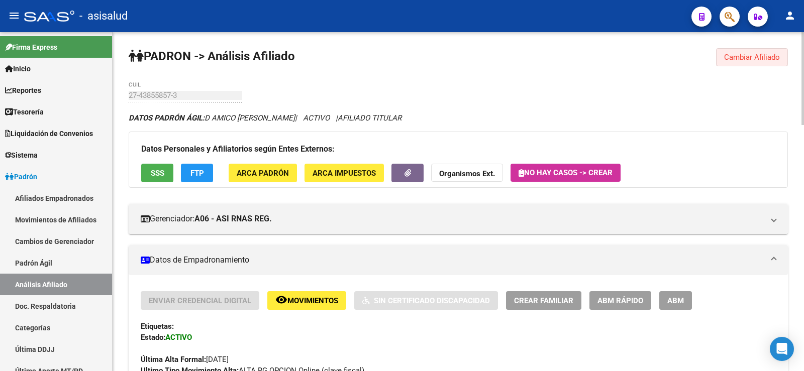
click at [753, 57] on span "Cambiar Afiliado" at bounding box center [752, 57] width 56 height 9
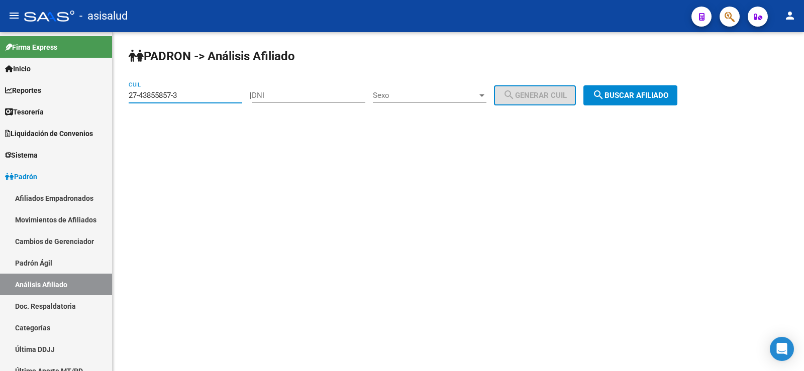
drag, startPoint x: 192, startPoint y: 99, endPoint x: 117, endPoint y: 98, distance: 75.4
click at [117, 98] on div "[PERSON_NAME] -> Análisis Afiliado 27-43855857-3 CUIL | DNI Sexo Sexo search Ge…" at bounding box center [458, 85] width 691 height 106
paste input "0-40056814-7"
click at [650, 102] on button "search Buscar afiliado" at bounding box center [630, 95] width 94 height 20
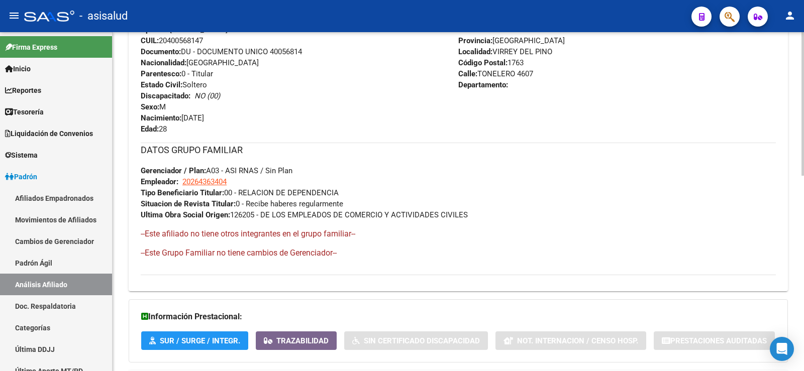
scroll to position [461, 0]
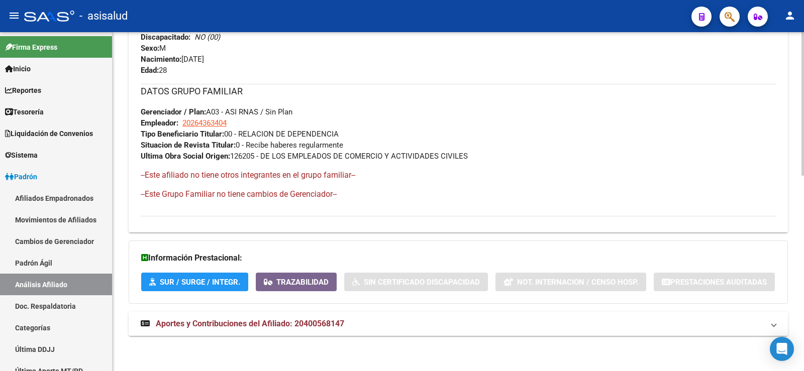
click at [344, 320] on span "Aportes y Contribuciones del Afiliado: 20400568147" at bounding box center [250, 324] width 188 height 10
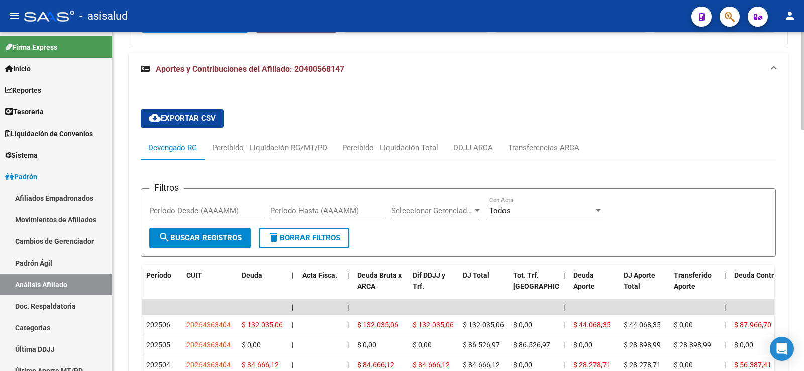
scroll to position [770, 0]
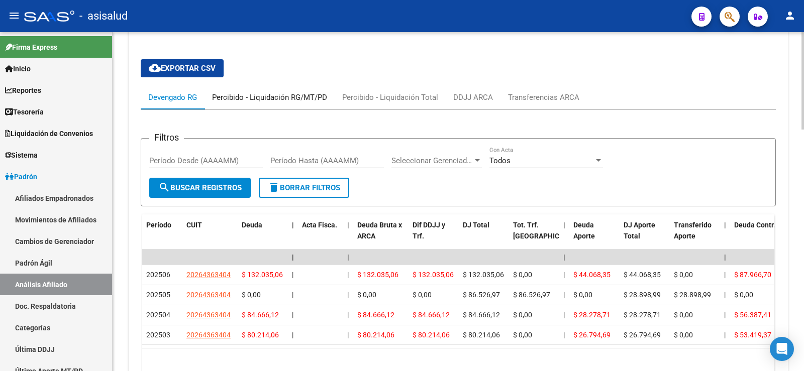
click at [308, 101] on div "Percibido - Liquidación RG/MT/PD" at bounding box center [269, 97] width 115 height 11
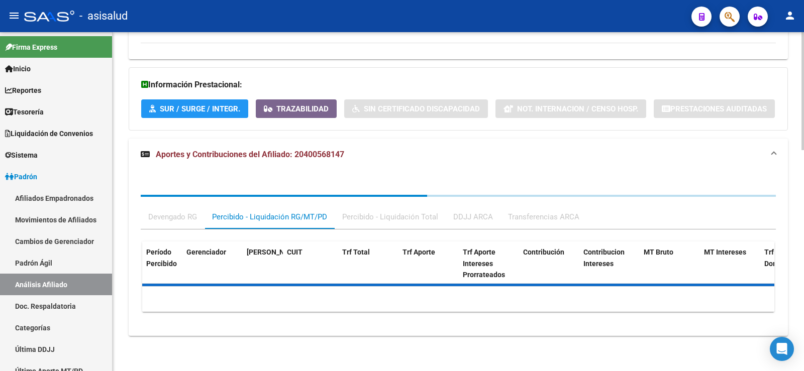
scroll to position [674, 0]
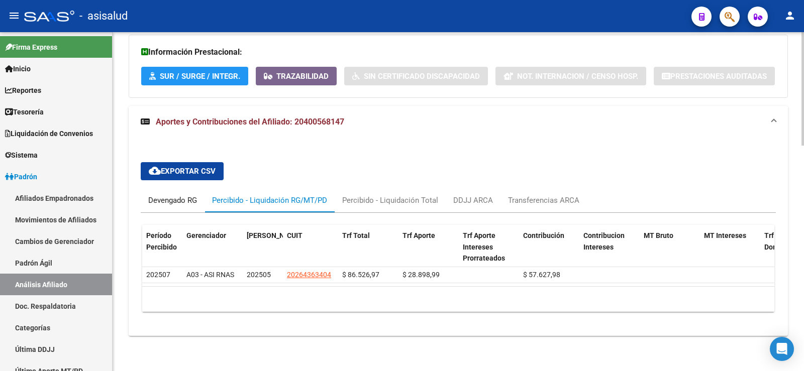
click at [182, 196] on div "Devengado RG" at bounding box center [172, 200] width 49 height 11
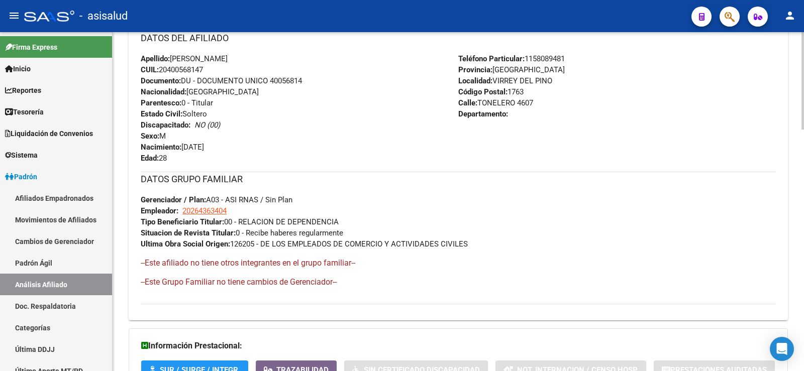
scroll to position [0, 0]
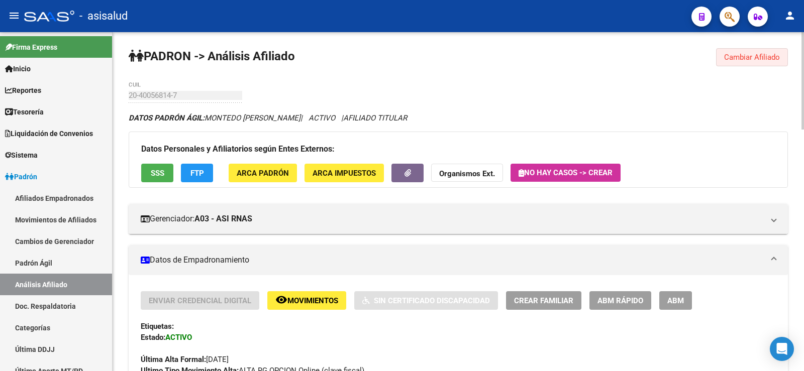
click at [766, 62] on button "Cambiar Afiliado" at bounding box center [752, 57] width 72 height 18
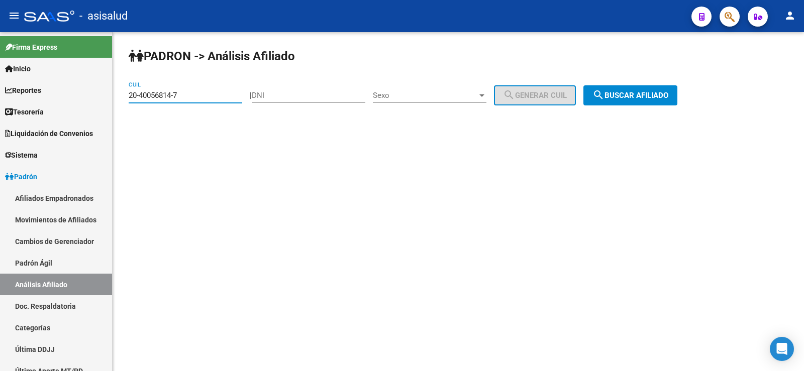
drag, startPoint x: 199, startPoint y: 97, endPoint x: 116, endPoint y: 96, distance: 83.4
click at [116, 96] on div "[PERSON_NAME] -> Análisis Afiliado 20-40056814-7 CUIL | DNI Sexo Sexo search Ge…" at bounding box center [458, 85] width 691 height 106
paste input "7-35805870"
click at [633, 86] on button "search Buscar afiliado" at bounding box center [630, 95] width 94 height 20
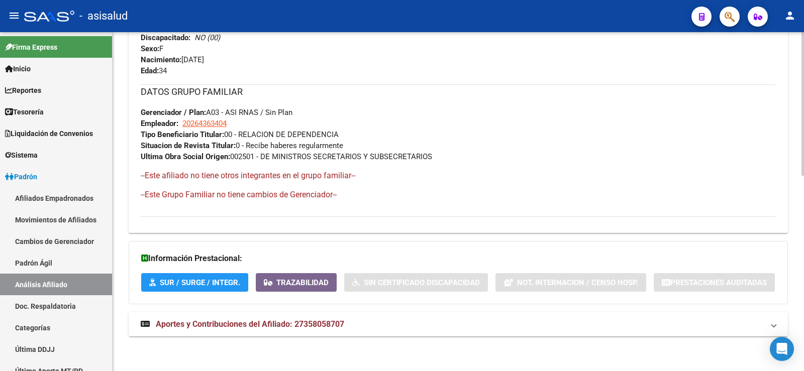
scroll to position [461, 0]
click at [291, 331] on mat-expansion-panel-header "Aportes y Contribuciones del Afiliado: 27358058707" at bounding box center [458, 324] width 659 height 24
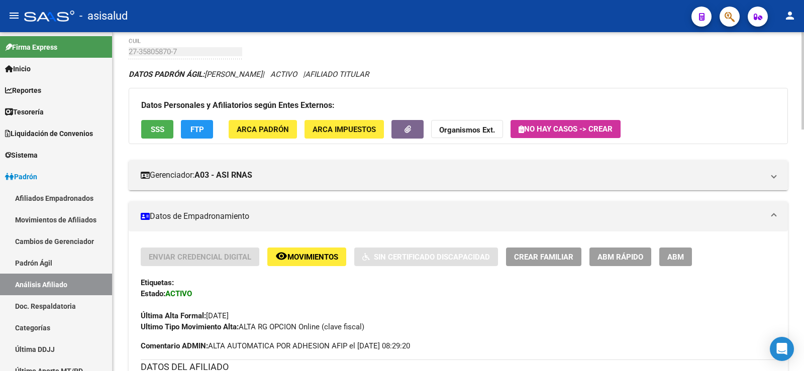
scroll to position [0, 0]
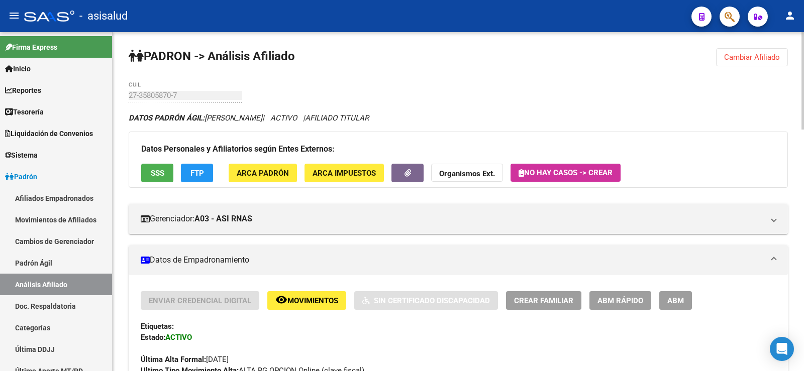
click at [746, 57] on span "Cambiar Afiliado" at bounding box center [752, 57] width 56 height 9
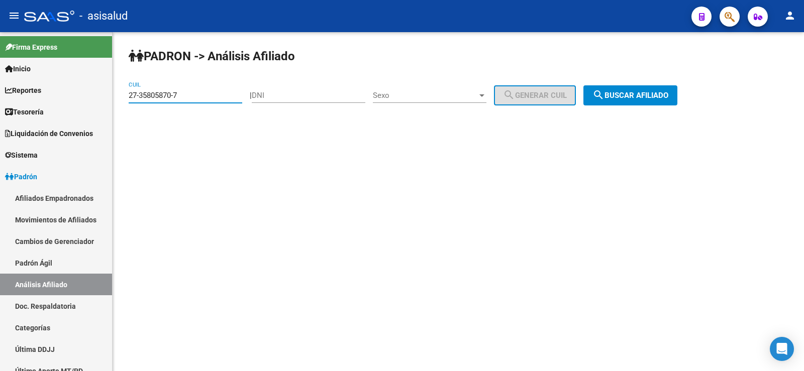
drag, startPoint x: 195, startPoint y: 95, endPoint x: 129, endPoint y: 91, distance: 66.0
click at [129, 91] on input "27-35805870-7" at bounding box center [186, 95] width 114 height 9
paste input "27625773-6"
click at [670, 87] on button "search Buscar afiliado" at bounding box center [630, 95] width 94 height 20
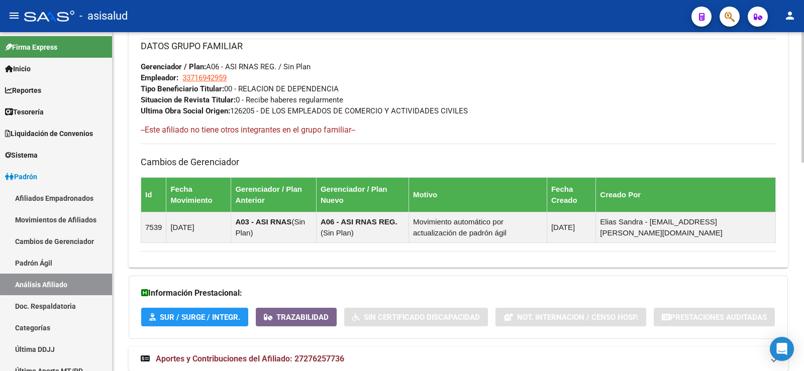
scroll to position [541, 0]
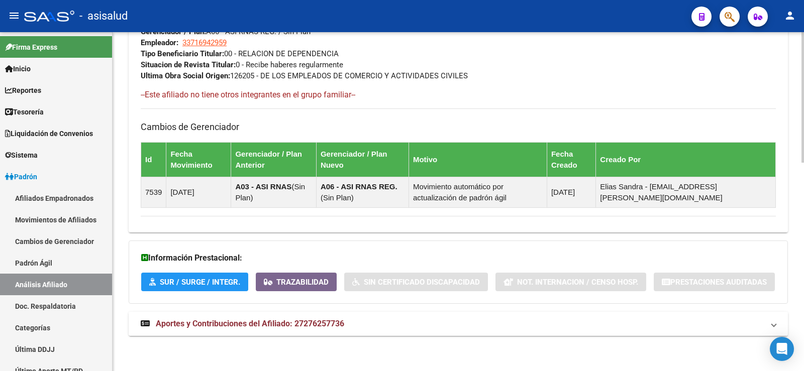
click at [295, 331] on mat-expansion-panel-header "Aportes y Contribuciones del Afiliado: 27276257736" at bounding box center [458, 324] width 659 height 24
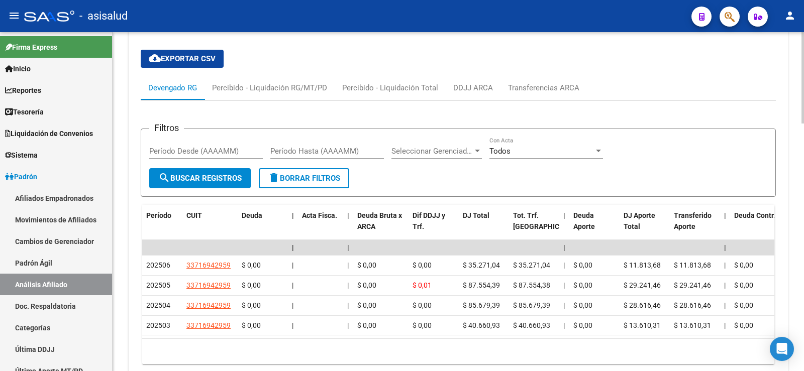
scroll to position [893, 0]
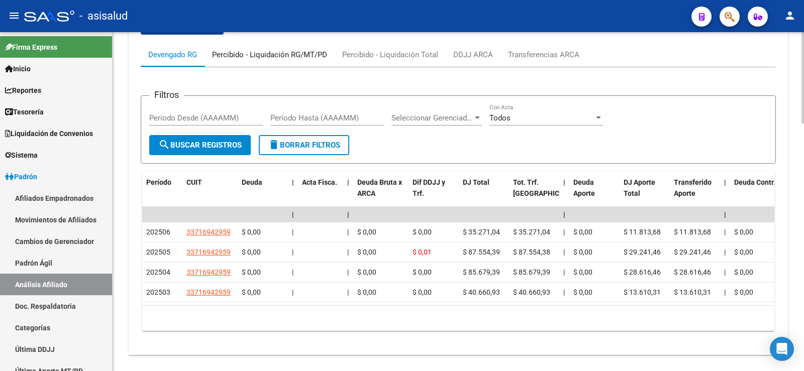
click at [299, 60] on div "Percibido - Liquidación RG/MT/PD" at bounding box center [269, 54] width 115 height 11
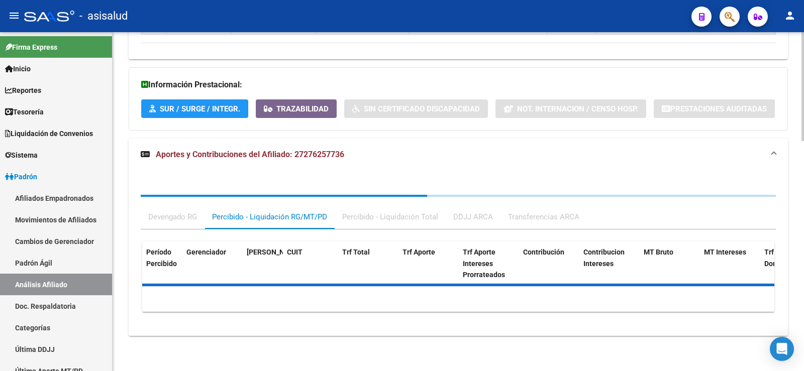
scroll to position [761, 0]
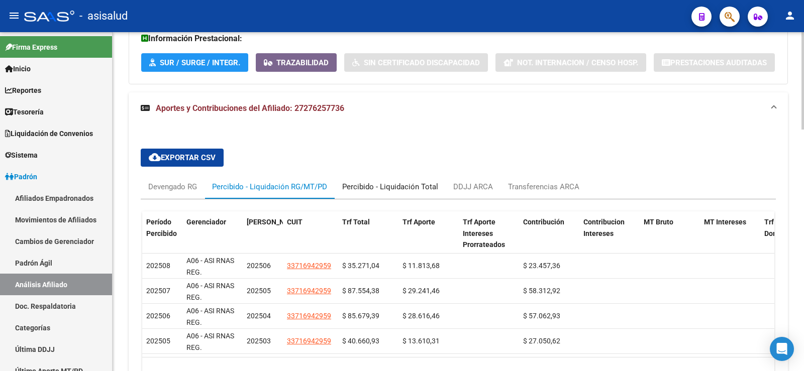
click at [401, 186] on div "Percibido - Liquidación Total" at bounding box center [390, 186] width 96 height 11
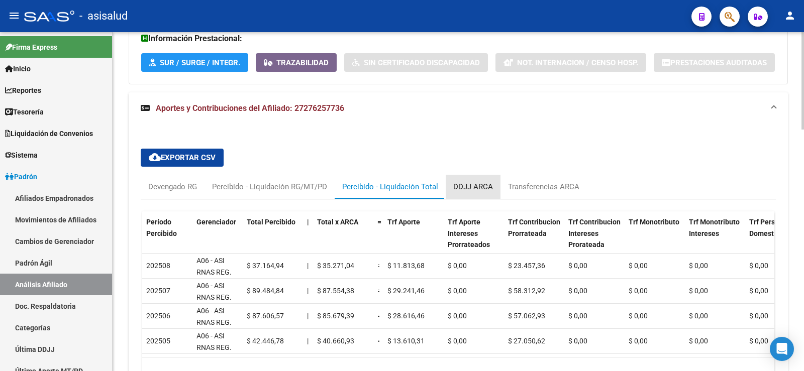
click at [464, 195] on div "DDJJ ARCA" at bounding box center [473, 187] width 55 height 24
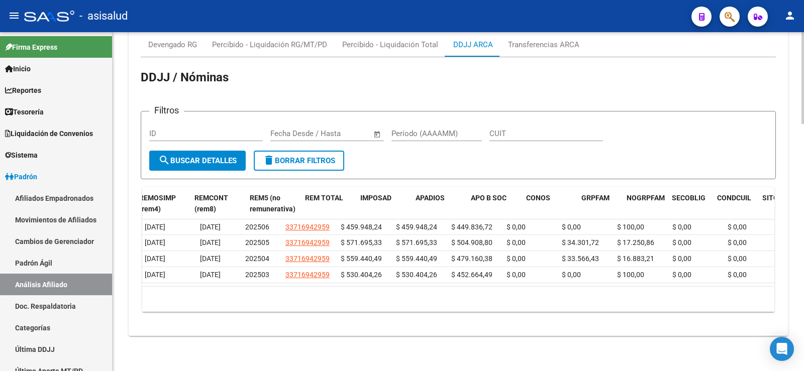
scroll to position [0, 0]
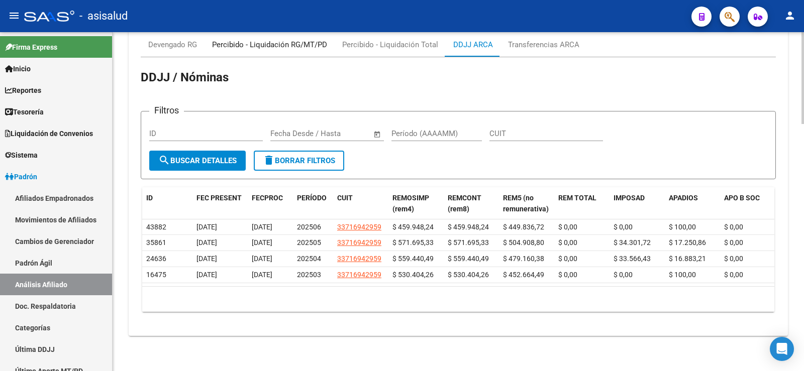
click at [285, 39] on div "Percibido - Liquidación RG/MT/PD" at bounding box center [269, 44] width 115 height 11
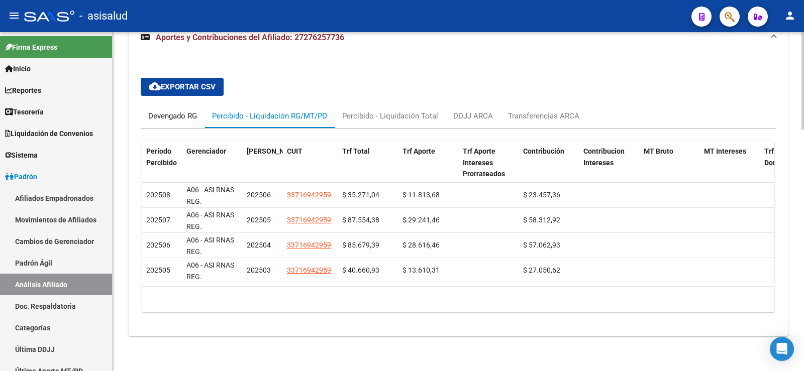
click at [186, 118] on div "Devengado RG" at bounding box center [173, 116] width 64 height 24
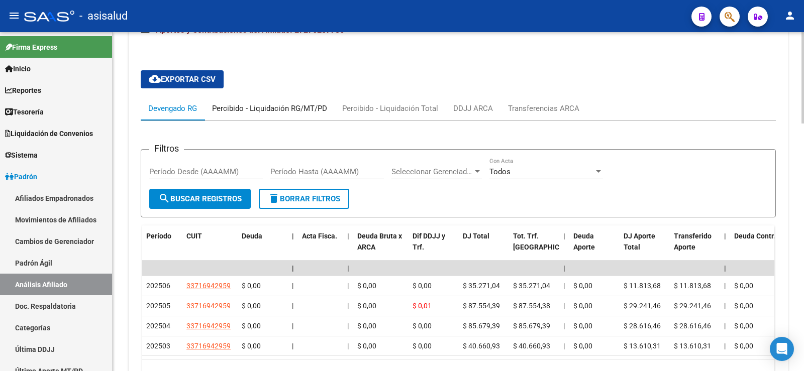
click at [309, 103] on div "Percibido - Liquidación RG/MT/PD" at bounding box center [269, 108] width 115 height 11
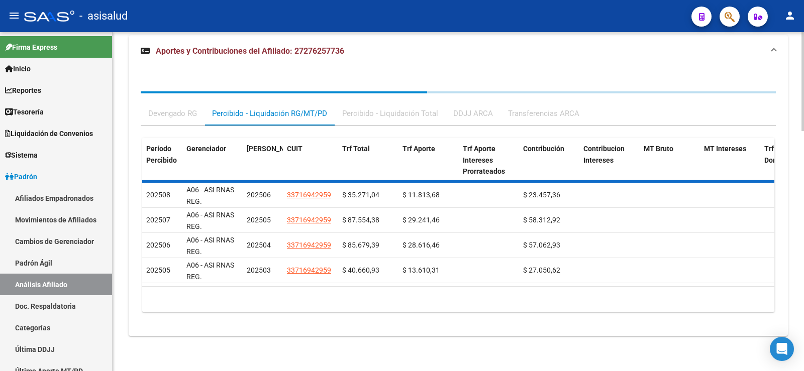
scroll to position [839, 0]
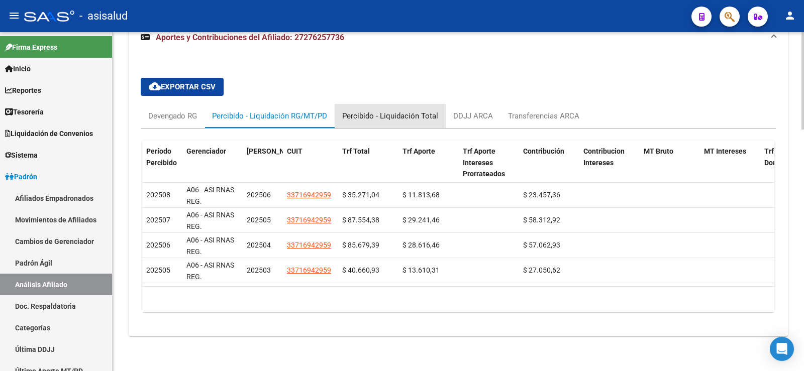
click at [395, 111] on div "Percibido - Liquidación Total" at bounding box center [390, 116] width 96 height 11
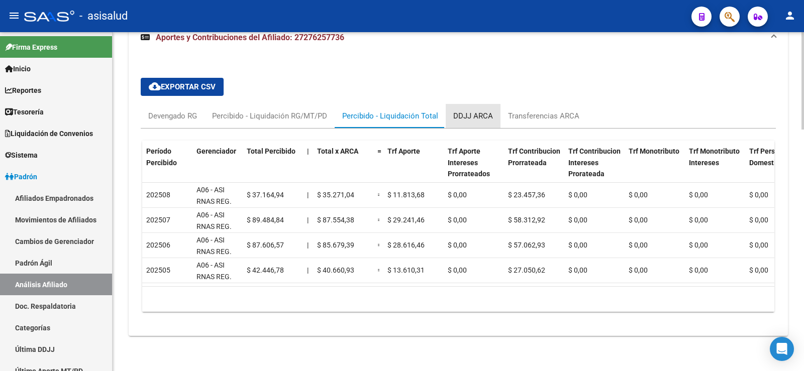
click at [483, 111] on div "DDJJ ARCA" at bounding box center [473, 116] width 40 height 11
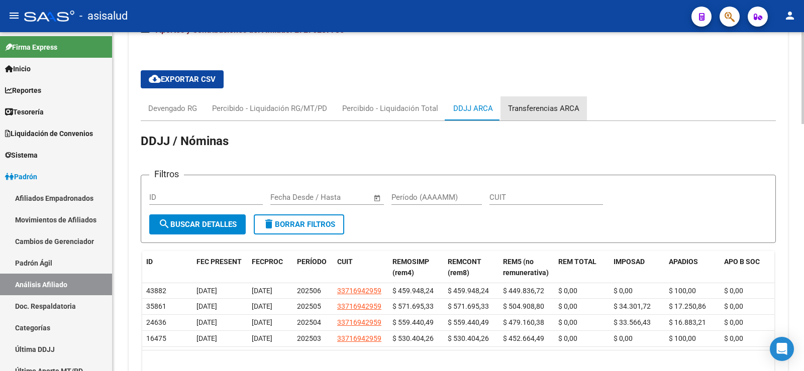
click at [545, 112] on div "Transferencias ARCA" at bounding box center [543, 108] width 71 height 11
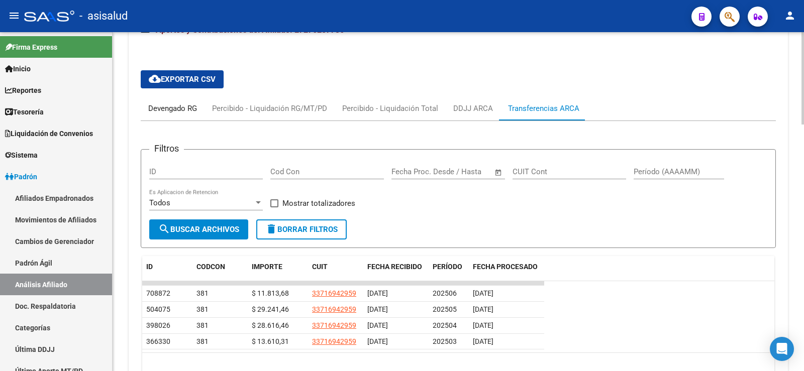
click at [172, 109] on div "Devengado RG" at bounding box center [172, 108] width 49 height 11
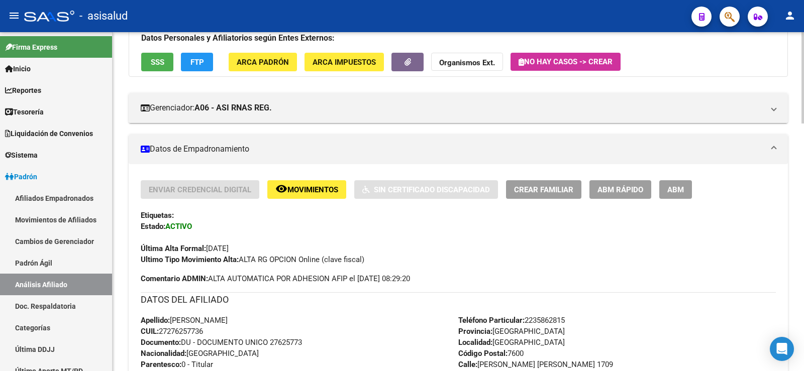
scroll to position [0, 0]
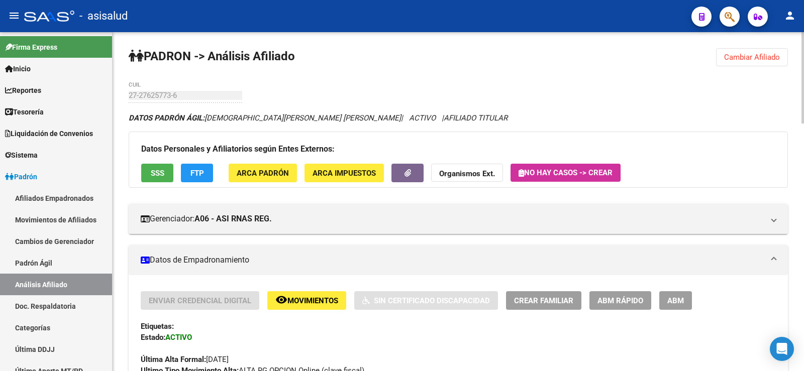
click at [760, 55] on span "Cambiar Afiliado" at bounding box center [752, 57] width 56 height 9
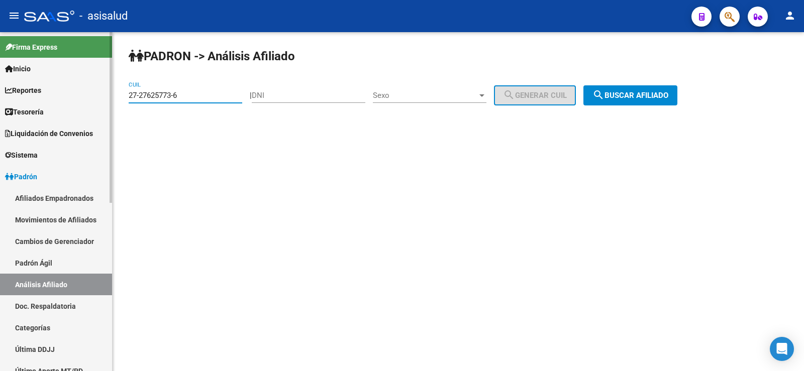
drag, startPoint x: 200, startPoint y: 98, endPoint x: 110, endPoint y: 96, distance: 90.0
click at [110, 96] on mat-sidenav-container "Firma Express Inicio Calendario SSS Instructivos Contacto OS Reportes Tablero d…" at bounding box center [402, 201] width 804 height 339
paste input "3-41005320-9"
type input "23-41005320-9"
click at [631, 91] on span "search Buscar afiliado" at bounding box center [630, 95] width 76 height 9
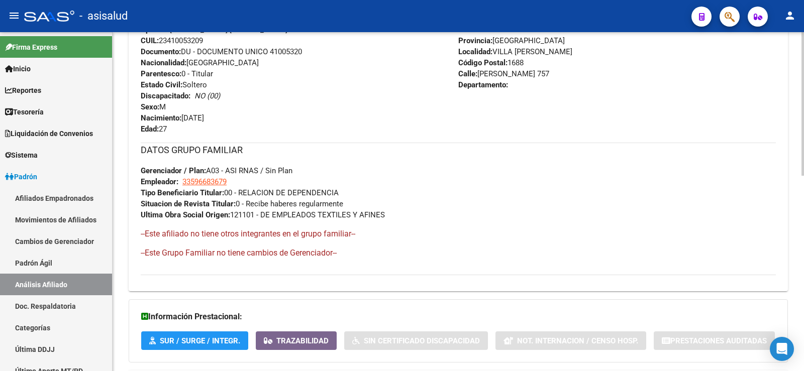
scroll to position [461, 0]
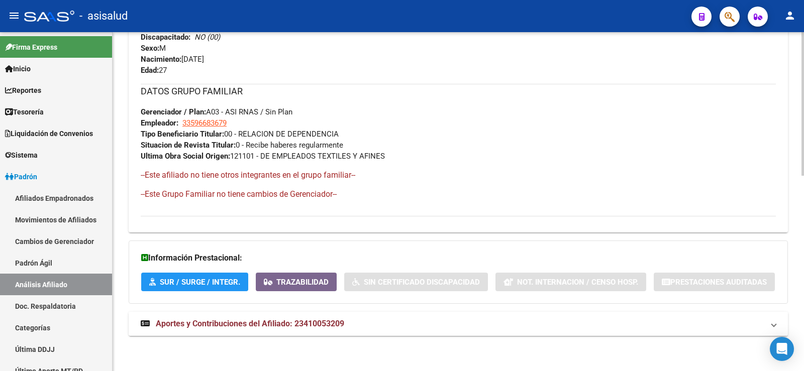
click at [307, 329] on strong "Aportes y Contribuciones del Afiliado: 23410053209" at bounding box center [242, 324] width 203 height 11
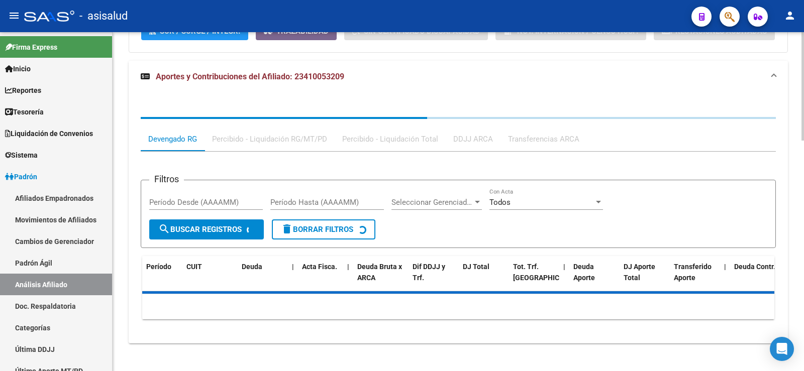
scroll to position [719, 0]
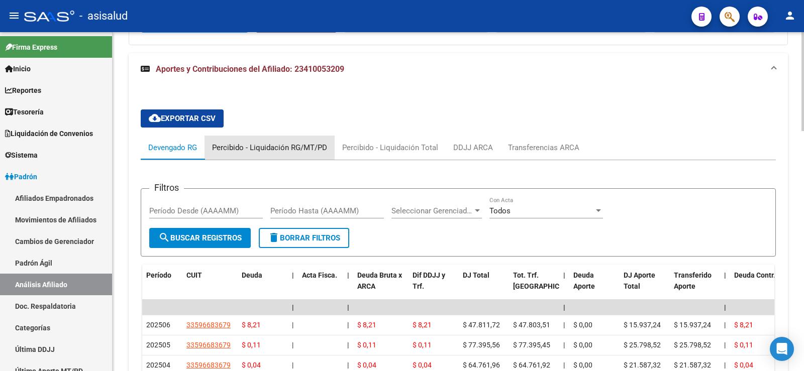
click at [297, 145] on div "Percibido - Liquidación RG/MT/PD" at bounding box center [269, 147] width 115 height 11
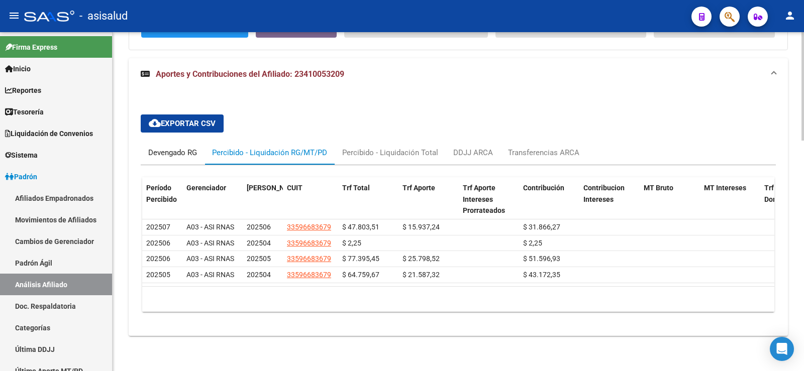
click at [173, 152] on div "Devengado RG" at bounding box center [172, 152] width 49 height 11
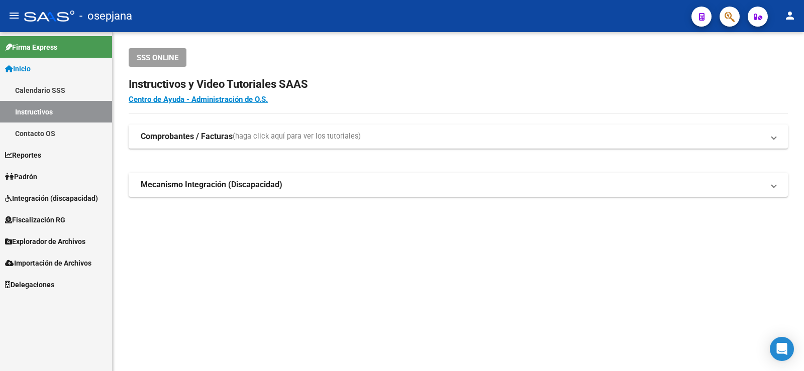
click at [26, 180] on span "Padrón" at bounding box center [21, 176] width 32 height 11
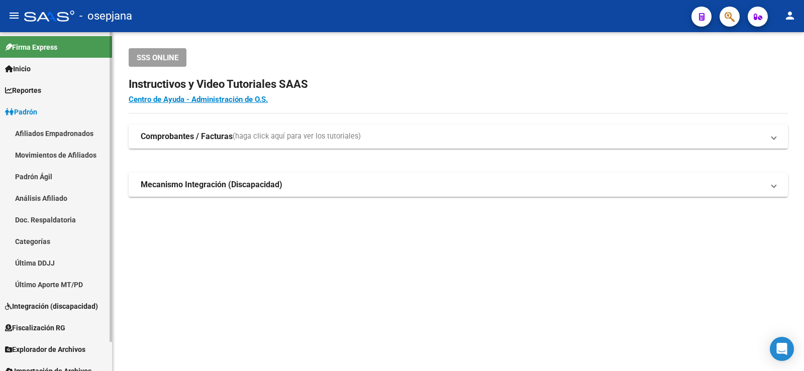
click at [44, 192] on link "Análisis Afiliado" at bounding box center [56, 198] width 112 height 22
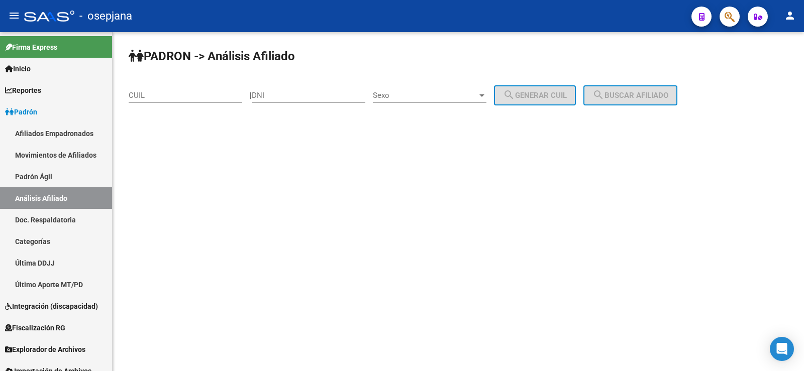
click at [162, 89] on div "CUIL" at bounding box center [186, 92] width 114 height 22
paste input "20-93256158-2"
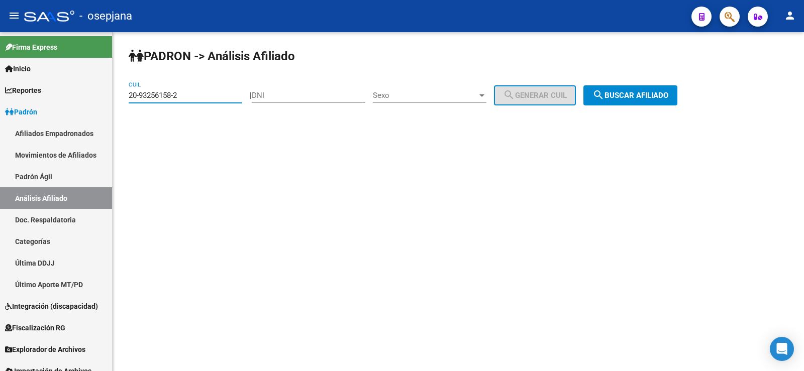
type input "20-93256158-2"
click at [649, 91] on span "search Buscar afiliado" at bounding box center [630, 95] width 76 height 9
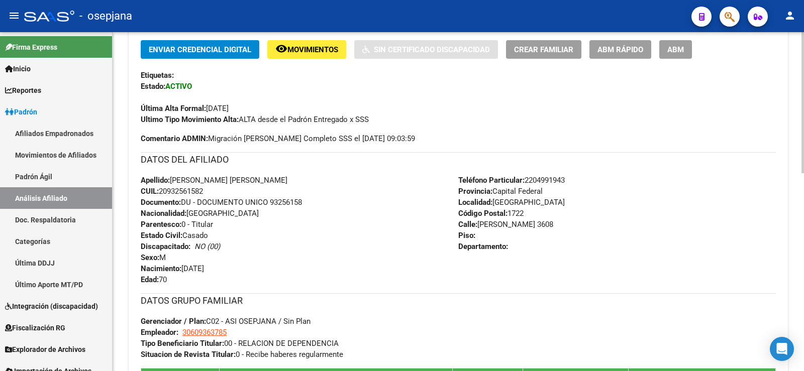
scroll to position [476, 0]
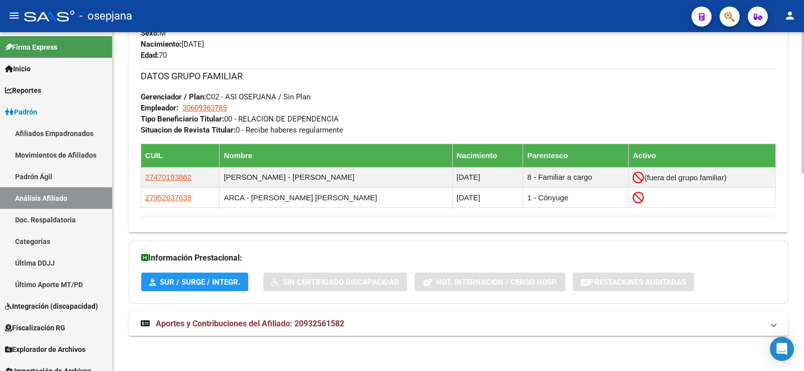
click at [292, 333] on mat-expansion-panel-header "Aportes y Contribuciones del Afiliado: 20932561582" at bounding box center [458, 324] width 659 height 24
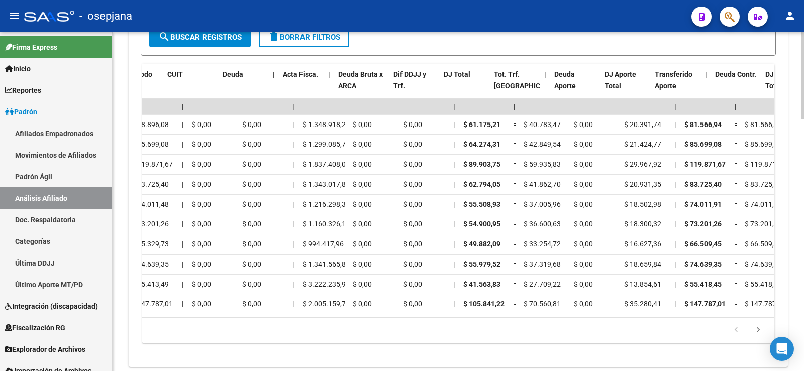
scroll to position [0, 0]
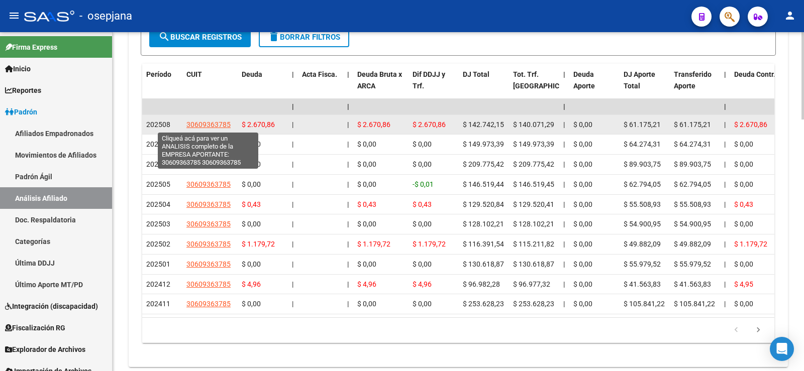
click at [199, 122] on span "30609363785" at bounding box center [208, 125] width 44 height 8
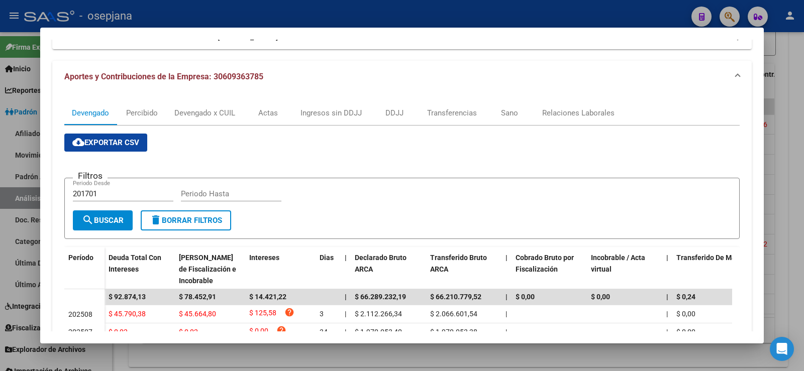
scroll to position [201, 0]
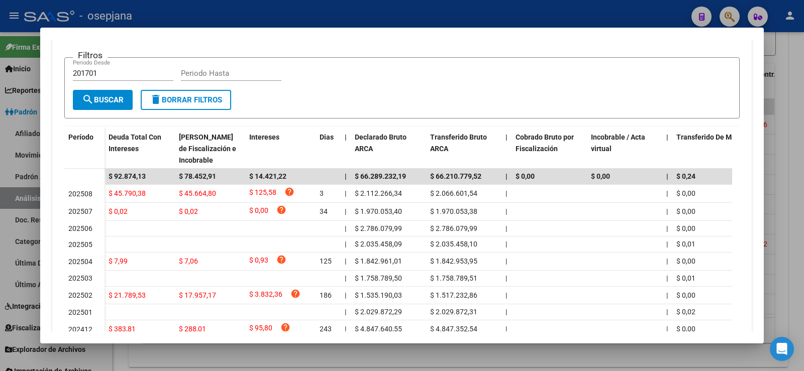
click at [402, 25] on div at bounding box center [402, 185] width 804 height 371
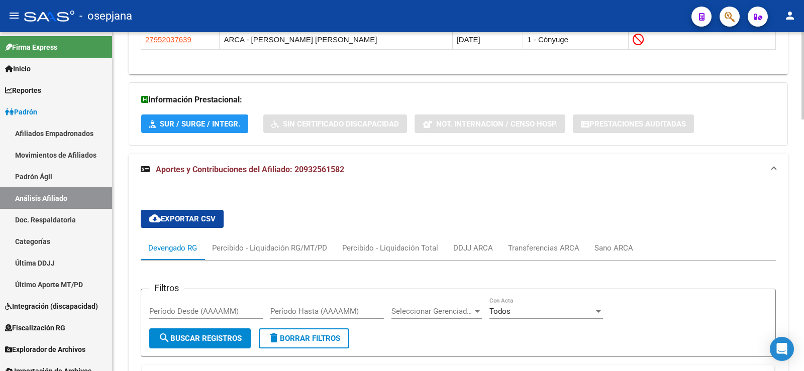
scroll to position [282, 0]
